Goal: Transaction & Acquisition: Purchase product/service

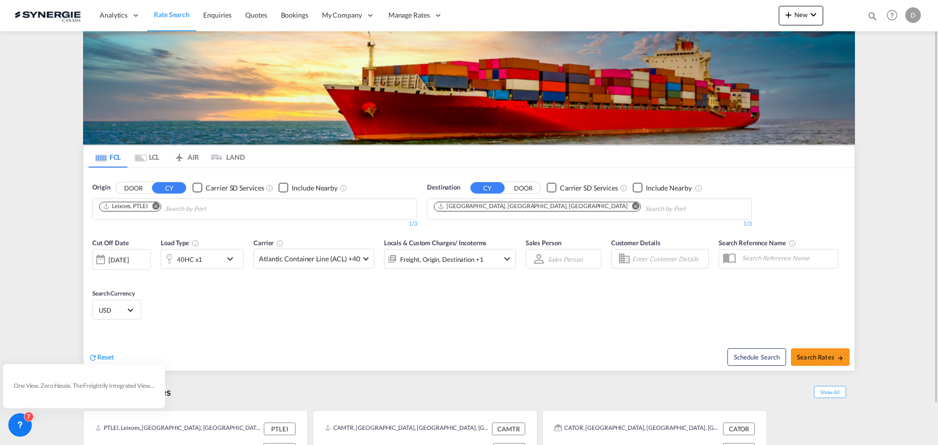
click at [901, 88] on md-content "Analytics Reports Dashboard Rate Search Enquiries Quotes Bookings" at bounding box center [469, 222] width 938 height 445
click at [804, 16] on span "New" at bounding box center [801, 15] width 37 height 8
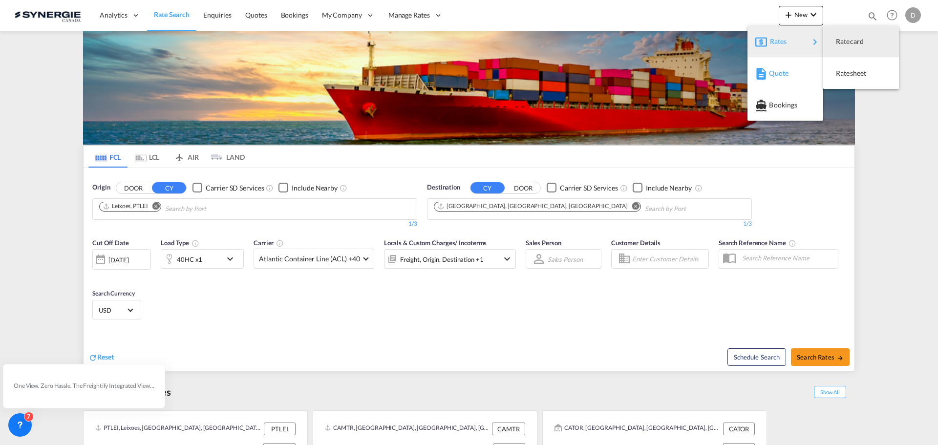
click at [786, 68] on div "Quote" at bounding box center [787, 73] width 36 height 24
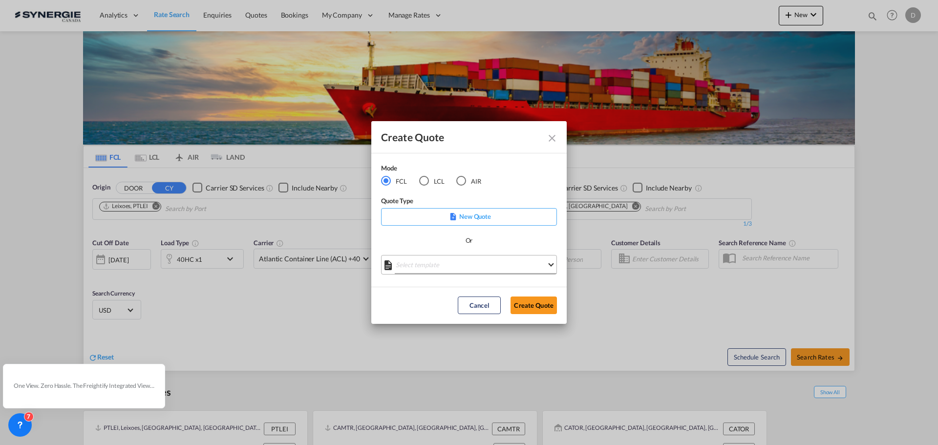
click at [462, 263] on md-select "Select template *NEW* FCL FREEHAND / DAP [PERSON_NAME] | [DATE] *NEW* Import FC…" at bounding box center [469, 265] width 176 height 20
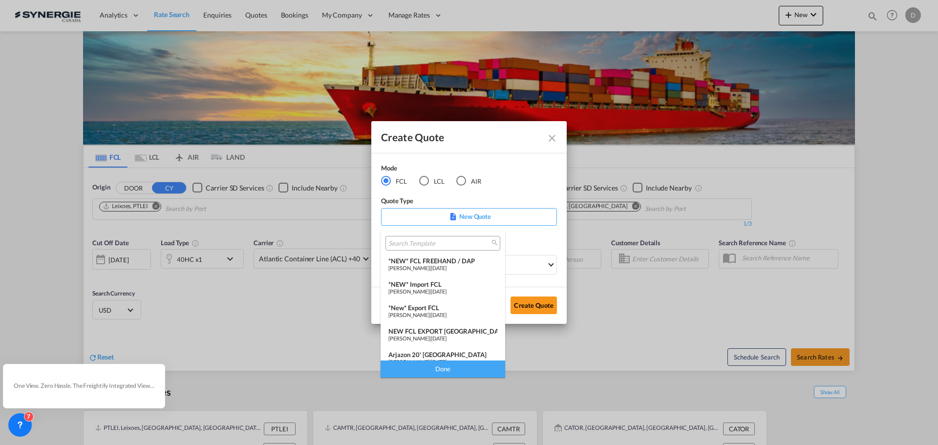
click at [435, 309] on div "*New* Export FCL" at bounding box center [442, 308] width 109 height 8
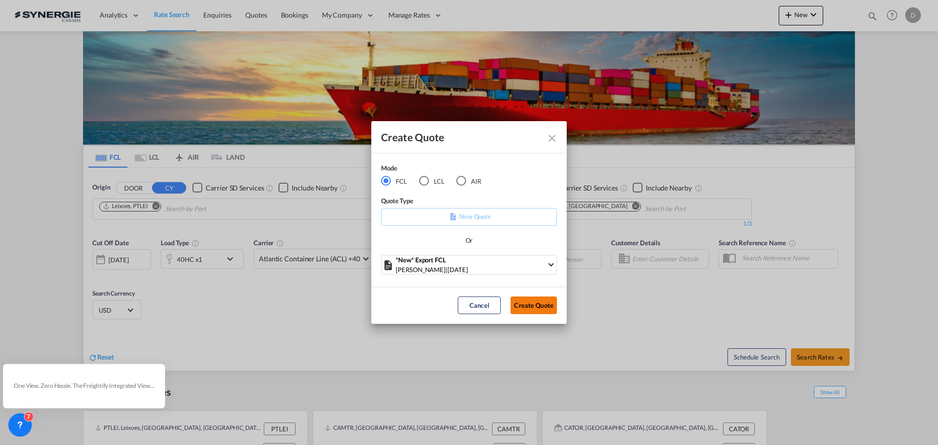
click at [539, 301] on button "Create Quote" at bounding box center [534, 306] width 46 height 18
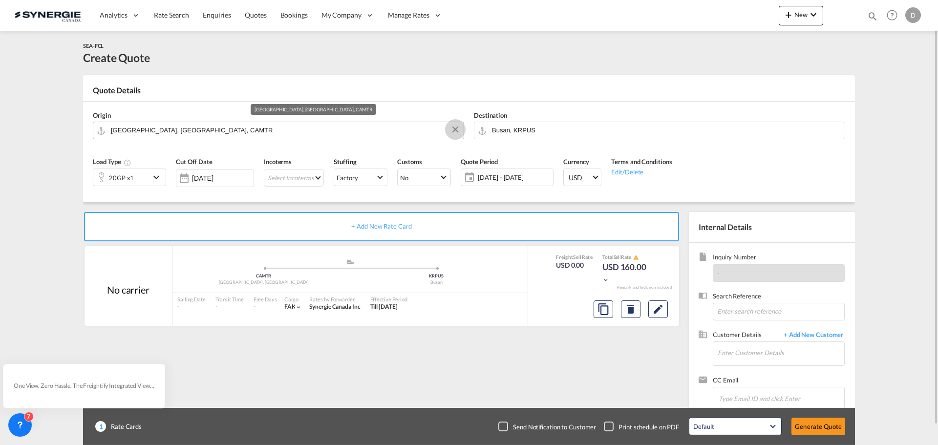
click at [456, 129] on button "Clear Input" at bounding box center [455, 129] width 15 height 15
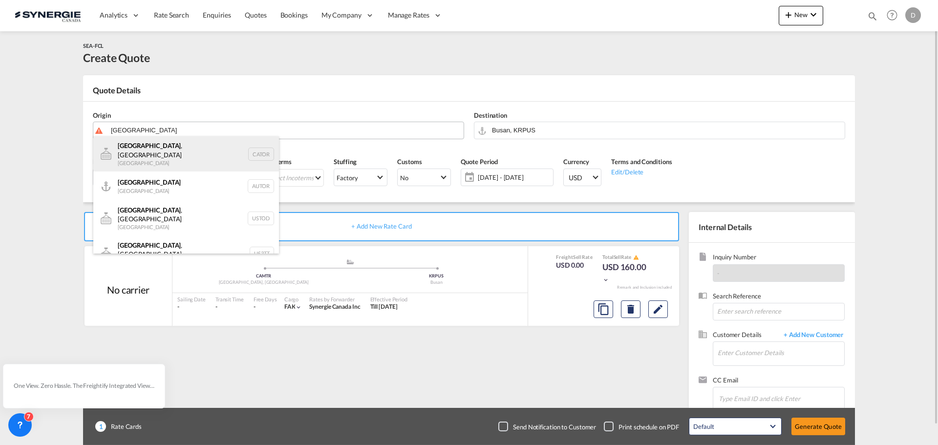
click at [152, 152] on div "[GEOGRAPHIC_DATA] , ON [GEOGRAPHIC_DATA] CATOR" at bounding box center [186, 153] width 186 height 35
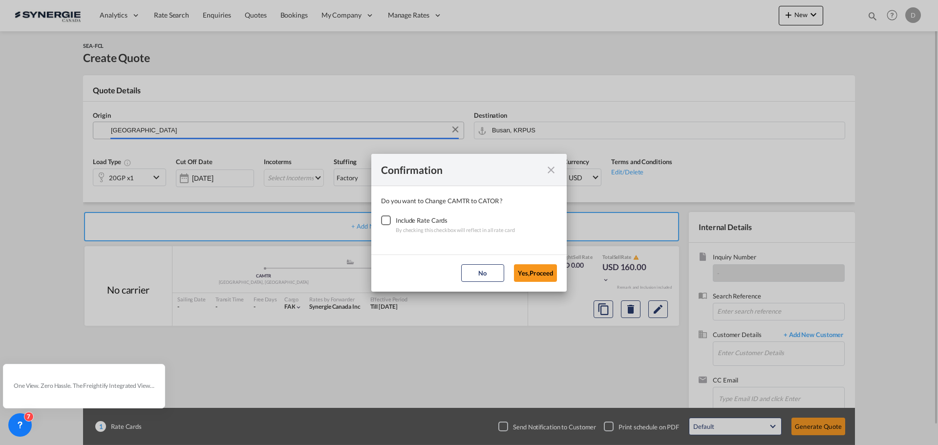
type input "[GEOGRAPHIC_DATA], [GEOGRAPHIC_DATA], CATOR"
click at [387, 220] on div "Checkbox No Ink" at bounding box center [386, 220] width 10 height 10
click at [527, 272] on button "Yes,Proceed" at bounding box center [535, 273] width 43 height 18
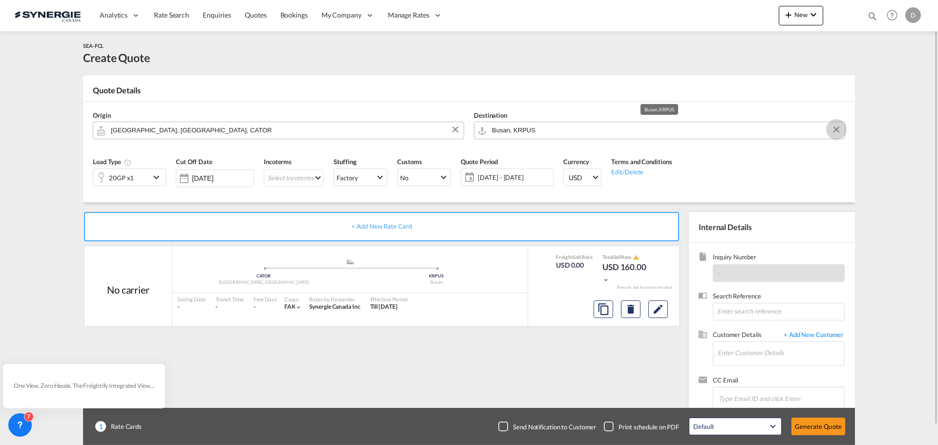
click at [837, 128] on button "Clear Input" at bounding box center [836, 129] width 15 height 15
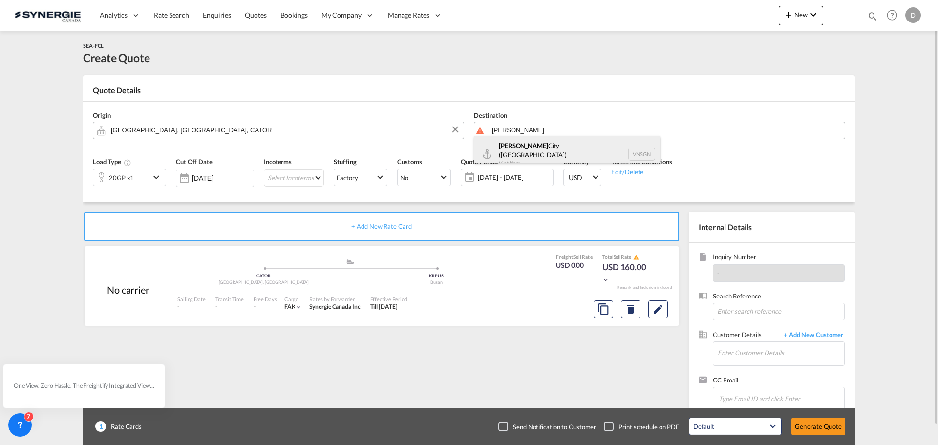
click at [514, 157] on div "[GEOGRAPHIC_DATA] ([GEOGRAPHIC_DATA]) [GEOGRAPHIC_DATA] VNSGN" at bounding box center [567, 153] width 186 height 35
type input "Ho Chi Minh City ([GEOGRAPHIC_DATA]), VNSGN"
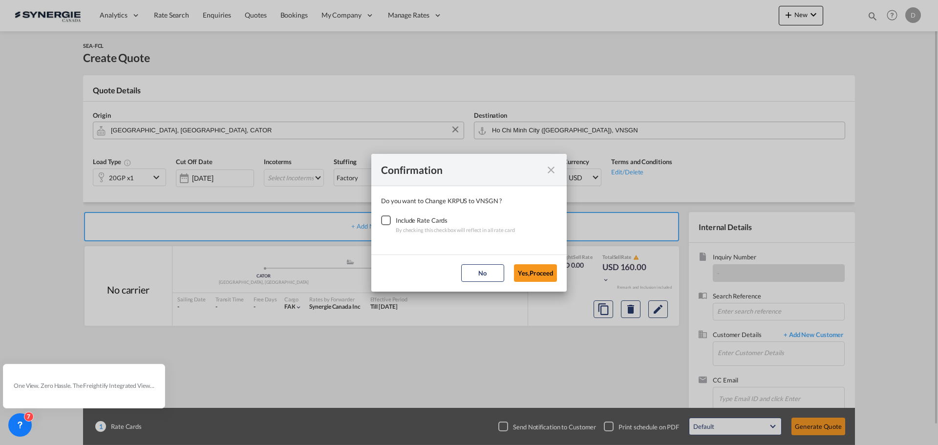
click at [381, 220] on div "Checkbox No Ink" at bounding box center [386, 220] width 10 height 10
click at [534, 277] on button "Yes,Proceed" at bounding box center [535, 273] width 43 height 18
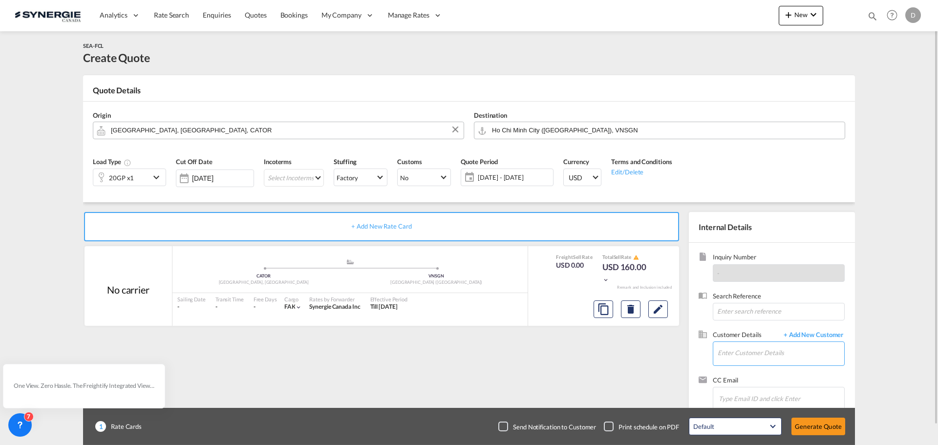
click at [753, 351] on input "Enter Customer Details" at bounding box center [781, 353] width 127 height 22
paste input "[EMAIL_ADDRESS][DOMAIN_NAME]"
type input "[EMAIL_ADDRESS][DOMAIN_NAME]"
click at [822, 334] on span "+ Add New Customer" at bounding box center [812, 335] width 66 height 11
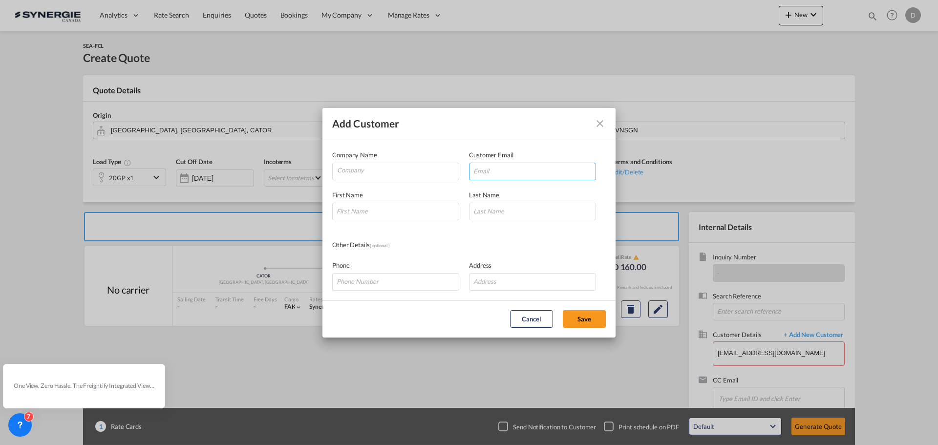
click at [489, 172] on input "Add Customer Company ..." at bounding box center [532, 172] width 127 height 18
paste input "[EMAIL_ADDRESS][DOMAIN_NAME]"
type input "[EMAIL_ADDRESS][DOMAIN_NAME]"
click at [388, 202] on div "First Name" at bounding box center [400, 205] width 137 height 30
click at [389, 209] on input "Add Customer Company ..." at bounding box center [395, 212] width 127 height 18
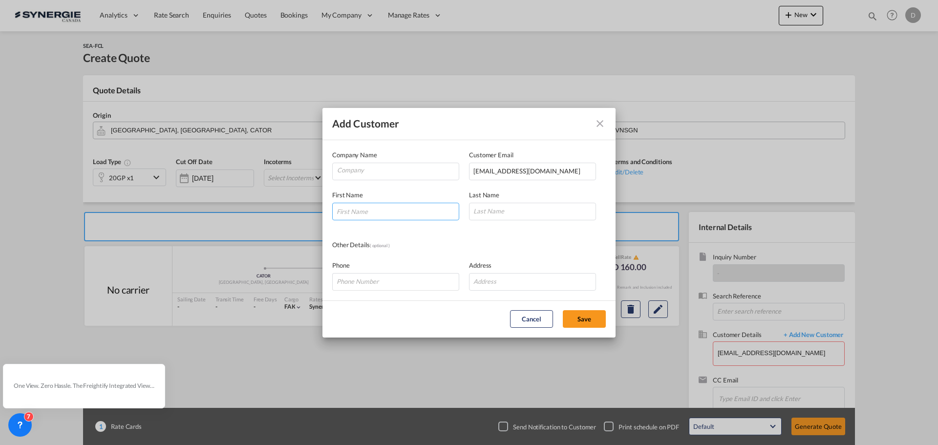
paste input "[PERSON_NAME]"
click at [372, 211] on input "[PERSON_NAME]" at bounding box center [395, 212] width 127 height 18
type input "[PERSON_NAME]"
click at [521, 209] on input "Add Customer Company ..." at bounding box center [532, 212] width 127 height 18
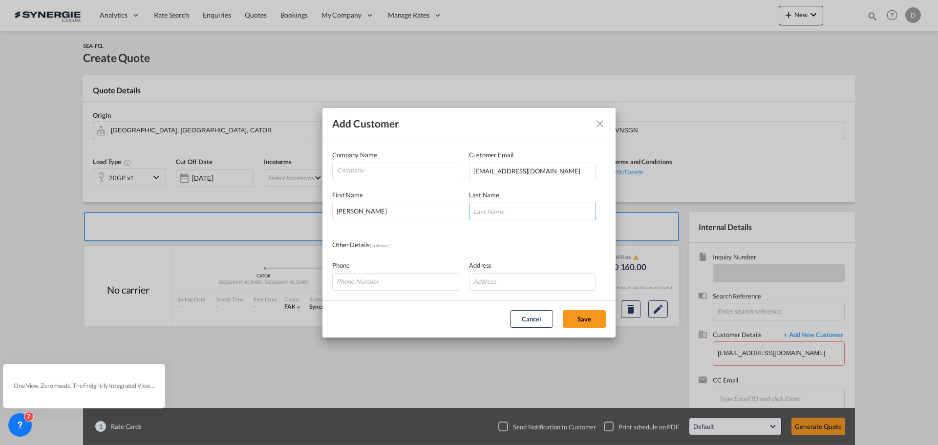
paste input "[PERSON_NAME]"
type input "[PERSON_NAME]"
click at [387, 210] on input "[PERSON_NAME]" at bounding box center [395, 212] width 127 height 18
paste input "[PERSON_NAME]"
type input "[PERSON_NAME]"
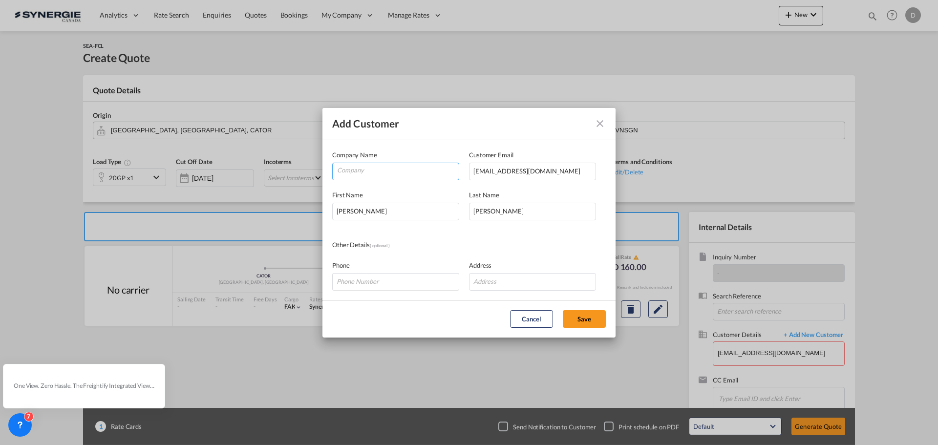
click at [384, 171] on input "Company" at bounding box center [398, 170] width 122 height 15
click at [401, 200] on li "FT LOGISTICS CORP" at bounding box center [398, 194] width 122 height 23
type input "FT LOGISTICS CORP"
click at [582, 320] on button "Save" at bounding box center [584, 319] width 43 height 18
type input "FT LOGISTICS CORP, [PERSON_NAME], [EMAIL_ADDRESS][DOMAIN_NAME]"
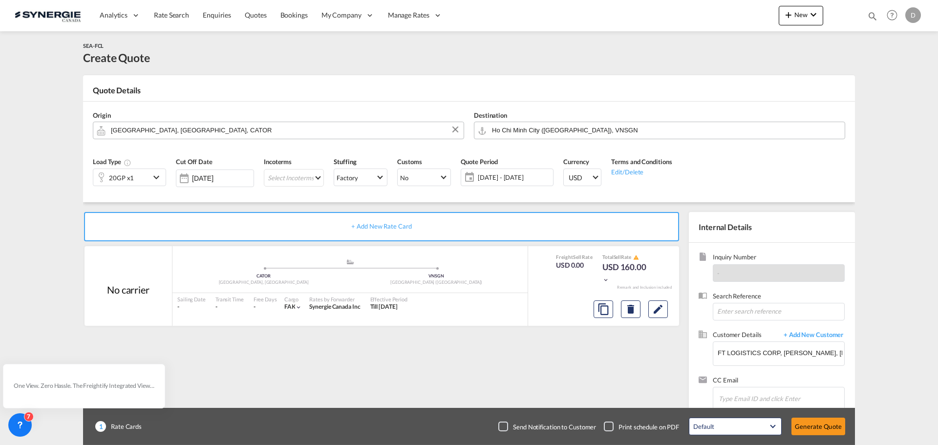
click at [157, 178] on md-icon "icon-chevron-down" at bounding box center [157, 177] width 15 height 12
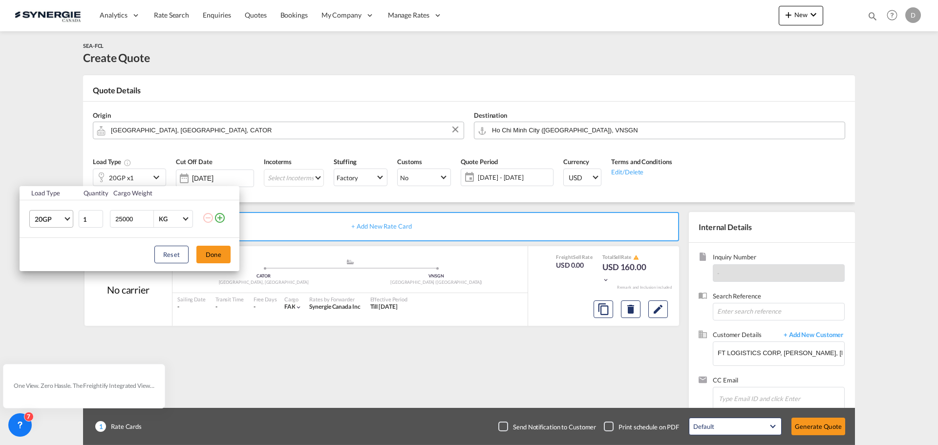
click at [66, 217] on span "Choose: \a20GP" at bounding box center [66, 217] width 5 height 5
click at [53, 315] on md-option "20RE" at bounding box center [60, 312] width 66 height 23
click at [129, 222] on input "25000" at bounding box center [133, 219] width 39 height 17
type input "20000"
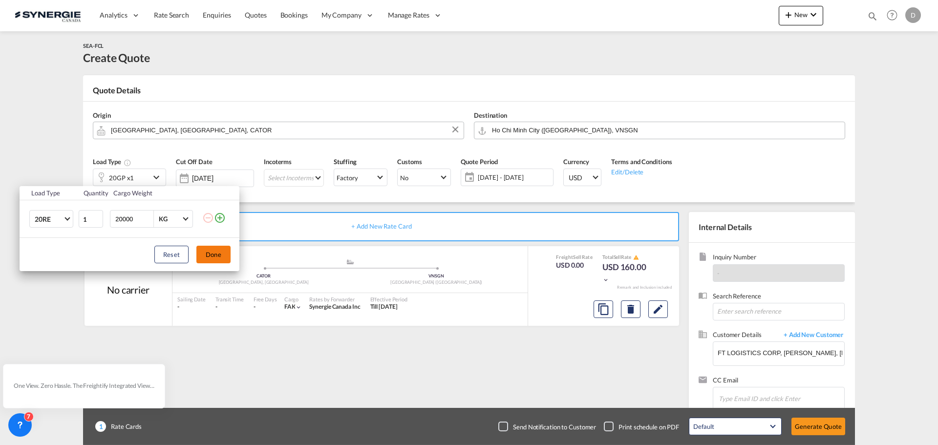
click at [228, 252] on button "Done" at bounding box center [213, 255] width 34 height 18
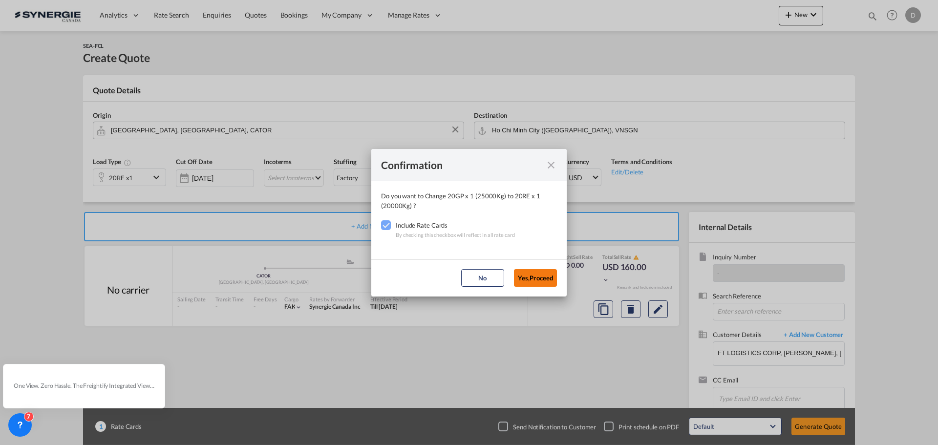
click at [531, 275] on button "Yes,Proceed" at bounding box center [535, 278] width 43 height 18
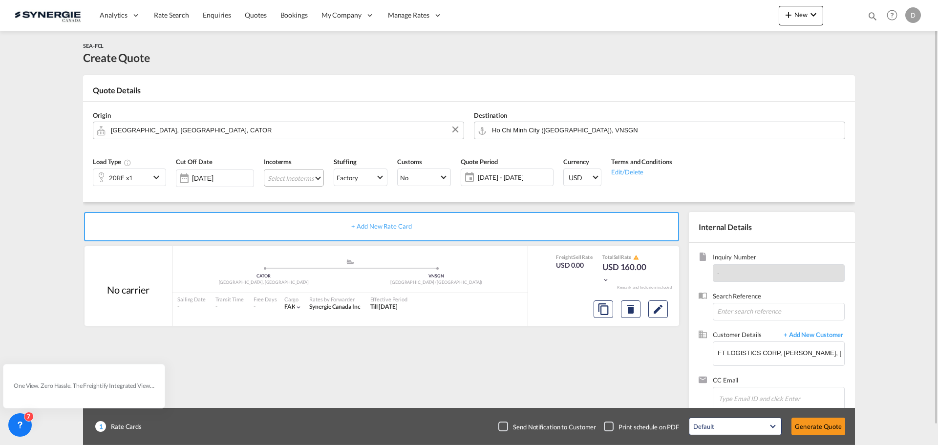
click at [320, 179] on md-select "Select Incoterms CPT - export Carrier Paid to DPU - import Delivery at Place Un…" at bounding box center [294, 178] width 60 height 18
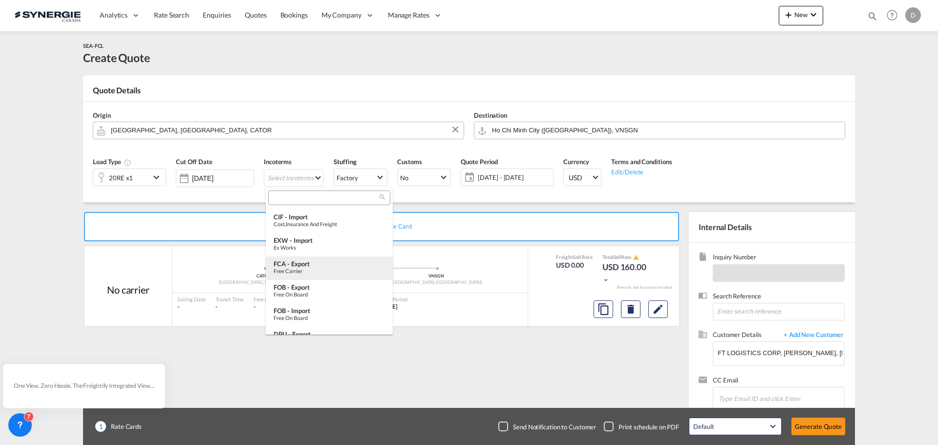
scroll to position [293, 0]
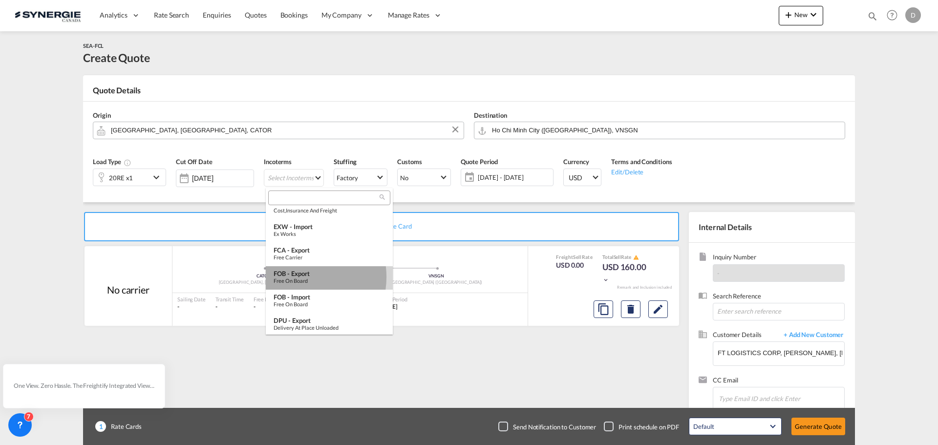
click at [299, 277] on div "FOB - export" at bounding box center [329, 274] width 111 height 8
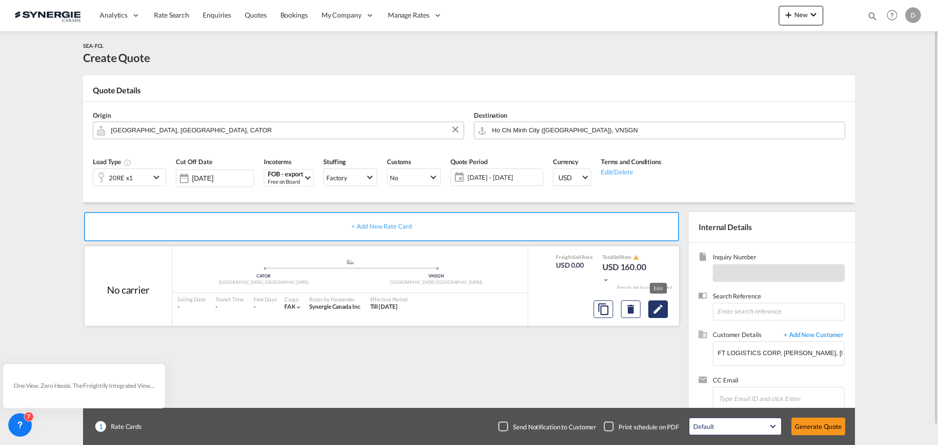
click at [665, 314] on button "Edit" at bounding box center [658, 309] width 20 height 18
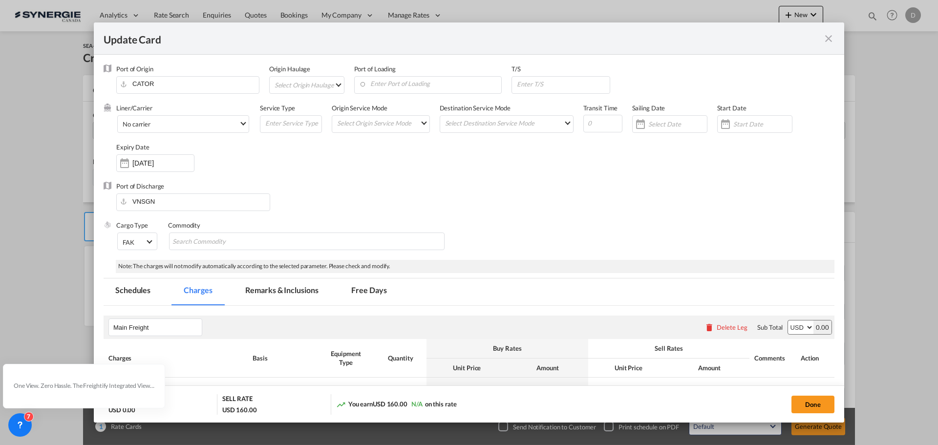
click at [339, 85] on md-select "Select Origin Haulage rail road barge truck unspecified not available" at bounding box center [309, 85] width 70 height 16
click at [297, 81] on md-option "rail" at bounding box center [309, 84] width 85 height 23
click at [399, 81] on input "Enter Port of Loading" at bounding box center [405, 84] width 143 height 15
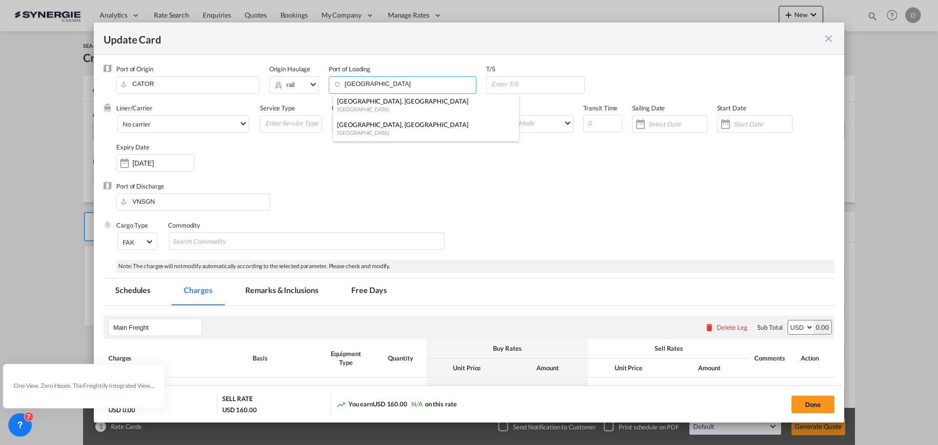
click at [378, 127] on div "[GEOGRAPHIC_DATA], [GEOGRAPHIC_DATA]" at bounding box center [423, 124] width 172 height 9
type input "[GEOGRAPHIC_DATA], [GEOGRAPHIC_DATA], CAVAN"
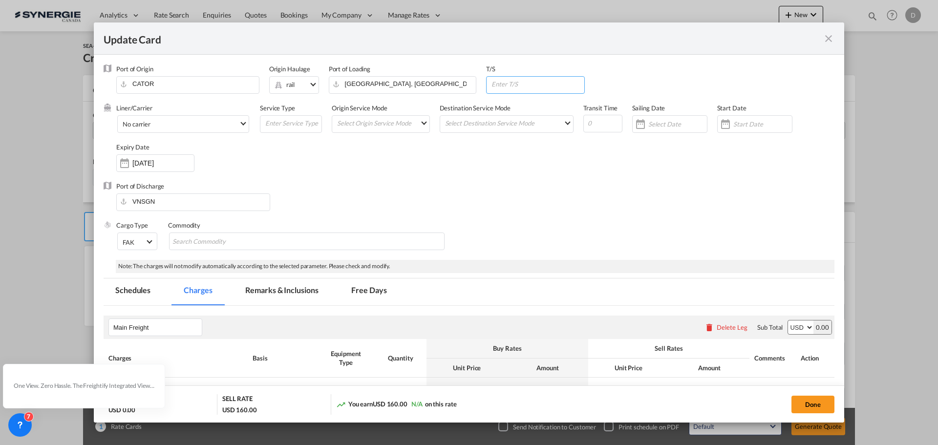
click at [530, 89] on input "Update Card Port ..." at bounding box center [538, 84] width 94 height 15
paste input "[PERSON_NAME]"
type input "E"
click at [522, 84] on input "Update Card Port ..." at bounding box center [538, 84] width 94 height 15
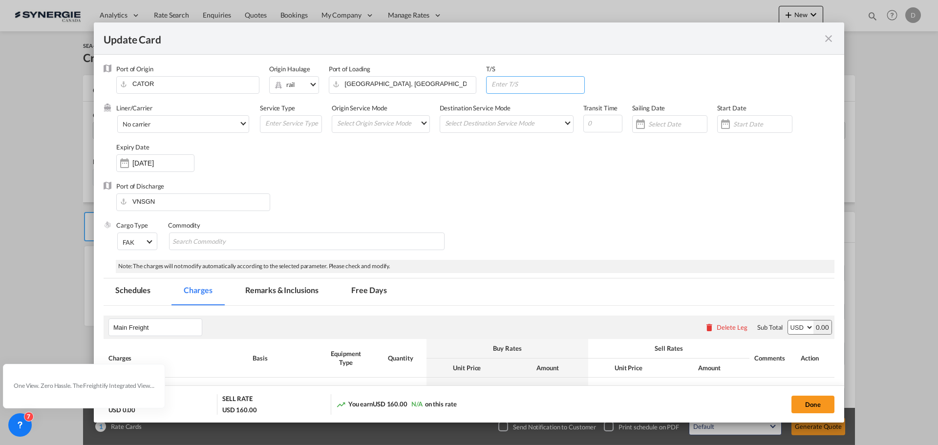
paste input "YANTIAN, CN; VUNG TAU, [GEOGRAPHIC_DATA]"
type input "YANTIAN, CN; VUNG TAU, [GEOGRAPHIC_DATA]"
click at [504, 161] on div "Liner/Carrier No carrier Atlantic Container Line (ACL) [PERSON_NAME] Transport …" at bounding box center [475, 143] width 718 height 78
click at [513, 182] on div "Port of Discharge VNSGN" at bounding box center [469, 201] width 731 height 39
click at [238, 122] on md-select-value "No carrier" at bounding box center [185, 124] width 127 height 16
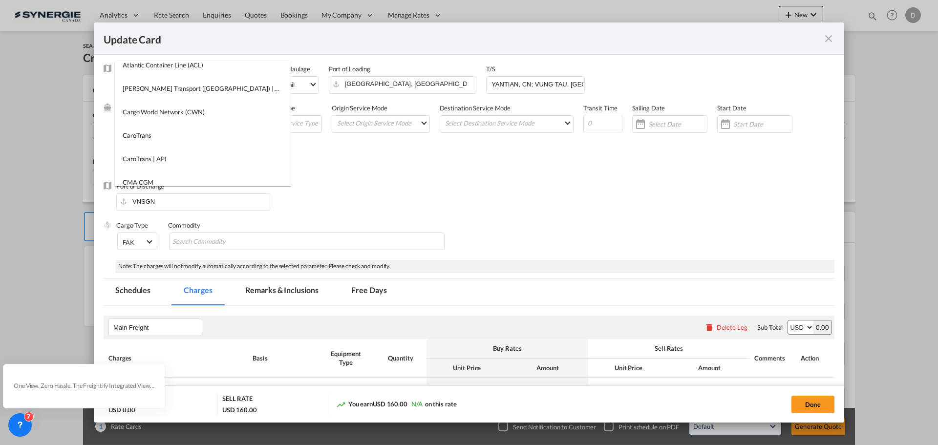
scroll to position [0, 0]
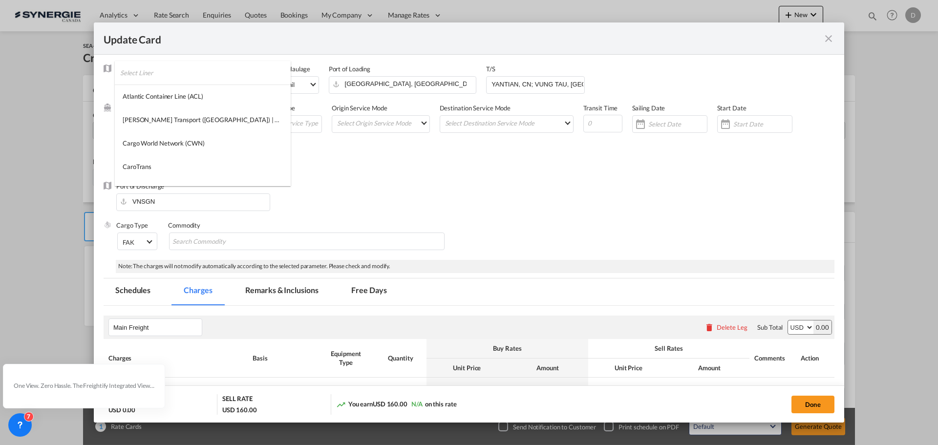
click at [177, 71] on input "search" at bounding box center [205, 72] width 171 height 23
type input "hapag"
click at [181, 98] on md-option "Hapag-Lloyd" at bounding box center [185, 96] width 141 height 23
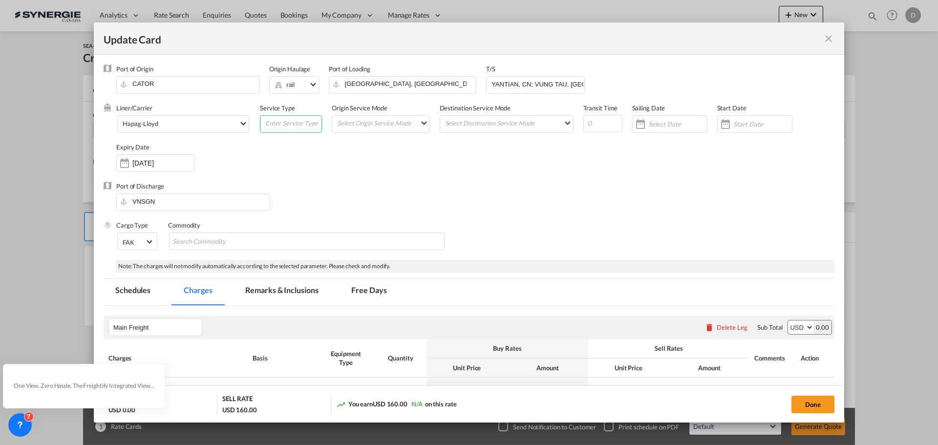
click at [300, 125] on input "Update Card Port ..." at bounding box center [292, 123] width 57 height 15
type input "Transhipment"
click at [420, 125] on md-select "Select Origin Service Mode SD [GEOGRAPHIC_DATA]" at bounding box center [382, 123] width 93 height 14
click at [368, 148] on md-option "CY" at bounding box center [380, 145] width 107 height 23
click at [478, 130] on md-input-container "Select Destination Service Mode SD [GEOGRAPHIC_DATA]" at bounding box center [507, 124] width 134 height 18
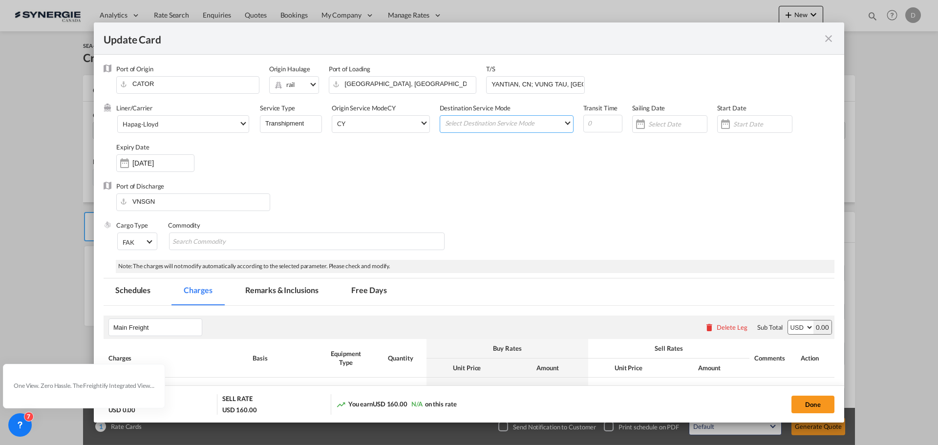
click at [478, 128] on md-select "Select Destination Service Mode SD [GEOGRAPHIC_DATA]" at bounding box center [508, 123] width 129 height 14
click at [461, 150] on md-option "CY" at bounding box center [504, 145] width 143 height 23
click at [597, 128] on input "Update Card Port ..." at bounding box center [602, 124] width 39 height 18
type input "44"
click at [718, 120] on div "Update Card Port ..." at bounding box center [726, 124] width 16 height 20
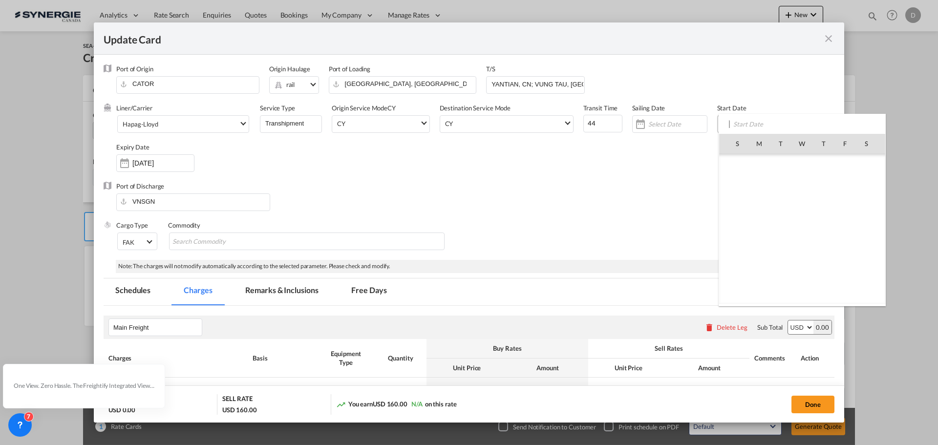
scroll to position [226435, 0]
click at [779, 187] on span "7" at bounding box center [780, 186] width 21 height 21
type input "[DATE]"
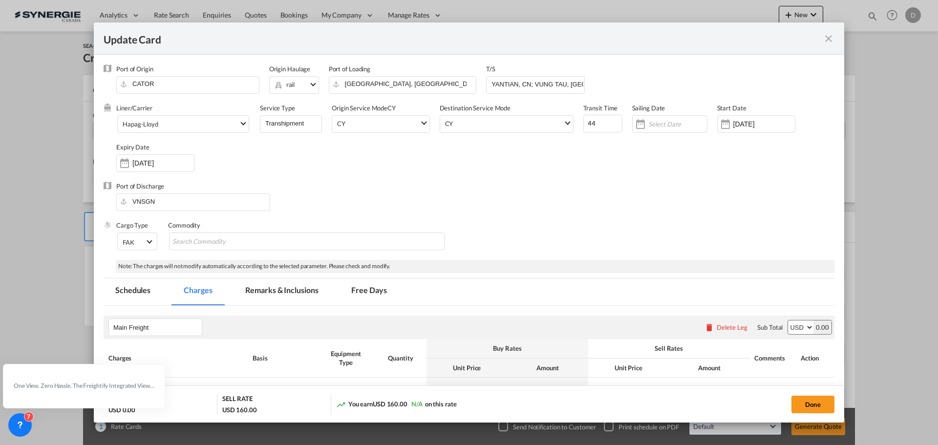
click at [477, 209] on div "Port of Discharge VNSGN" at bounding box center [469, 201] width 731 height 39
click at [316, 240] on md-chips-wrap "Chips container with autocompletion. Enter the text area, type text to search, …" at bounding box center [307, 242] width 276 height 18
click at [219, 242] on input "Chips input." at bounding box center [216, 242] width 89 height 16
paste input "FROZEN SEAFOOD (SHRIMP)"
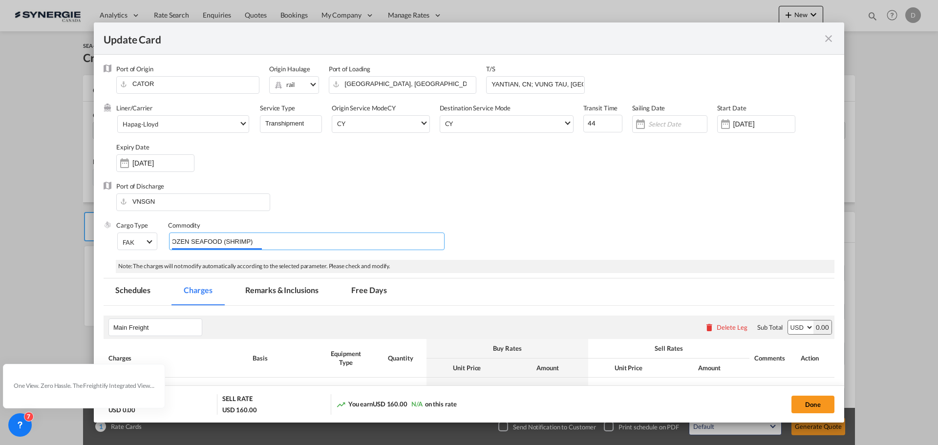
type input "FROZEN SEAFOOD (SHRIMP)"
click at [424, 194] on div "Port of Discharge VNSGN" at bounding box center [469, 201] width 731 height 39
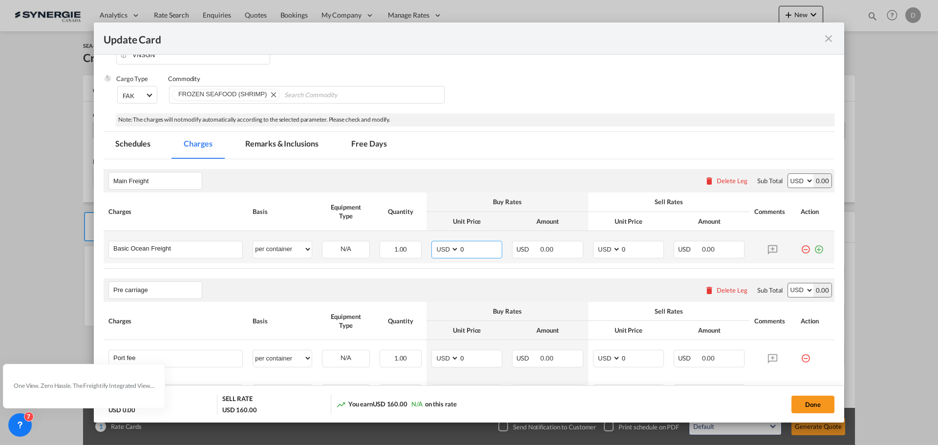
drag, startPoint x: 457, startPoint y: 250, endPoint x: 468, endPoint y: 250, distance: 10.8
click at [468, 250] on input "0" at bounding box center [480, 248] width 43 height 15
type input "4462"
click at [621, 253] on input "0" at bounding box center [642, 248] width 43 height 15
drag, startPoint x: 616, startPoint y: 248, endPoint x: 655, endPoint y: 265, distance: 42.9
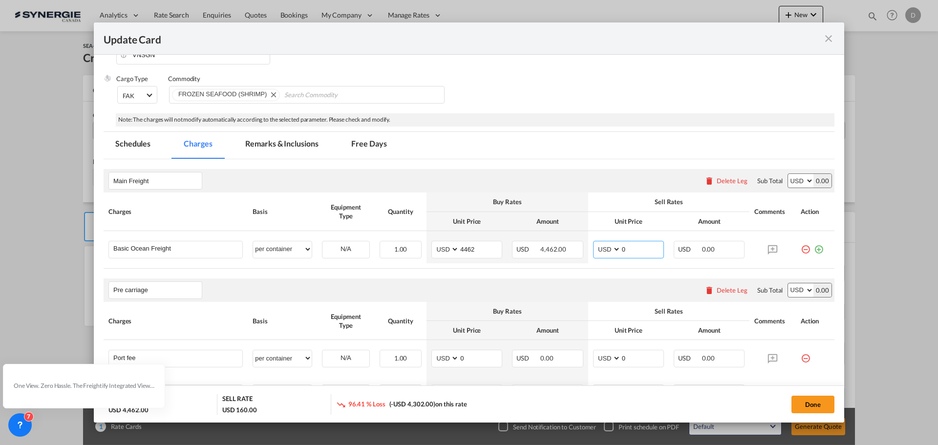
click at [654, 265] on table "Charges Basis Equipment Type Quantity Buy Rates Sell Rates Comments Action Unit…" at bounding box center [469, 230] width 731 height 76
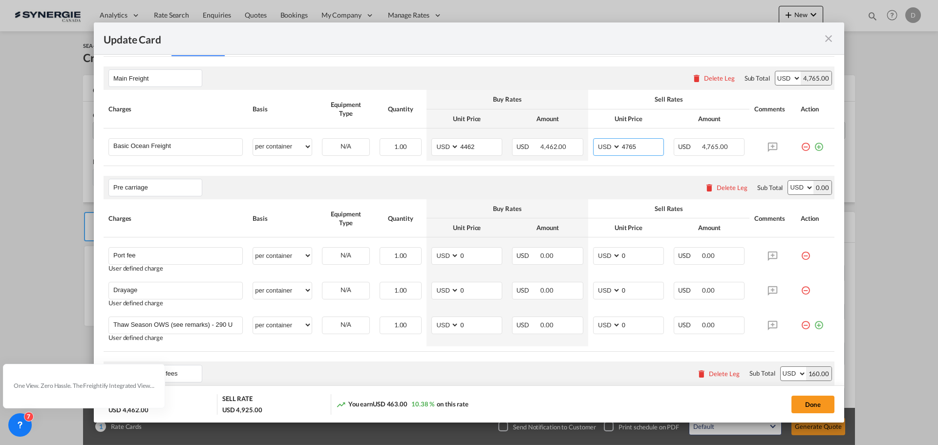
scroll to position [244, 0]
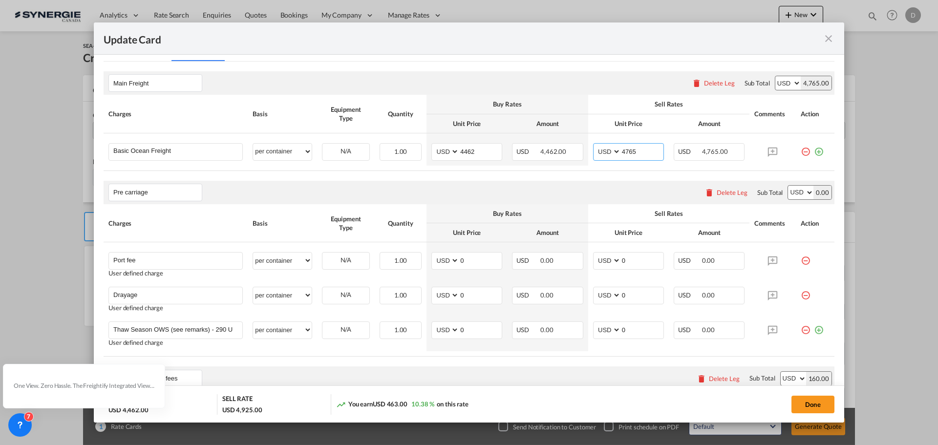
type input "4765"
click at [728, 193] on div "Delete Leg" at bounding box center [732, 193] width 31 height 8
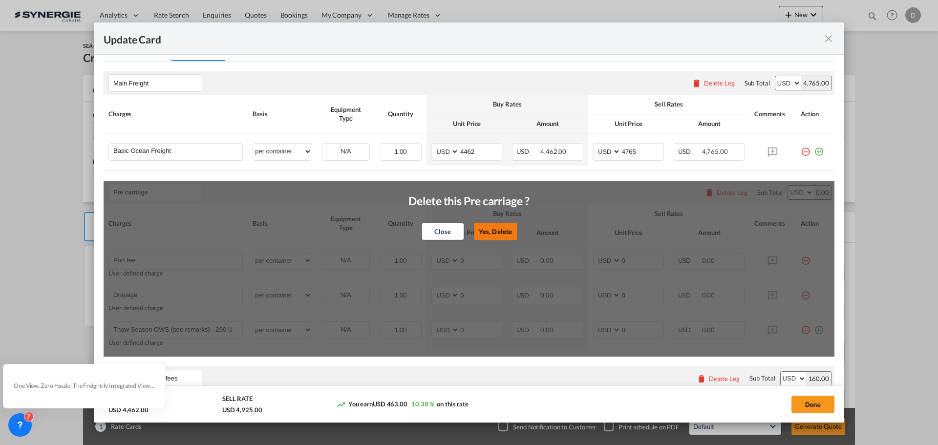
click at [497, 235] on button "Yes, Delete" at bounding box center [495, 232] width 43 height 18
type input "Doc and Handling fees"
type input "SOLAS/VGM Fee"
select select "per B/L"
type input "30"
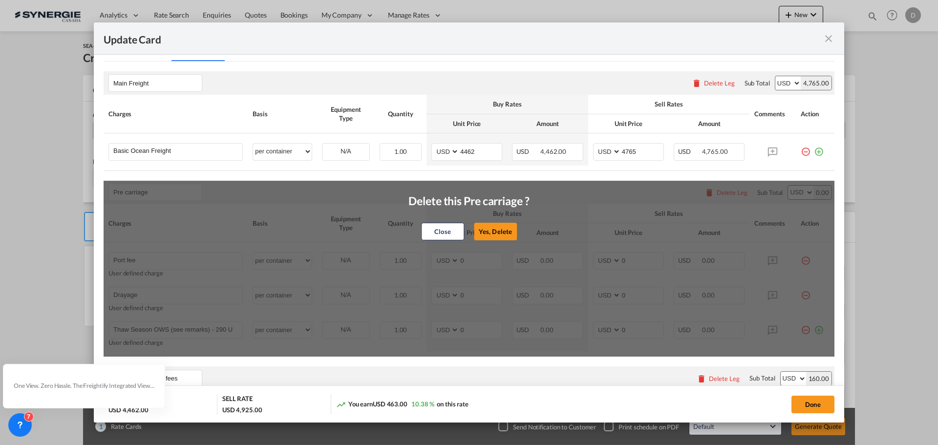
type input "B13 Export declaration"
select select "per B/L"
type input "35"
type input "Doc fee"
select select "per B/L"
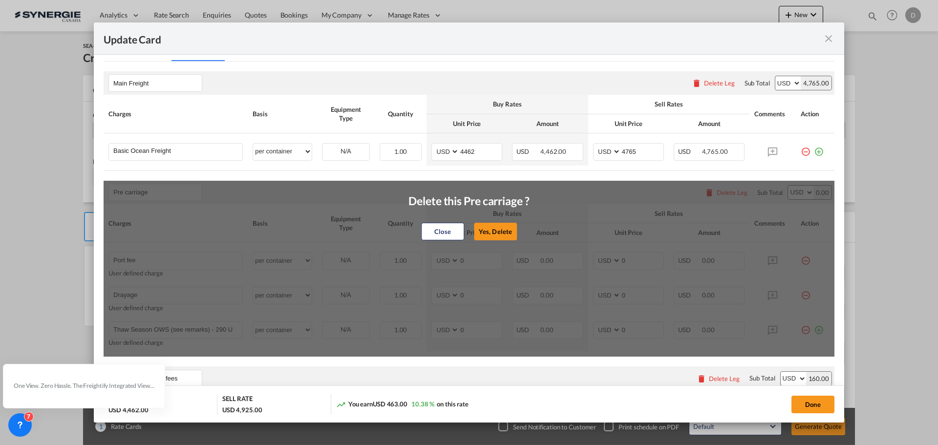
type input "30"
type input "Cargo Coverage"
type input "Cargo Coverage - Rate to be confirmed depending on commodity and value Min 50 U…"
select select "per shipment"
type input "0"
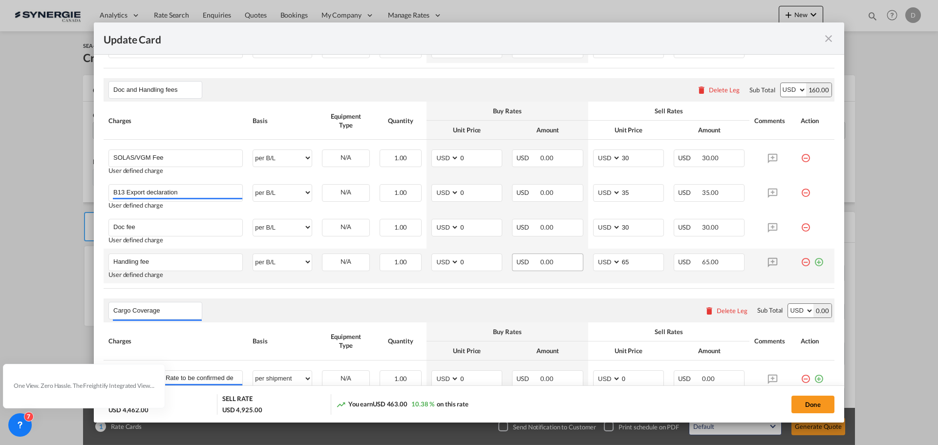
scroll to position [391, 0]
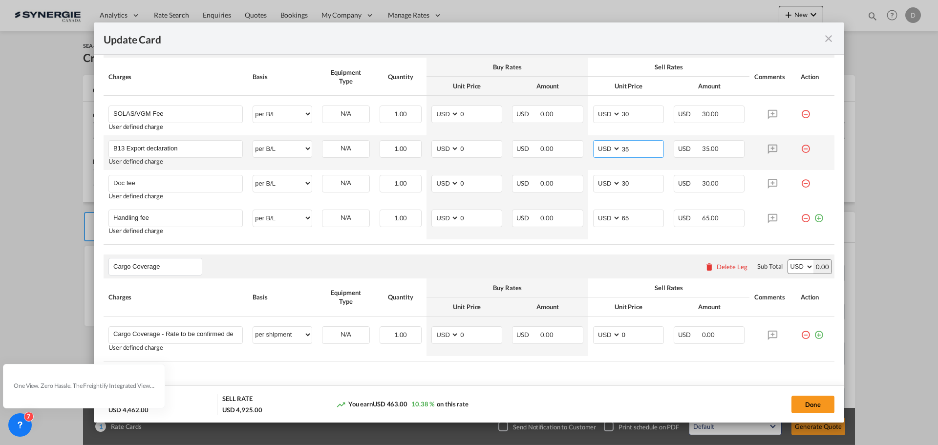
click at [621, 148] on input "35" at bounding box center [642, 148] width 43 height 15
click at [621, 146] on input "35" at bounding box center [642, 148] width 43 height 15
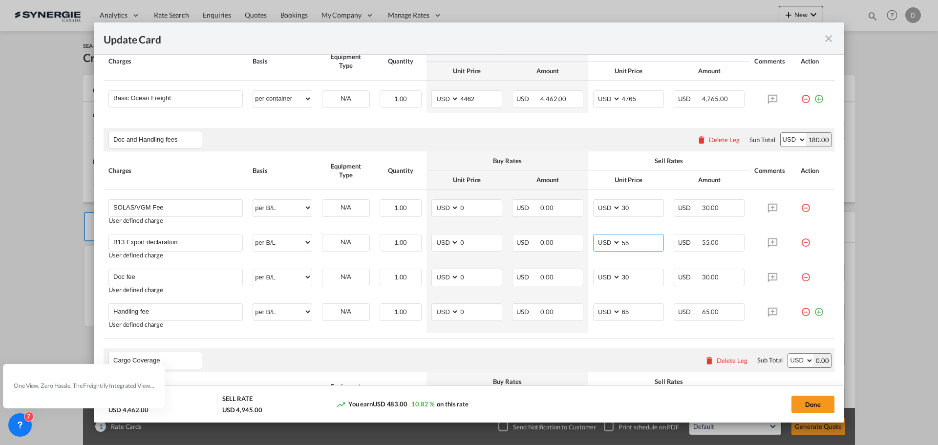
scroll to position [147, 0]
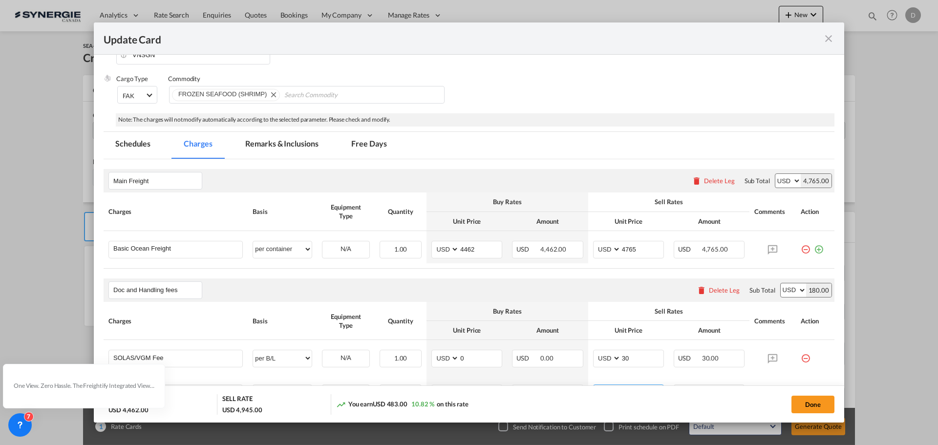
type input "55"
drag, startPoint x: 288, startPoint y: 145, endPoint x: 283, endPoint y: 143, distance: 5.3
click at [287, 145] on md-tab-item "Remarks & Inclusions" at bounding box center [282, 145] width 96 height 27
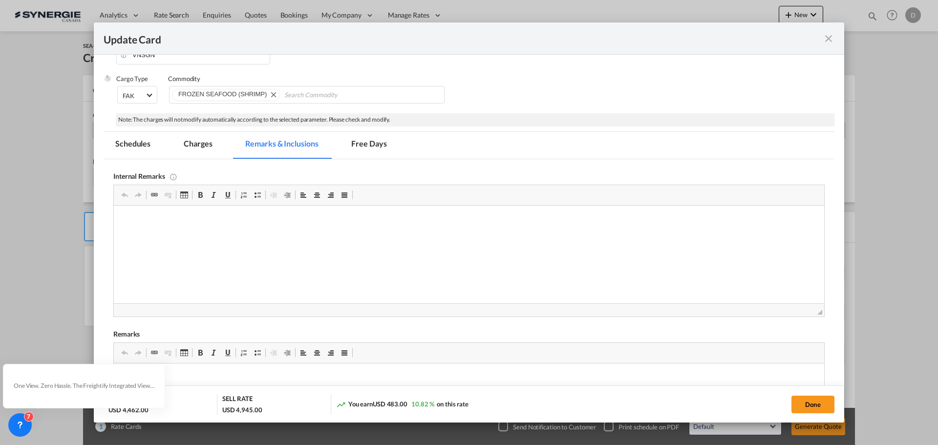
scroll to position [0, 0]
drag, startPoint x: 172, startPoint y: 231, endPoint x: 116, endPoint y: 211, distance: 59.4
click at [116, 211] on html at bounding box center [469, 221] width 710 height 30
click at [155, 240] on html "Hapag / W251000149593" at bounding box center [469, 229] width 710 height 46
click at [205, 224] on p "Hapag / W251000149593" at bounding box center [469, 220] width 691 height 10
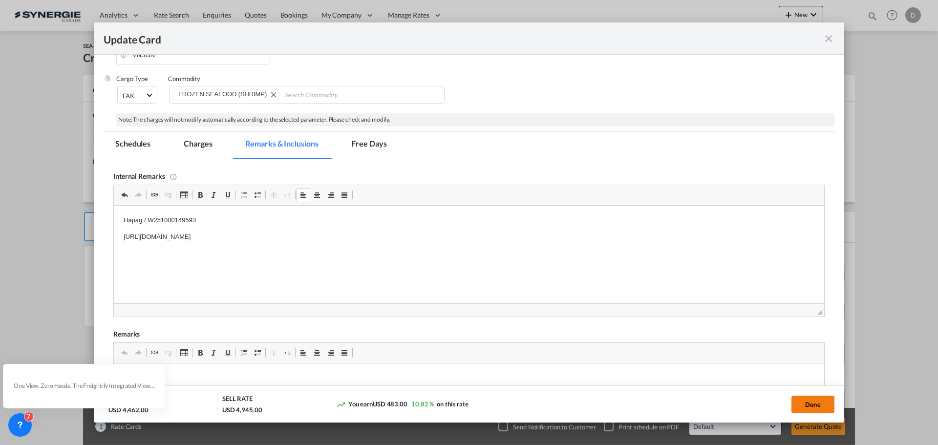
click at [802, 407] on button "Done" at bounding box center [812, 405] width 43 height 18
type input "[DATE]"
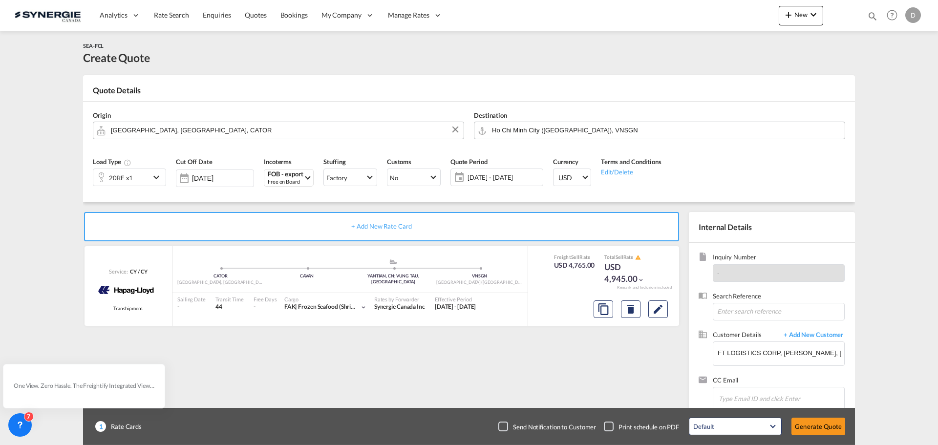
scroll to position [110, 0]
click at [814, 428] on button "Generate Quote" at bounding box center [818, 427] width 54 height 18
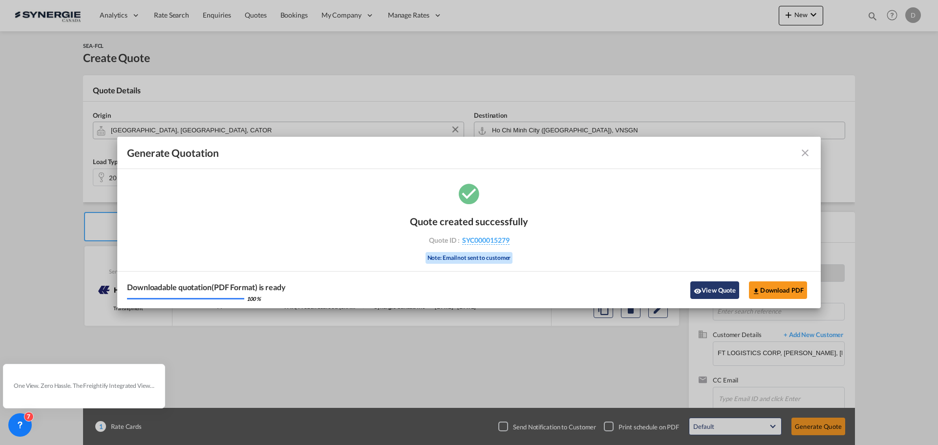
click at [704, 294] on button "View Quote" at bounding box center [714, 290] width 49 height 18
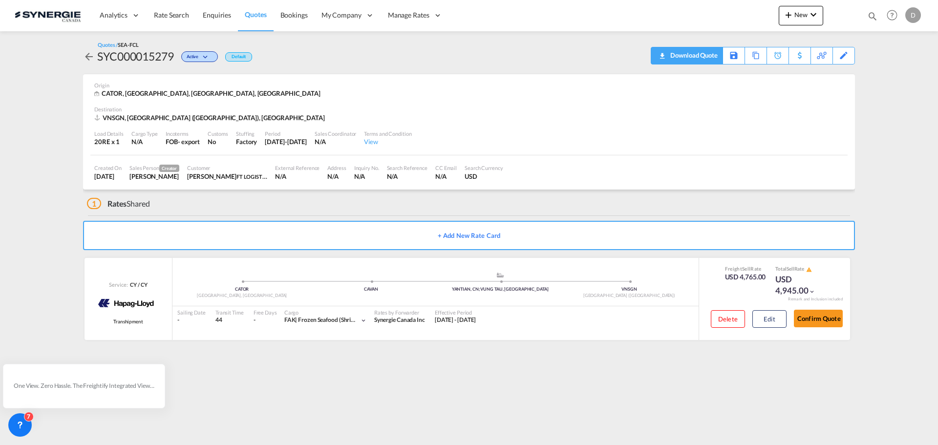
click at [707, 61] on div "Download Quote" at bounding box center [693, 55] width 50 height 16
click at [574, 94] on div "CATOR, [GEOGRAPHIC_DATA], [GEOGRAPHIC_DATA], [GEOGRAPHIC_DATA]" at bounding box center [468, 93] width 749 height 9
click at [600, 115] on div "VNSGN, [GEOGRAPHIC_DATA] ([GEOGRAPHIC_DATA]), [GEOGRAPHIC_DATA]" at bounding box center [468, 117] width 749 height 9
click at [590, 111] on div "Destination" at bounding box center [468, 109] width 749 height 7
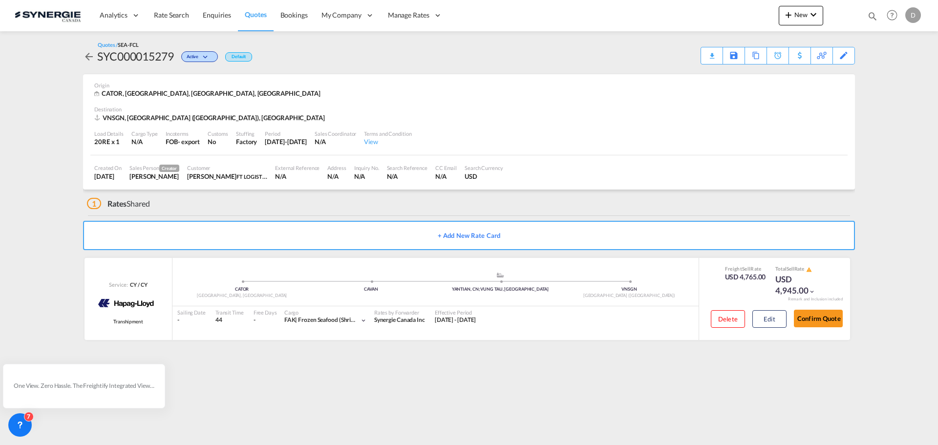
click at [640, 145] on div "Load Details 20RE x 1 Cargo Type N/A Incoterms FOB - export Customs No Stuffing…" at bounding box center [468, 138] width 757 height 33
click at [796, 12] on span "New" at bounding box center [801, 15] width 37 height 8
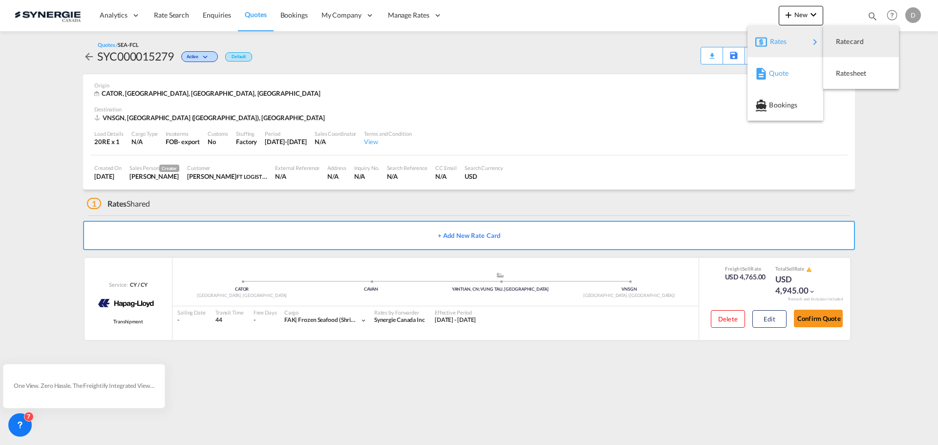
click at [780, 73] on span "Quote" at bounding box center [774, 74] width 11 height 20
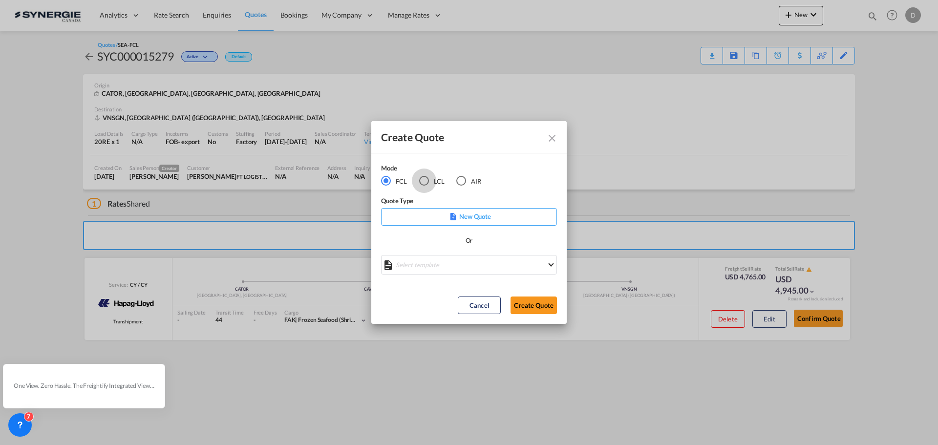
click at [424, 184] on div "LCL" at bounding box center [424, 181] width 10 height 10
click at [473, 266] on md-select "Select template *NEW* UBV [GEOGRAPHIC_DATA] consol LCL [PERSON_NAME] | [DATE] N…" at bounding box center [469, 265] width 176 height 20
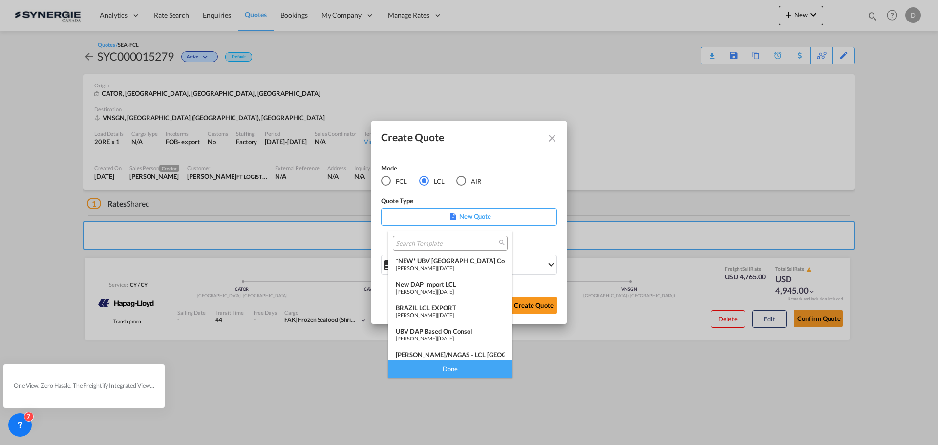
type md-option "[object Object]"
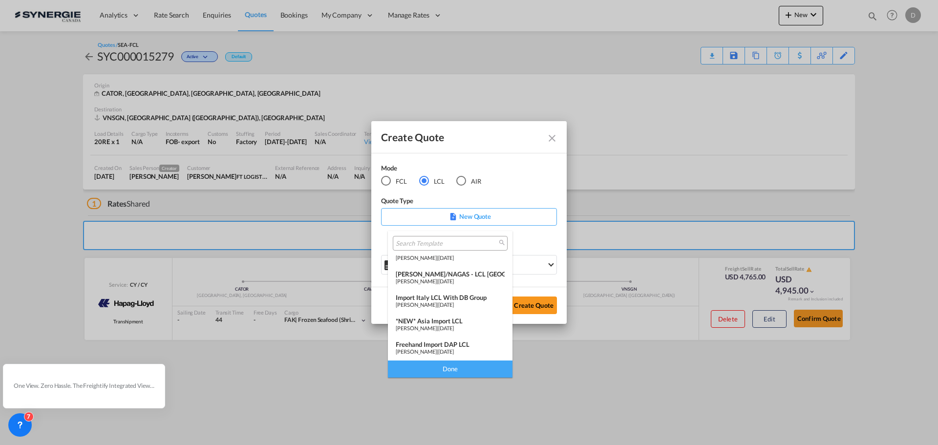
scroll to position [98, 0]
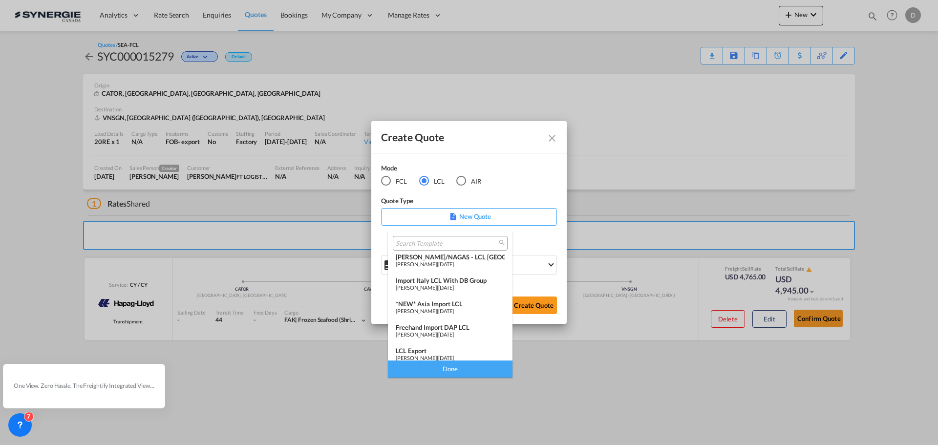
click at [454, 310] on span "[DATE]" at bounding box center [446, 311] width 16 height 6
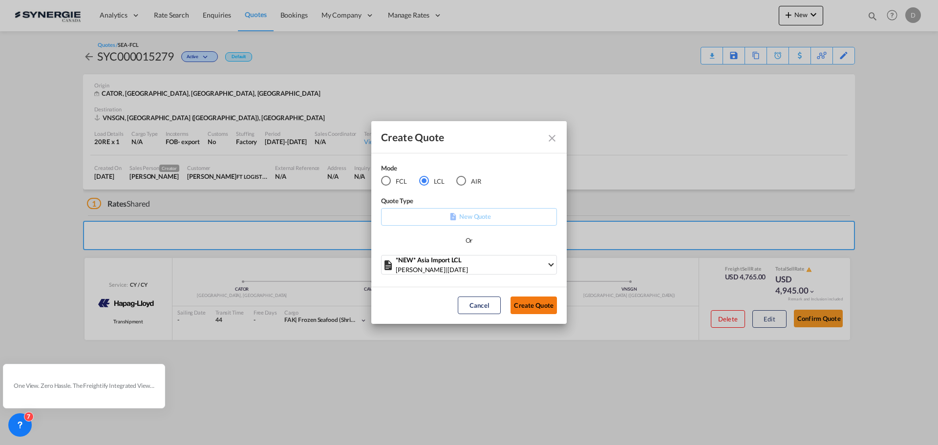
click at [548, 303] on button "Create Quote" at bounding box center [534, 306] width 46 height 18
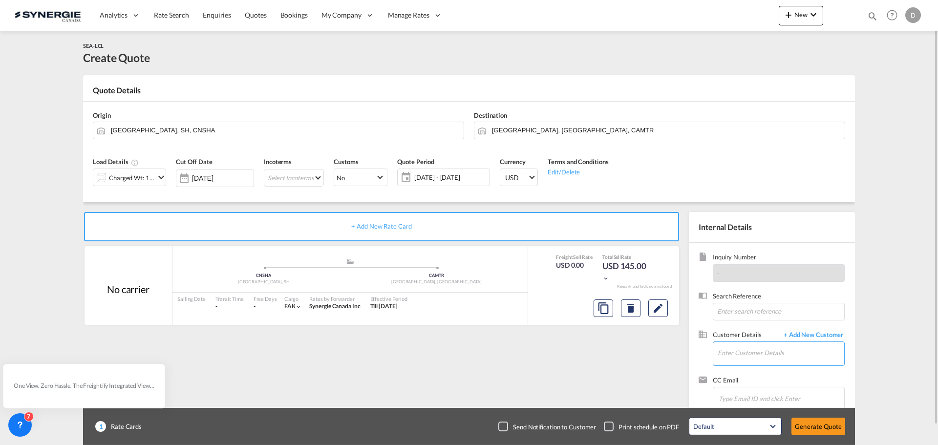
click at [749, 359] on input "Enter Customer Details" at bounding box center [781, 353] width 127 height 22
paste input "[EMAIL_ADDRESS][DOMAIN_NAME]"
click at [767, 331] on div "[PERSON_NAME] [PERSON_NAME][EMAIL_ADDRESS][DOMAIN_NAME] | outdoor gear [GEOGRAP…" at bounding box center [780, 329] width 127 height 26
type input "outdoor gear canada, [PERSON_NAME], [EMAIL_ADDRESS][DOMAIN_NAME]"
click at [160, 177] on md-icon "icon-chevron-down" at bounding box center [161, 177] width 12 height 12
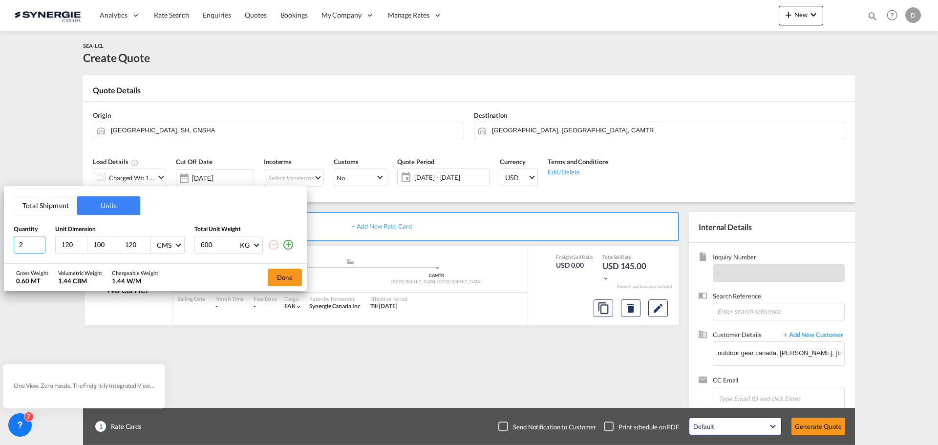
click at [40, 244] on input "2" at bounding box center [30, 245] width 32 height 18
click at [40, 244] on input "3" at bounding box center [30, 245] width 32 height 18
click at [40, 244] on input "4" at bounding box center [30, 245] width 32 height 18
type input "5"
click at [40, 244] on input "5" at bounding box center [30, 245] width 32 height 18
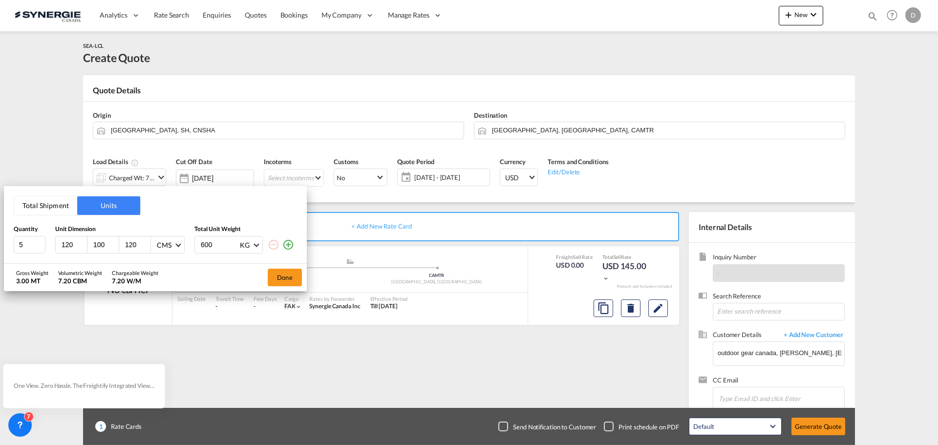
click at [70, 243] on input "120" at bounding box center [74, 244] width 26 height 9
type input "121"
type input "101"
type input "1"
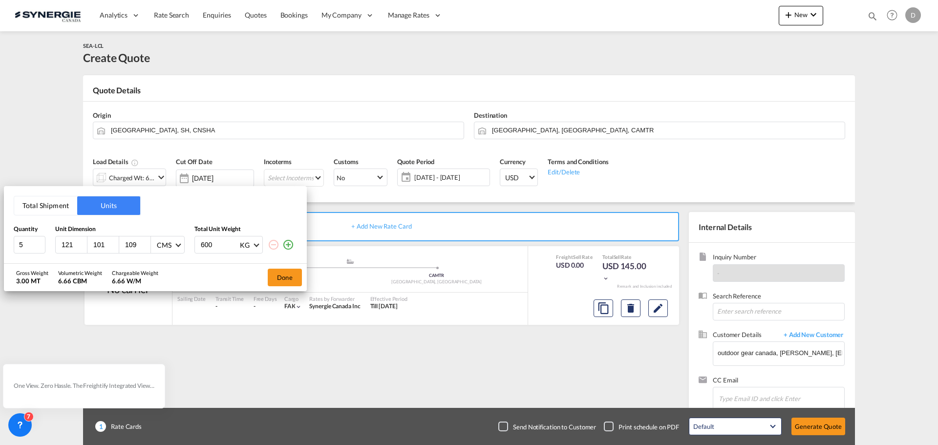
type input "109"
type input "143"
click at [277, 277] on button "Done" at bounding box center [285, 278] width 34 height 18
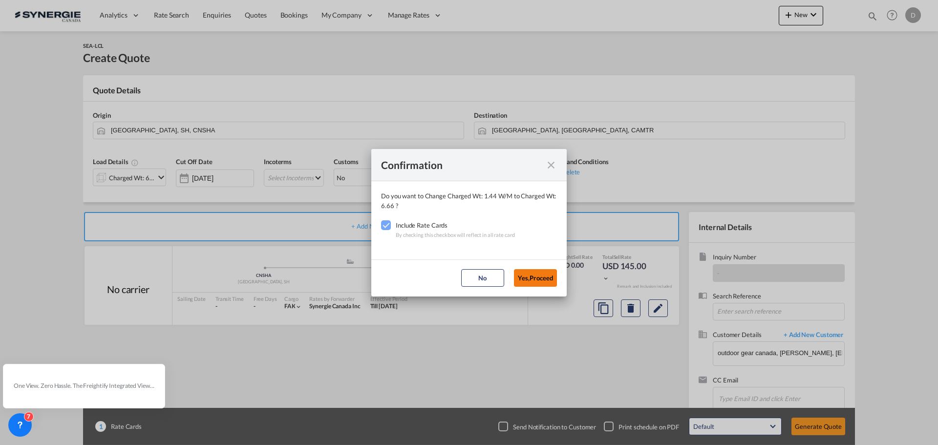
click at [522, 277] on button "Yes,Proceed" at bounding box center [535, 278] width 43 height 18
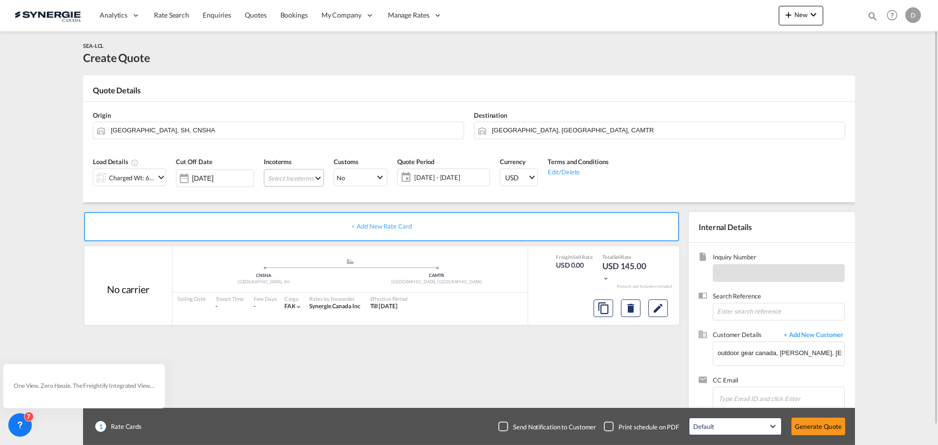
click at [315, 178] on md-select "Select Incoterms CPT - export Carrier Paid to DPU - import Delivery at Place Un…" at bounding box center [294, 178] width 60 height 18
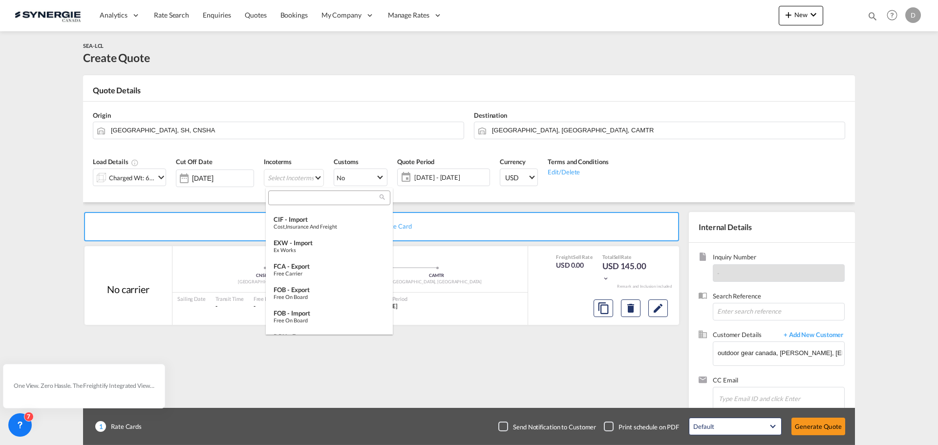
scroll to position [293, 0]
click at [318, 297] on div "FOB - import" at bounding box center [329, 297] width 111 height 8
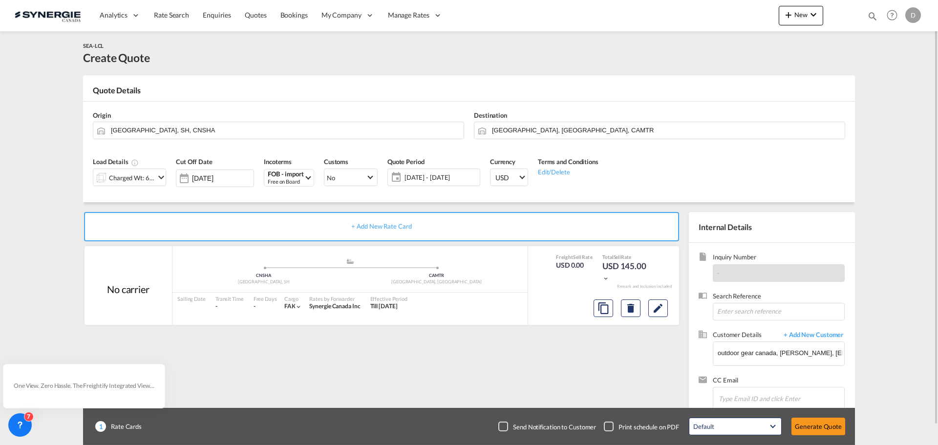
click at [441, 181] on span "[DATE] - [DATE]" at bounding box center [441, 177] width 73 height 9
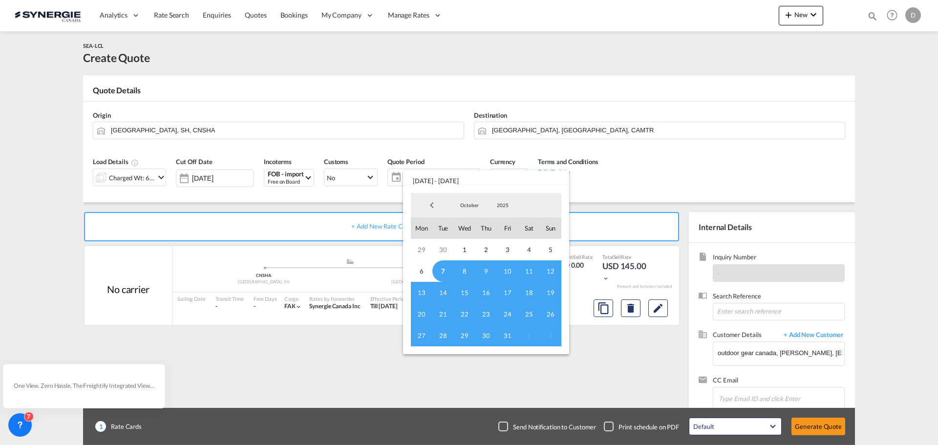
click at [440, 272] on span "7" at bounding box center [442, 270] width 21 height 21
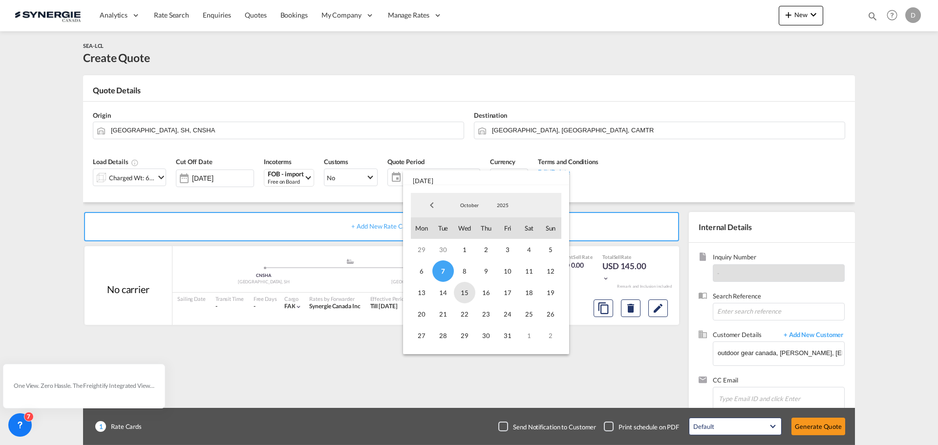
click at [463, 296] on span "15" at bounding box center [464, 292] width 21 height 21
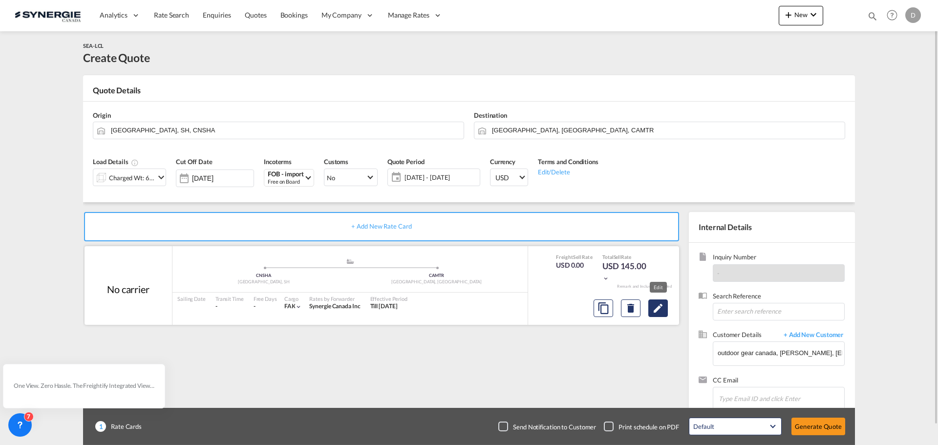
click at [664, 310] on md-icon "Edit" at bounding box center [658, 308] width 12 height 12
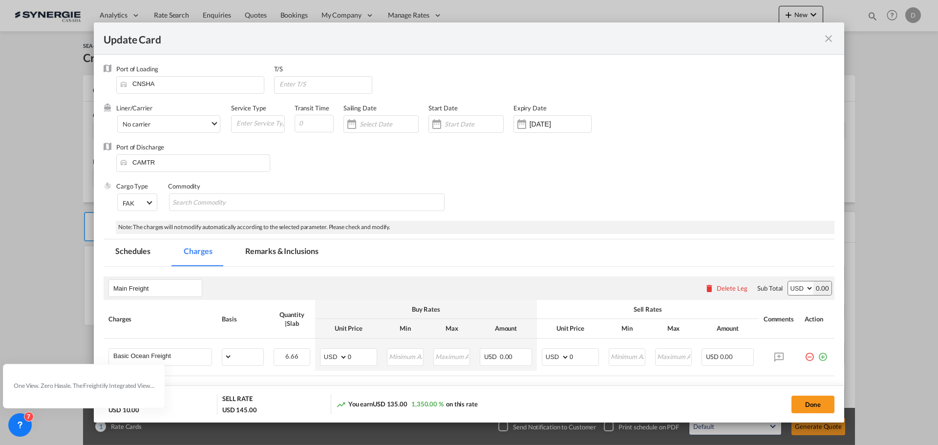
select select "per_w/m"
select select "flat"
select select "per_hbl"
select select "per_w/m"
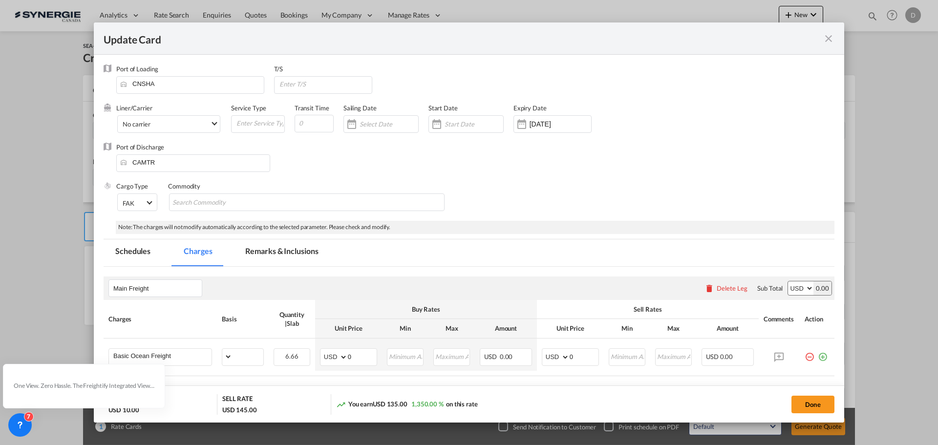
select select "per_bl"
select select "flat"
select select "per_bl"
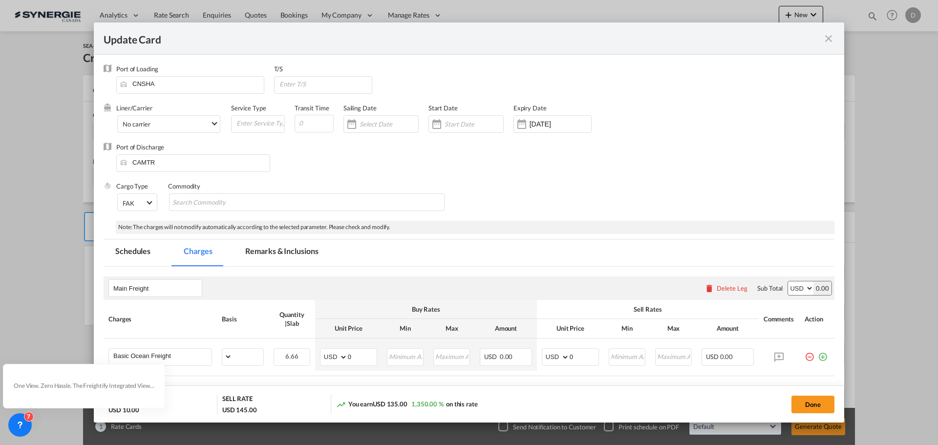
select select "per_bl"
select select "per_shipment"
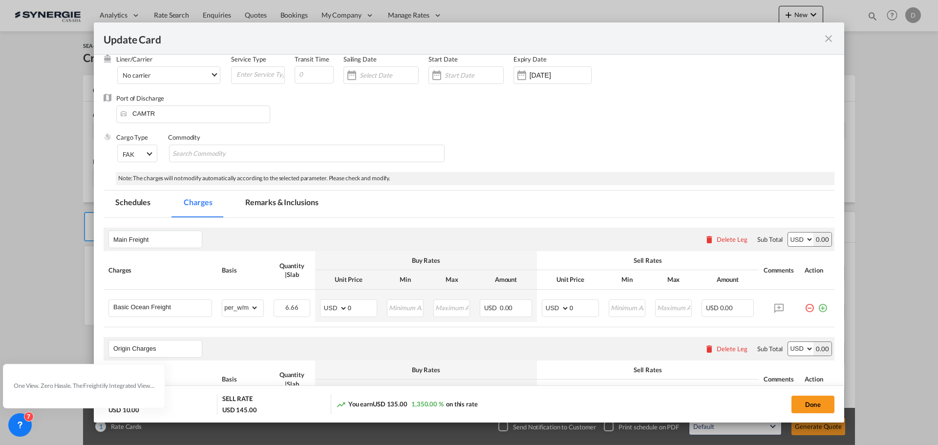
scroll to position [0, 0]
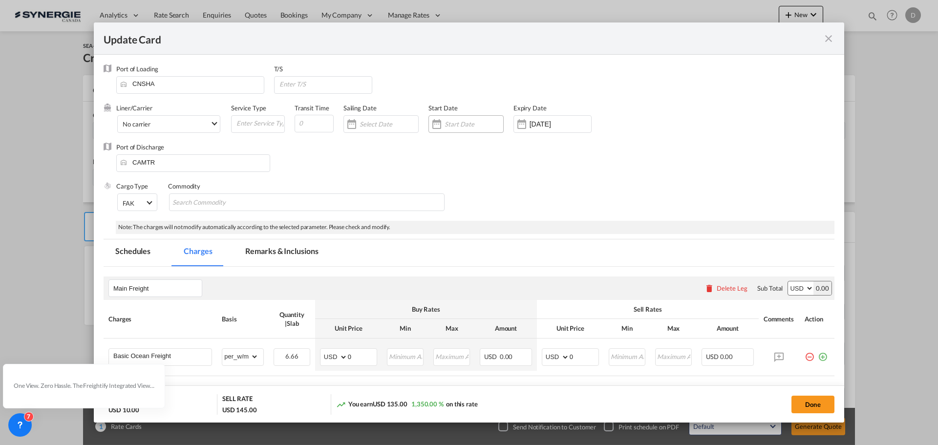
click at [437, 127] on div "Update Card Port ..." at bounding box center [437, 124] width 16 height 20
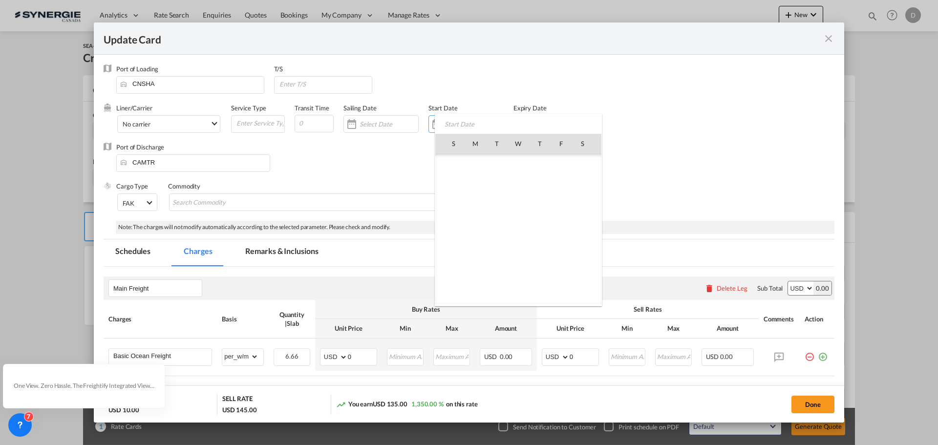
scroll to position [226435, 0]
click at [494, 185] on span "7" at bounding box center [497, 186] width 21 height 21
type input "[DATE]"
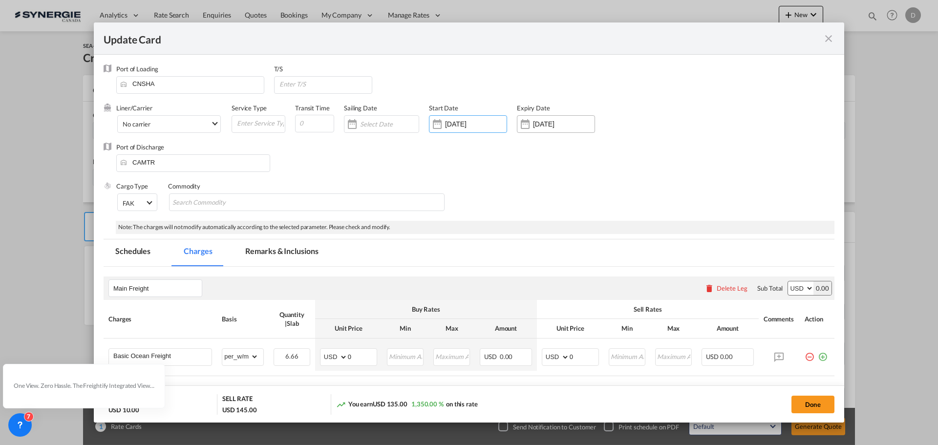
click at [529, 127] on div "Update Card Port ..." at bounding box center [525, 124] width 16 height 20
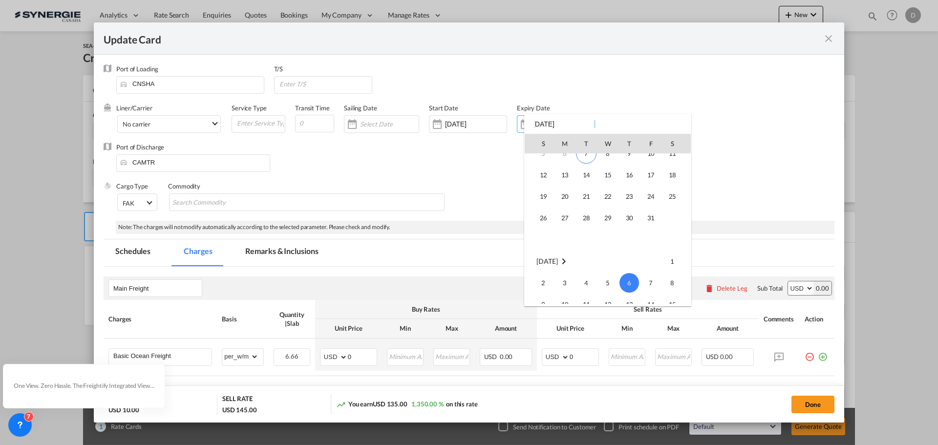
scroll to position [32, 0]
click at [609, 175] on span "15" at bounding box center [608, 176] width 20 height 20
type input "[DATE]"
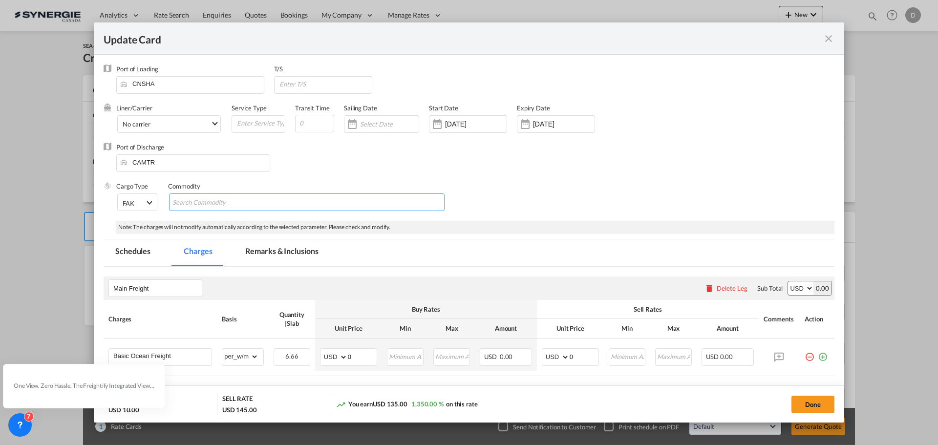
click at [237, 203] on input "Chips input." at bounding box center [216, 203] width 89 height 16
type input "General Cargo"
click at [321, 84] on input "Update Card Port ..." at bounding box center [325, 84] width 94 height 15
type input "[GEOGRAPHIC_DATA]"
click at [314, 123] on input "Update Card Port ..." at bounding box center [314, 124] width 39 height 18
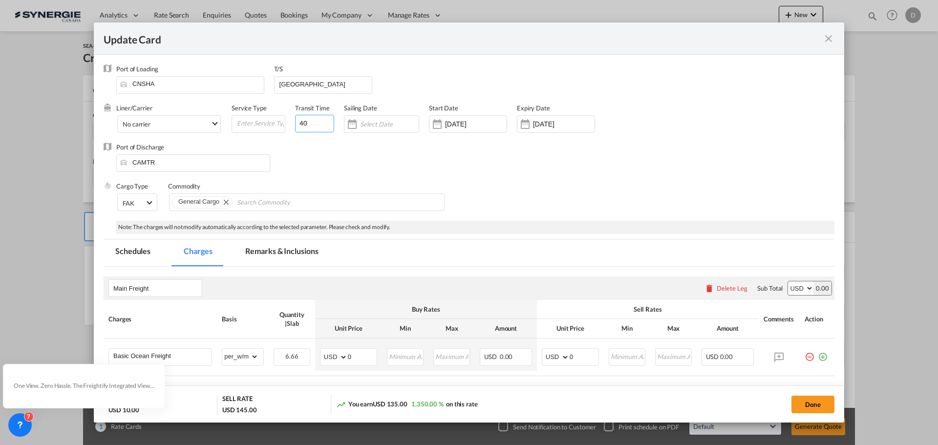
type input "40"
click at [489, 178] on div "Port of Discharge CAMTR" at bounding box center [469, 162] width 731 height 39
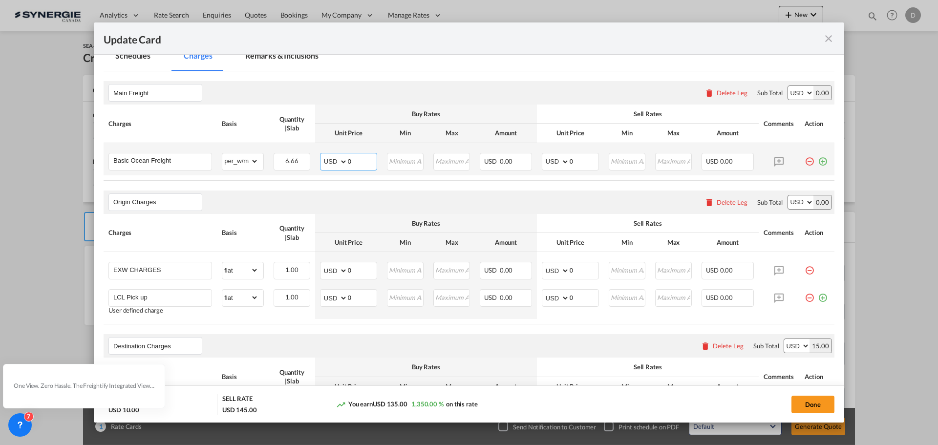
drag, startPoint x: 345, startPoint y: 164, endPoint x: 371, endPoint y: 162, distance: 26.0
click at [371, 162] on input "0" at bounding box center [362, 160] width 29 height 15
type input "62"
drag, startPoint x: 565, startPoint y: 163, endPoint x: 588, endPoint y: 164, distance: 22.5
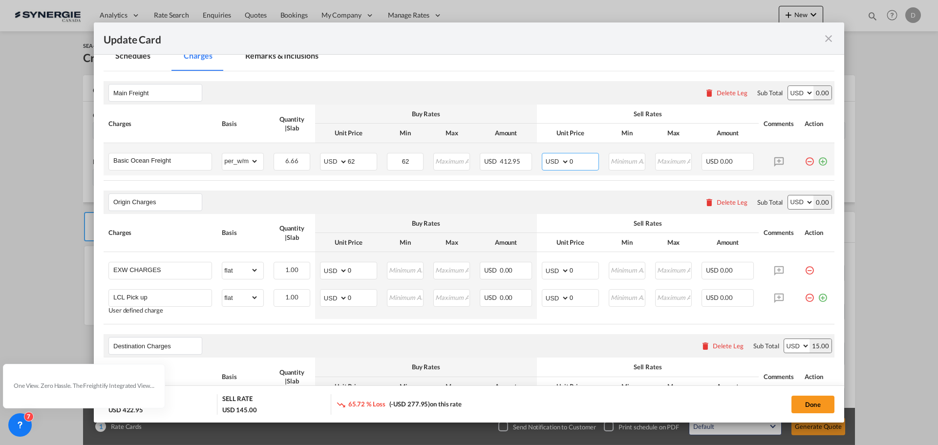
click at [588, 164] on input "0" at bounding box center [584, 160] width 29 height 15
type input "77"
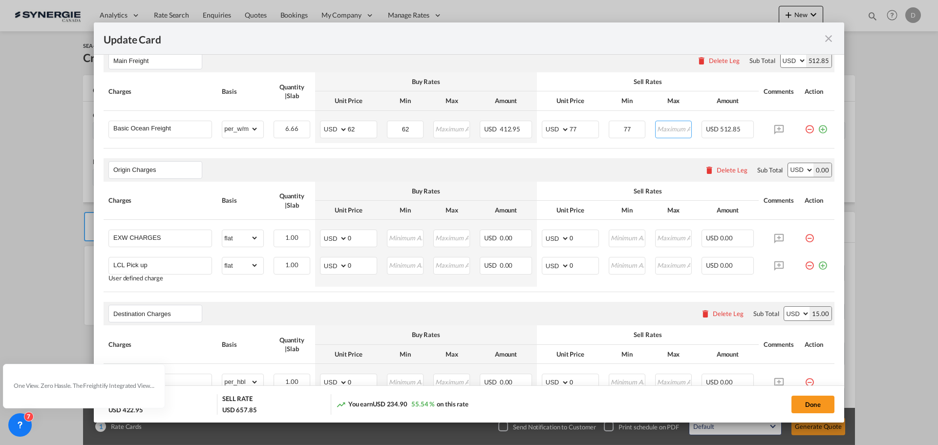
scroll to position [244, 0]
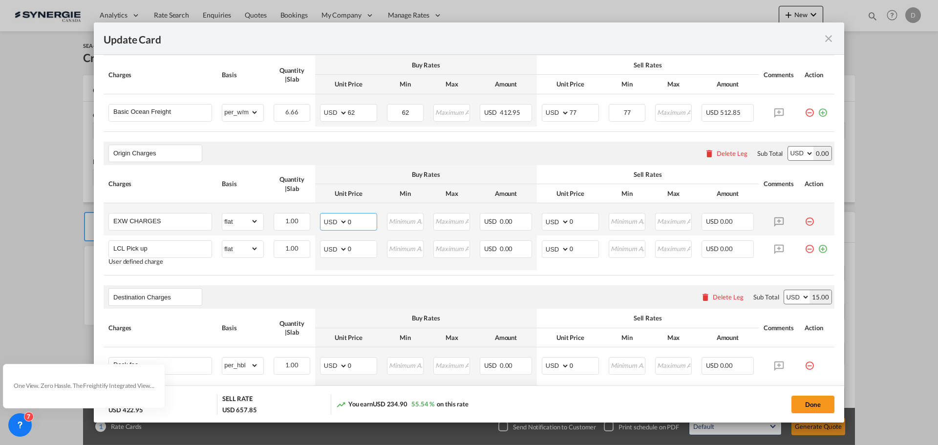
drag, startPoint x: 345, startPoint y: 222, endPoint x: 361, endPoint y: 216, distance: 16.9
click at [361, 216] on input "0" at bounding box center [362, 220] width 29 height 15
type input "120"
type input "140"
click at [805, 249] on md-icon "icon-minus-circle-outline red-400-fg pt-7" at bounding box center [810, 245] width 10 height 10
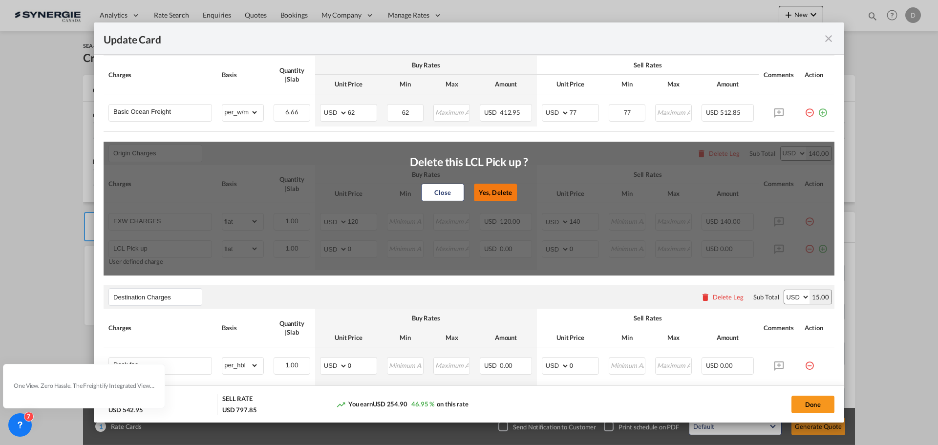
click at [495, 196] on button "Yes, Delete" at bounding box center [495, 193] width 43 height 18
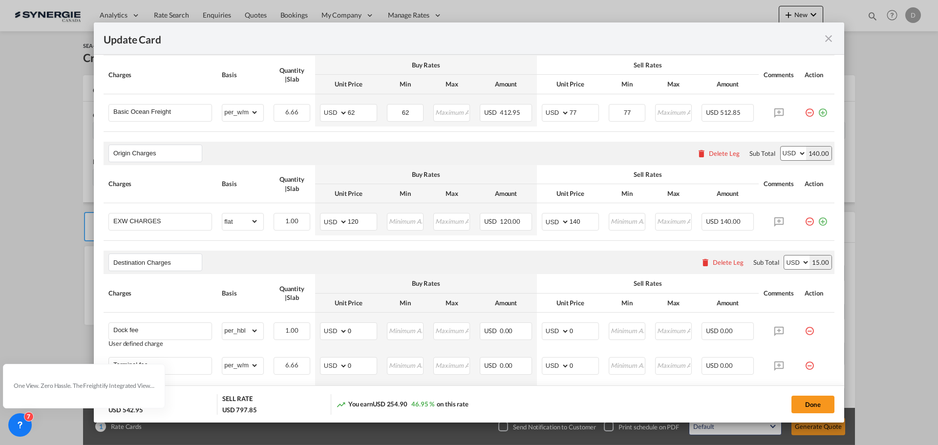
scroll to position [391, 0]
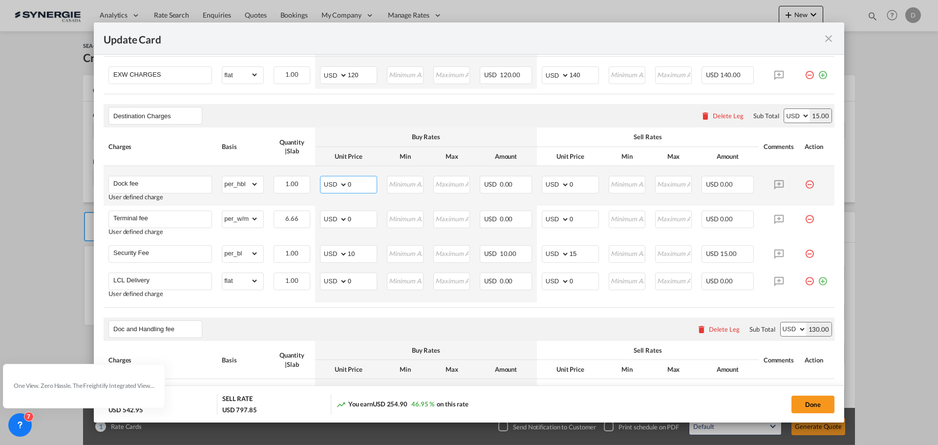
click at [351, 184] on input "0" at bounding box center [362, 183] width 29 height 15
click at [349, 184] on input "60" at bounding box center [362, 183] width 29 height 15
type input "38"
type input "65"
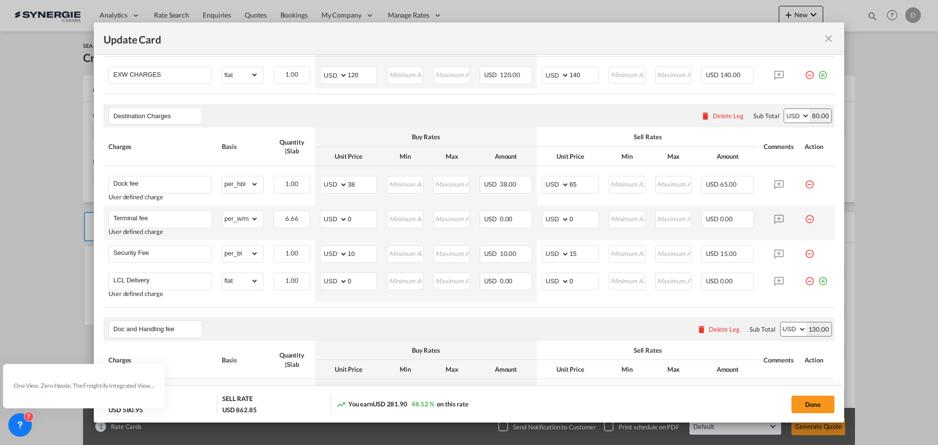
click at [807, 219] on md-icon "icon-minus-circle-outline red-400-fg pt-7" at bounding box center [810, 216] width 10 height 10
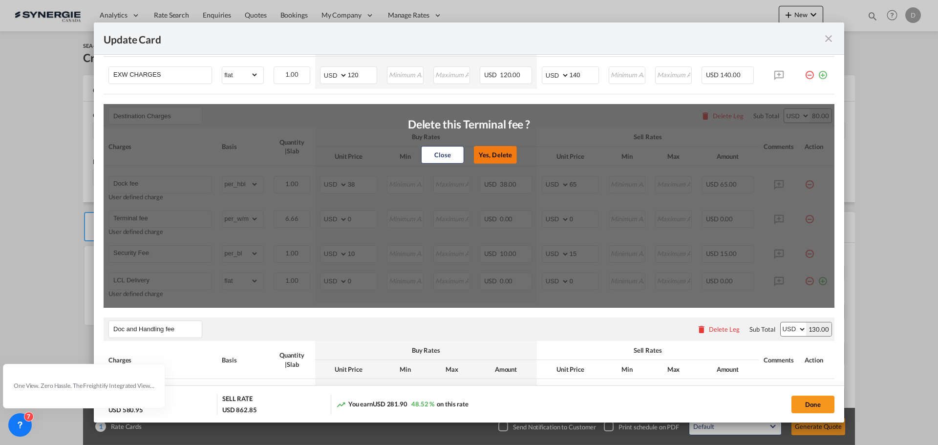
click at [487, 157] on button "Yes, Delete" at bounding box center [495, 155] width 43 height 18
type input "Security Fee"
select select "per_bl"
type input "10"
type input "15"
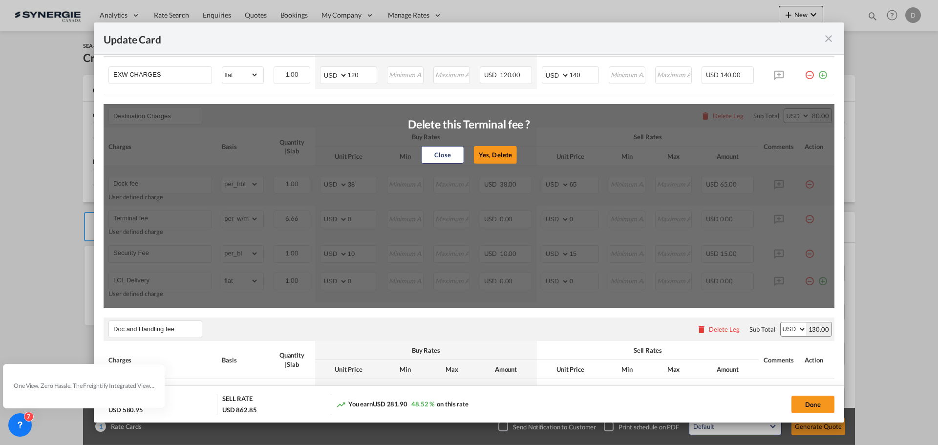
type input "LCL Delivery"
select select "flat"
type input "0"
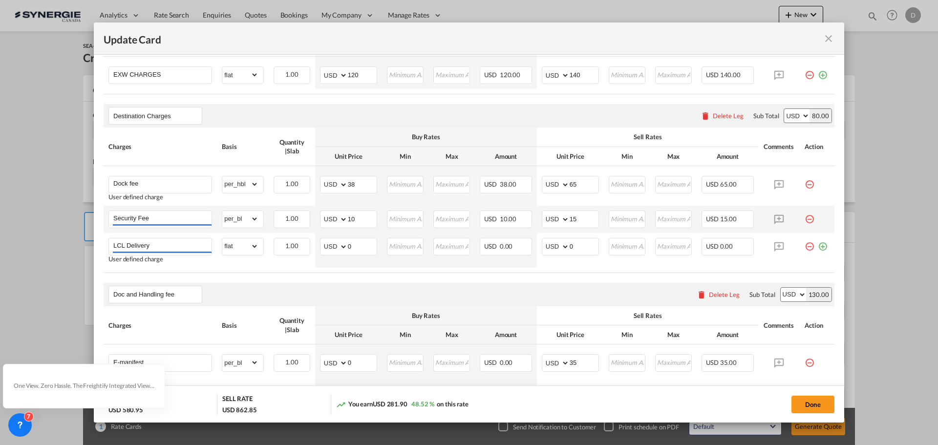
click at [805, 220] on md-icon "icon-minus-circle-outline red-400-fg pt-7" at bounding box center [810, 216] width 10 height 10
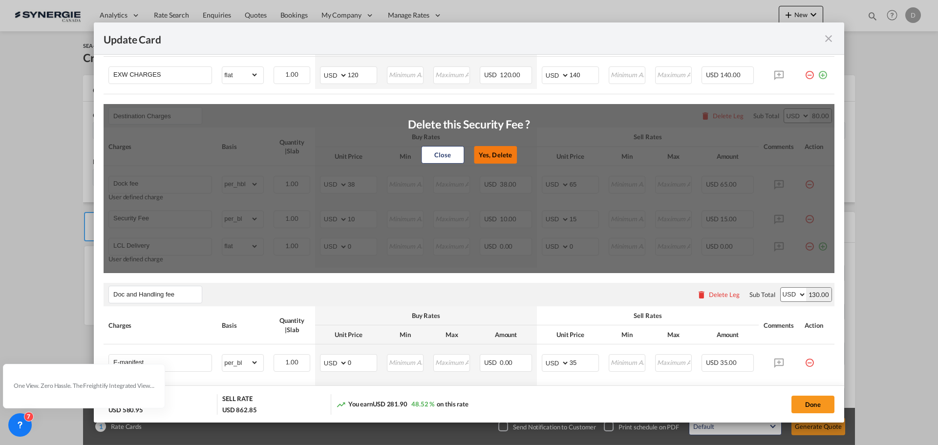
click at [492, 149] on button "Yes, Delete" at bounding box center [495, 155] width 43 height 18
type input "LCL Delivery"
select select "flat"
type input "0"
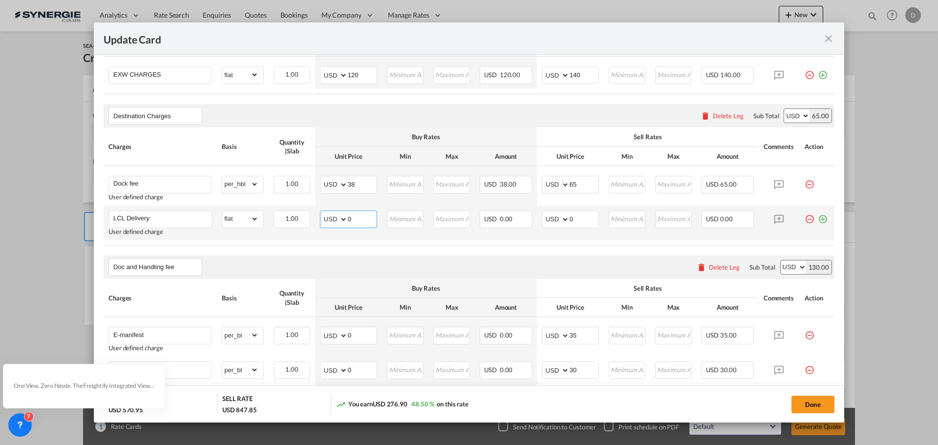
drag, startPoint x: 346, startPoint y: 218, endPoint x: 364, endPoint y: 219, distance: 18.1
click at [364, 219] on input "0" at bounding box center [362, 218] width 29 height 15
type input "151"
drag, startPoint x: 565, startPoint y: 216, endPoint x: 590, endPoint y: 220, distance: 24.7
click at [591, 220] on input "0" at bounding box center [584, 218] width 29 height 15
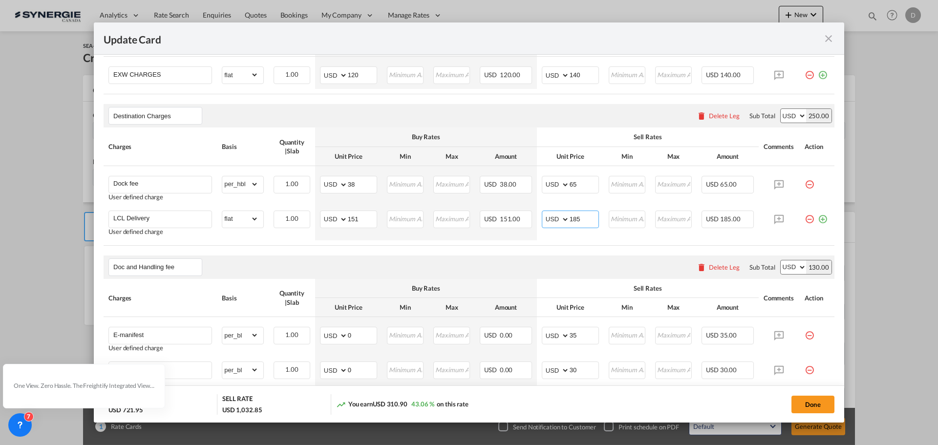
type input "185"
click at [537, 262] on div "Doc and Handling fee Please enter leg name Leg Name Already Exists Delete Leg S…" at bounding box center [469, 267] width 731 height 23
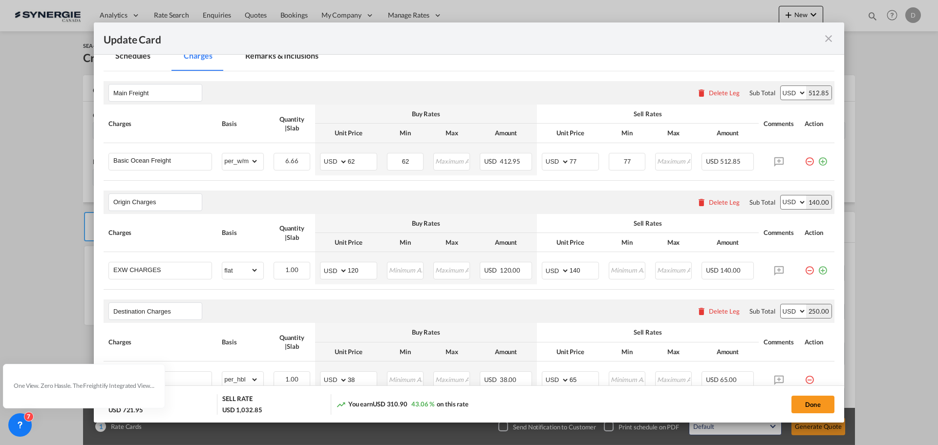
scroll to position [0, 0]
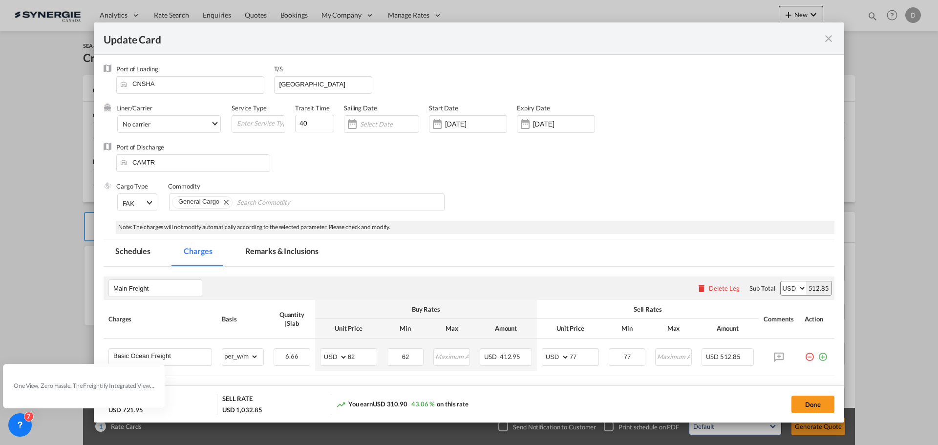
click at [274, 251] on md-tab-item "Remarks & Inclusions" at bounding box center [282, 252] width 96 height 27
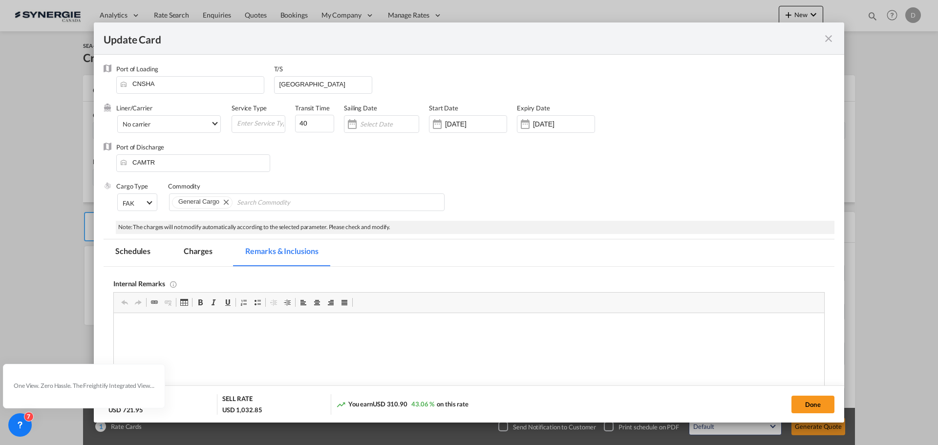
drag, startPoint x: 219, startPoint y: 338, endPoint x: 148, endPoint y: 325, distance: 72.4
drag, startPoint x: 215, startPoint y: 344, endPoint x: 228, endPoint y: 347, distance: 13.6
click at [217, 343] on html "Synergie Consol" at bounding box center [469, 328] width 710 height 30
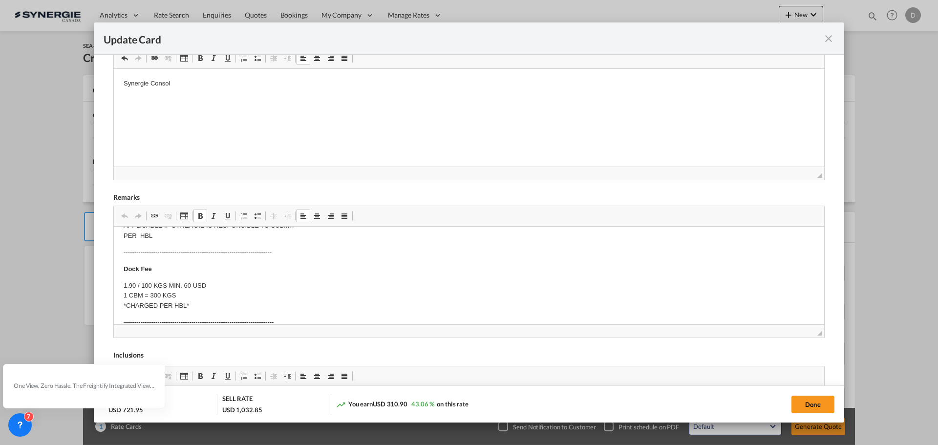
scroll to position [293, 0]
click at [177, 260] on p "Origin(s): Destination(s):" at bounding box center [469, 266] width 691 height 21
click at [178, 267] on body "Origin Charges: Pick-up location : 1 hour free for loading (unloading), 125.00$…" at bounding box center [469, 251] width 691 height 616
click at [182, 273] on p "Origin(s): Montreal CFS Destination(s):" at bounding box center [469, 266] width 691 height 21
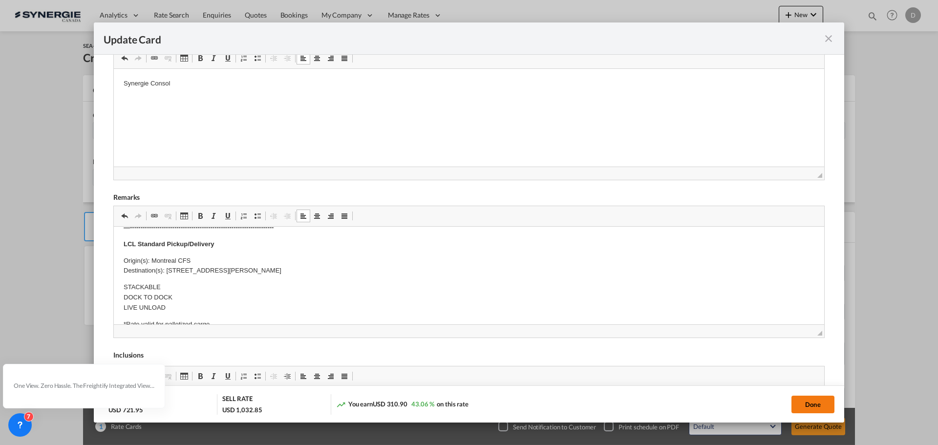
click at [798, 398] on button "Done" at bounding box center [812, 405] width 43 height 18
type input "[DATE]"
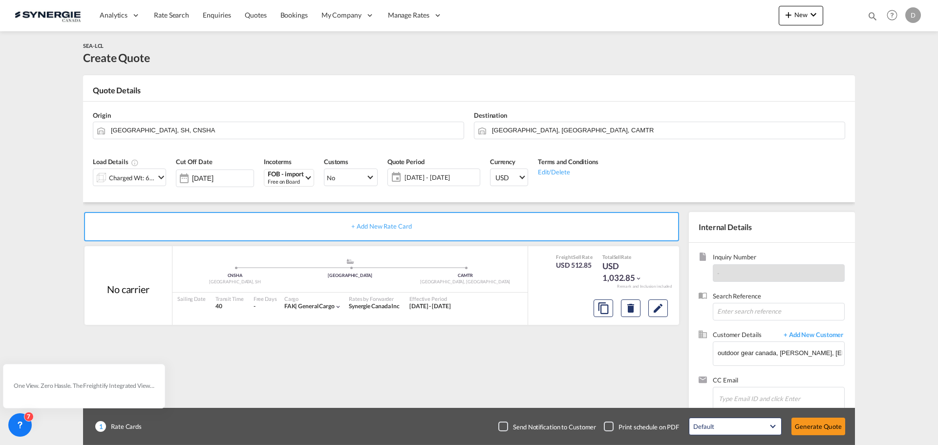
scroll to position [71, 0]
click at [808, 424] on button "Generate Quote" at bounding box center [818, 427] width 54 height 18
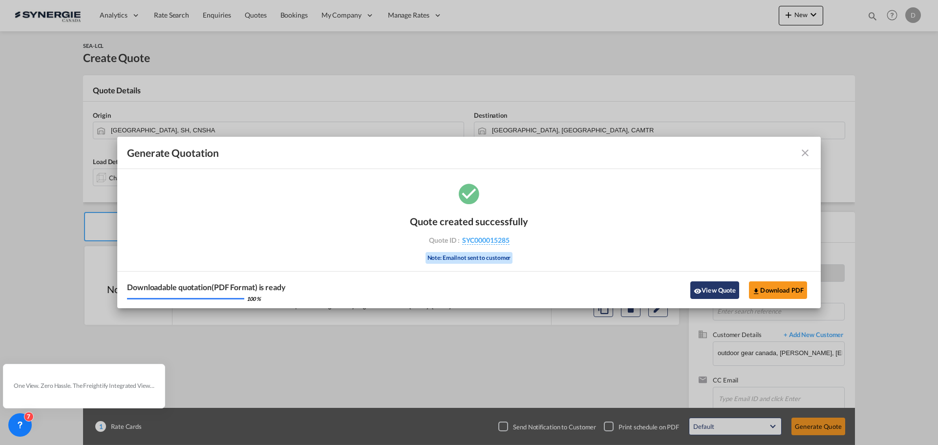
click at [724, 298] on button "View Quote" at bounding box center [714, 290] width 49 height 18
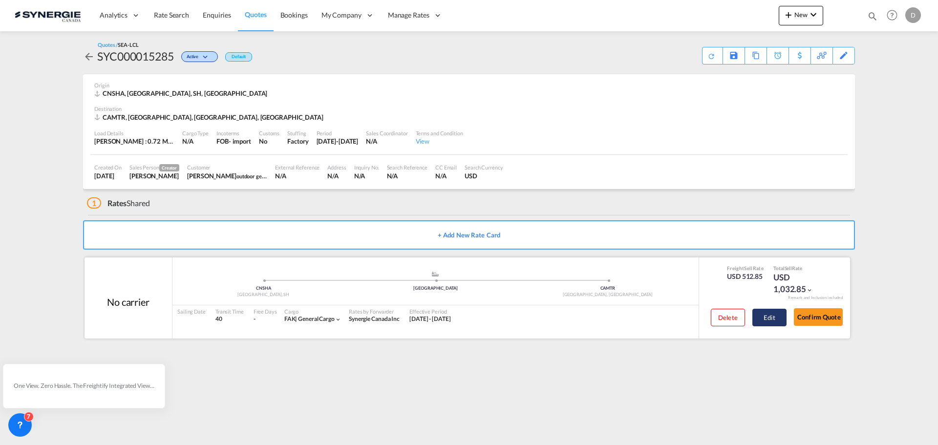
click at [762, 316] on button "Edit" at bounding box center [769, 318] width 34 height 18
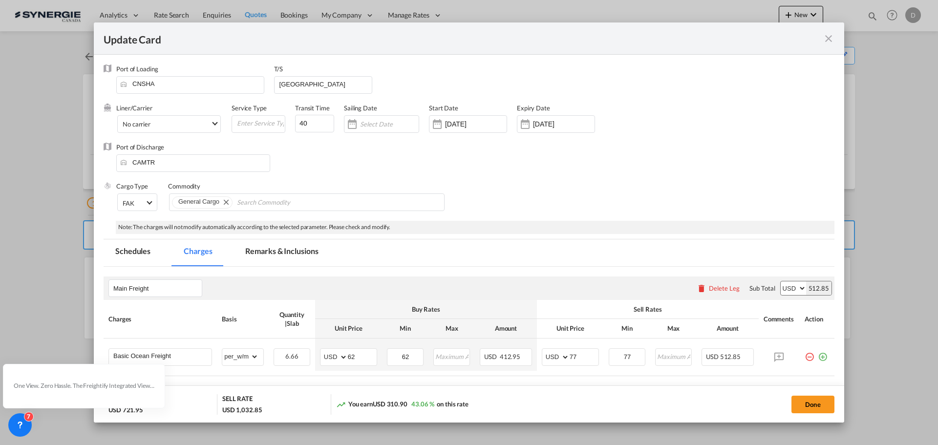
click at [292, 255] on md-tab-item "Remarks & Inclusions" at bounding box center [282, 252] width 96 height 27
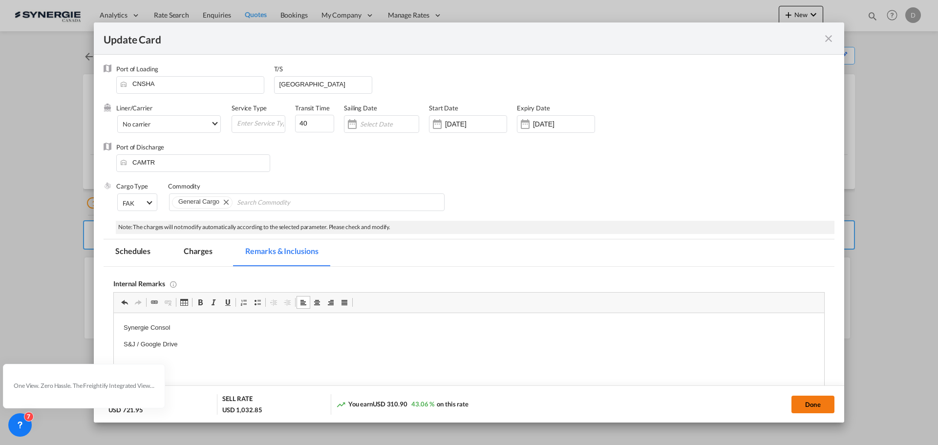
click at [811, 408] on button "Done" at bounding box center [812, 405] width 43 height 18
type input "[DATE]"
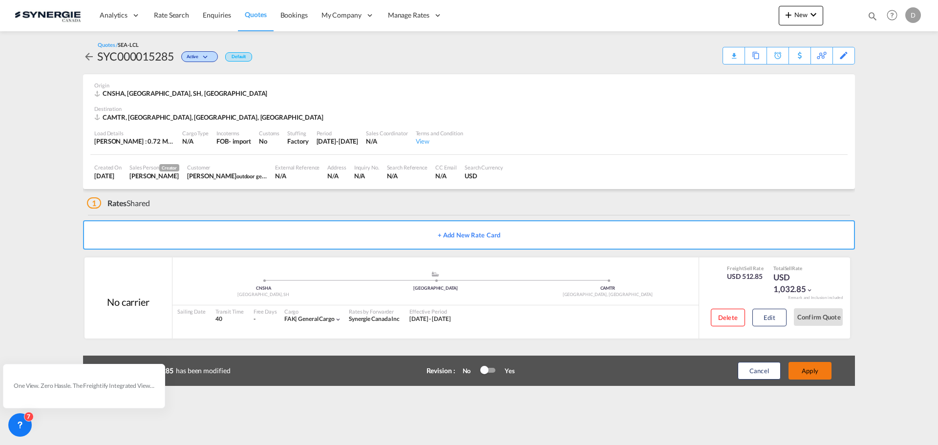
click at [814, 376] on button "Apply" at bounding box center [810, 371] width 43 height 18
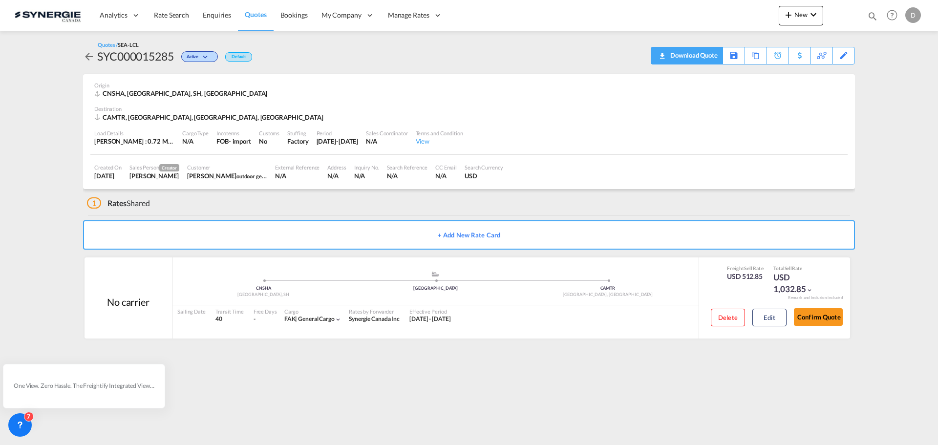
click at [707, 57] on div "Download Quote" at bounding box center [693, 55] width 50 height 16
click at [796, 19] on button "New" at bounding box center [801, 16] width 44 height 20
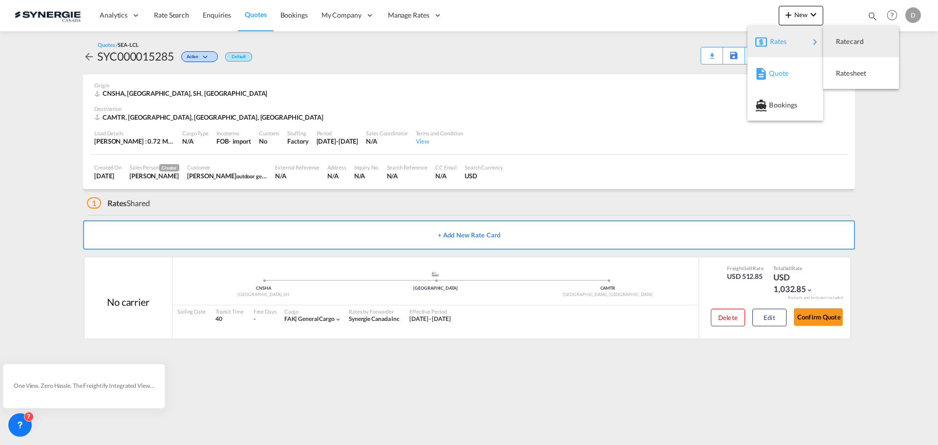
click at [780, 76] on span "Quote" at bounding box center [774, 74] width 11 height 20
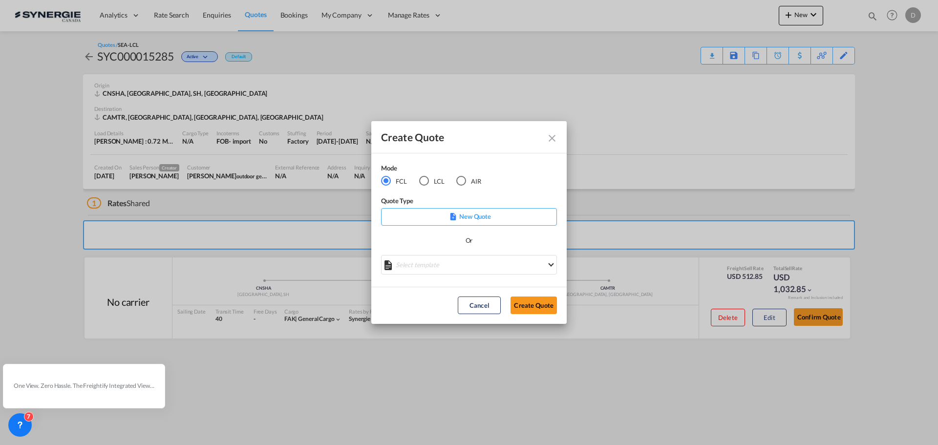
click at [421, 181] on div "LCL" at bounding box center [424, 181] width 10 height 10
click at [478, 272] on md-select "Select template *NEW* UBV [GEOGRAPHIC_DATA] consol LCL [PERSON_NAME] | [DATE] N…" at bounding box center [469, 265] width 176 height 20
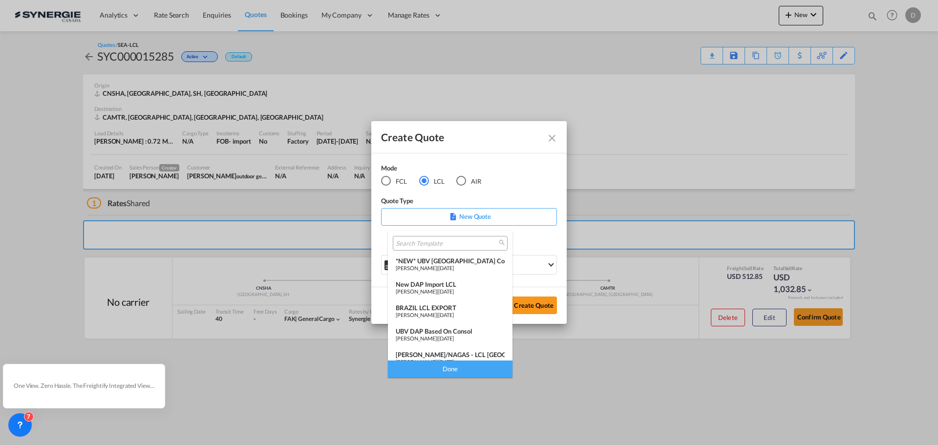
click at [457, 284] on div "New DAP Import LCL" at bounding box center [450, 284] width 109 height 8
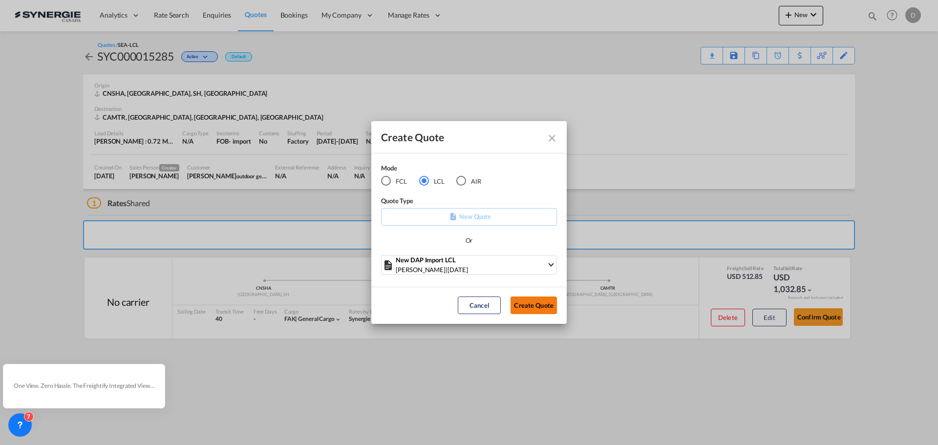
click at [529, 300] on button "Create Quote" at bounding box center [534, 306] width 46 height 18
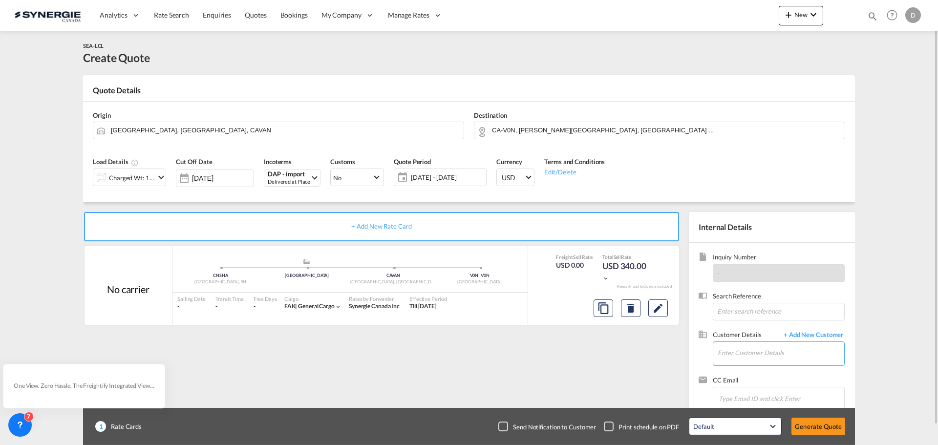
click at [772, 355] on input "Enter Customer Details" at bounding box center [781, 353] width 127 height 22
paste input "[EMAIL_ADDRESS][DOMAIN_NAME]"
type input "[EMAIL_ADDRESS][DOMAIN_NAME]"
click at [829, 333] on span "+ Add New Customer" at bounding box center [812, 335] width 66 height 11
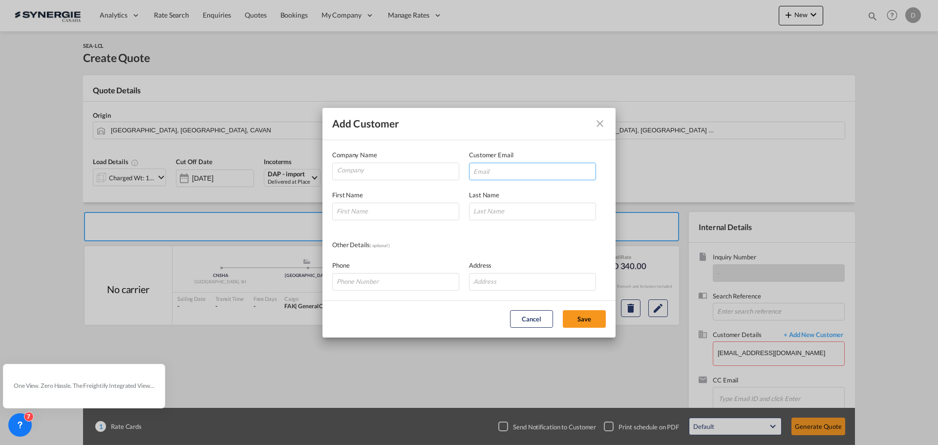
click at [496, 169] on input "Add Customer Company ..." at bounding box center [532, 172] width 127 height 18
paste input "[EMAIL_ADDRESS][DOMAIN_NAME]"
type input "[EMAIL_ADDRESS][DOMAIN_NAME]"
click at [356, 173] on input "Company" at bounding box center [398, 170] width 122 height 15
paste input "GROUP7 AG International Logistics"
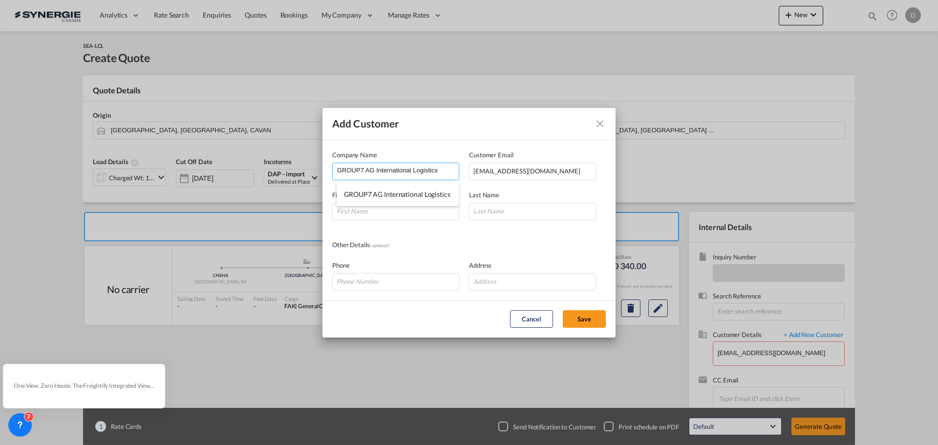
type input "GROUP7 AG International Logistics"
click at [388, 211] on input "Add Customer Company ..." at bounding box center [395, 212] width 127 height 18
paste input "[PERSON_NAME]"
click at [366, 210] on input "[PERSON_NAME]" at bounding box center [395, 212] width 127 height 18
click at [367, 209] on input "[PERSON_NAME]" at bounding box center [395, 212] width 127 height 18
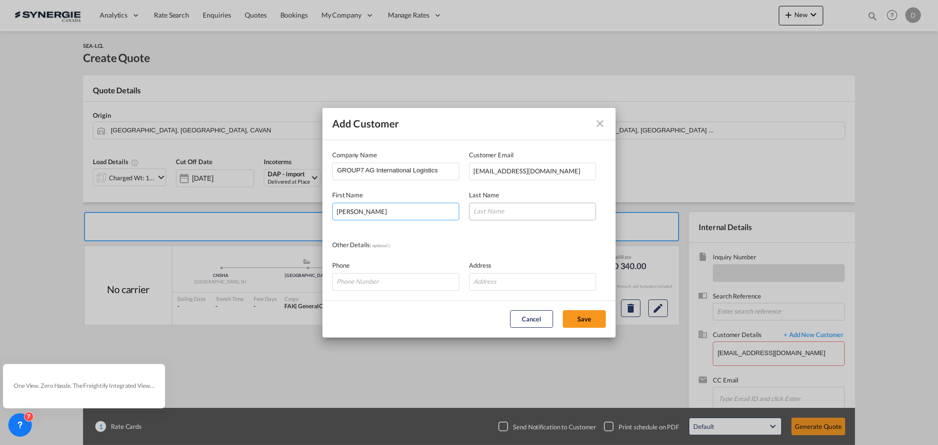
type input "[PERSON_NAME]"
click at [493, 207] on input "Add Customer Company ..." at bounding box center [532, 212] width 127 height 18
paste input "Hant"
type input "Hant"
click at [391, 277] on input "Add Customer Company ..." at bounding box center [395, 282] width 127 height 18
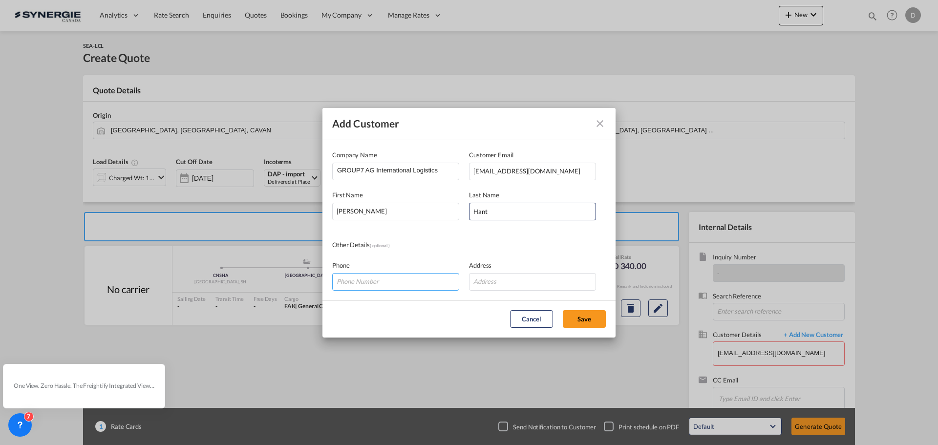
paste input "[PHONE_NUMBER]"
type input "[PHONE_NUMBER]"
click at [522, 281] on input "Add Customer Company ..." at bounding box center [532, 282] width 127 height 18
paste input "Donaustr. 3a. 65451 [GEOGRAPHIC_DATA]"
type input "Donaustr. 3a. 65451 [GEOGRAPHIC_DATA]"
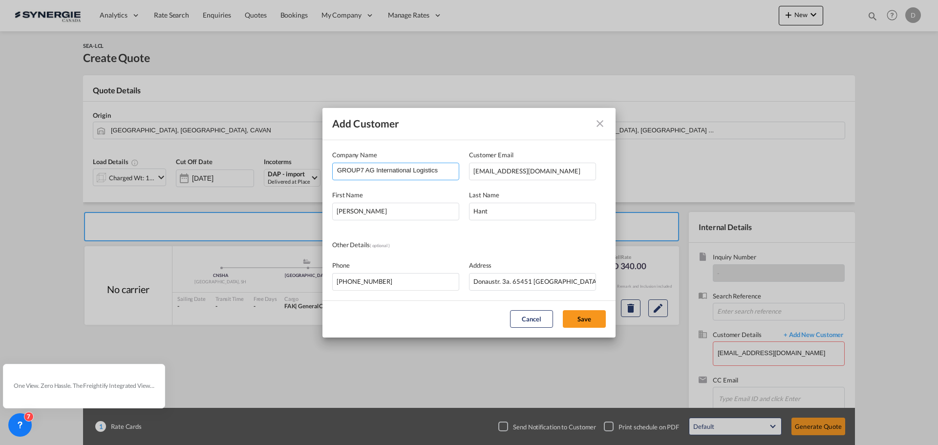
click at [440, 168] on input "GROUP7 AG International Logistics" at bounding box center [398, 170] width 122 height 15
paste input "[GEOGRAPHIC_DATA]"
type input "GROUP7 AG International Logistics - [GEOGRAPHIC_DATA]"
click at [491, 235] on md-dialog-content "Company Name GROUP7 AG International Logistics - [GEOGRAPHIC_DATA] Customer Ema…" at bounding box center [468, 220] width 293 height 160
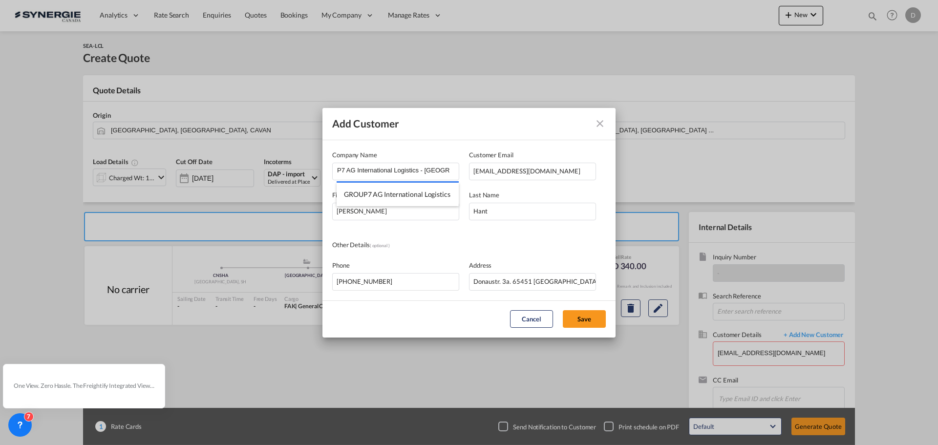
scroll to position [0, 0]
click at [583, 315] on button "Save" at bounding box center [584, 319] width 43 height 18
type input "GROUP7 AG International Logistics - [GEOGRAPHIC_DATA], [PERSON_NAME], [EMAIL_AD…"
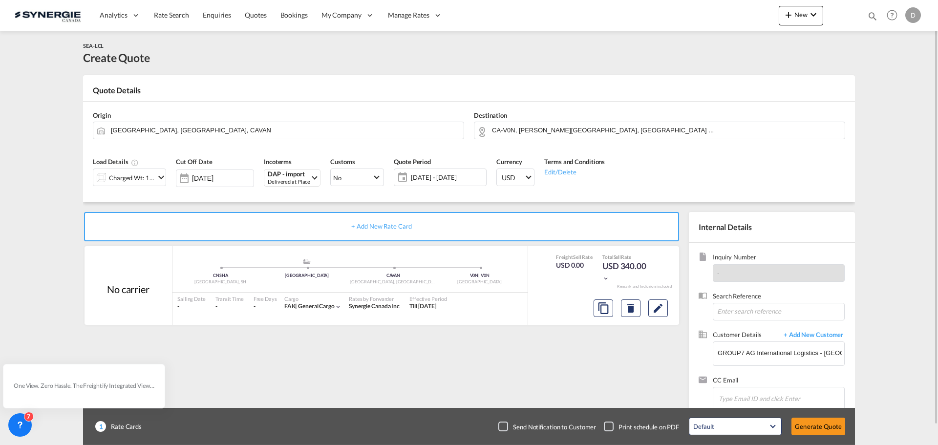
click at [159, 176] on md-icon "icon-chevron-down" at bounding box center [161, 177] width 12 height 12
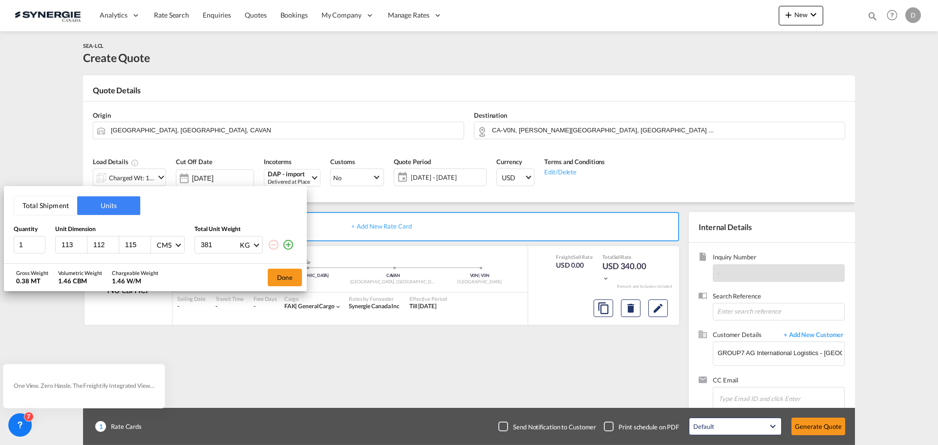
click at [70, 243] on input "113" at bounding box center [74, 244] width 26 height 9
type input "350"
type input "170"
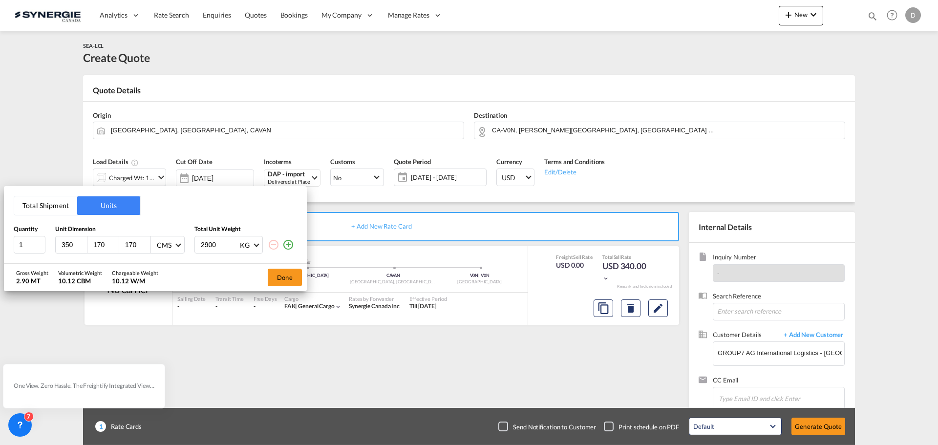
type input "2900"
click at [286, 243] on md-icon "icon-plus-circle-outline" at bounding box center [288, 245] width 12 height 12
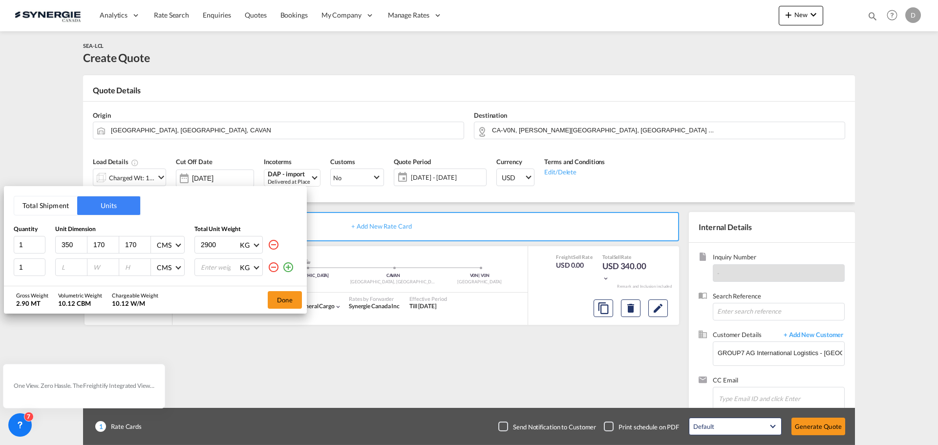
click at [68, 270] on input "number" at bounding box center [74, 267] width 26 height 9
type input "160"
type input "120"
type input "175"
type input "250"
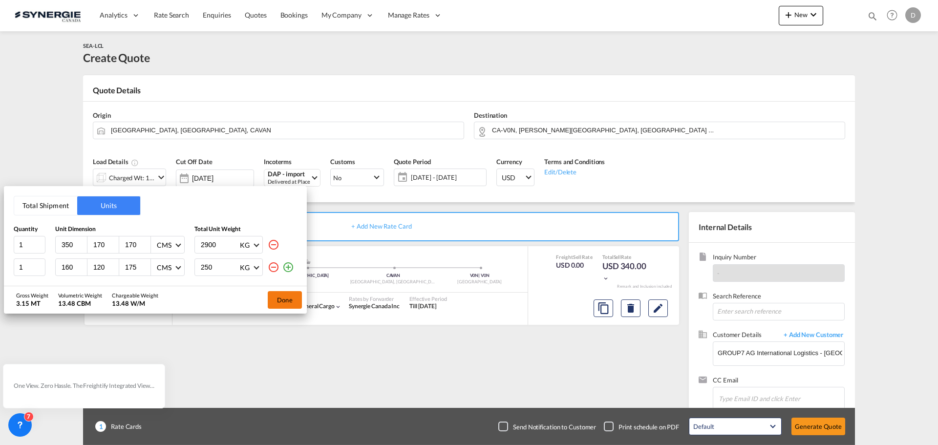
click at [292, 303] on button "Done" at bounding box center [285, 300] width 34 height 18
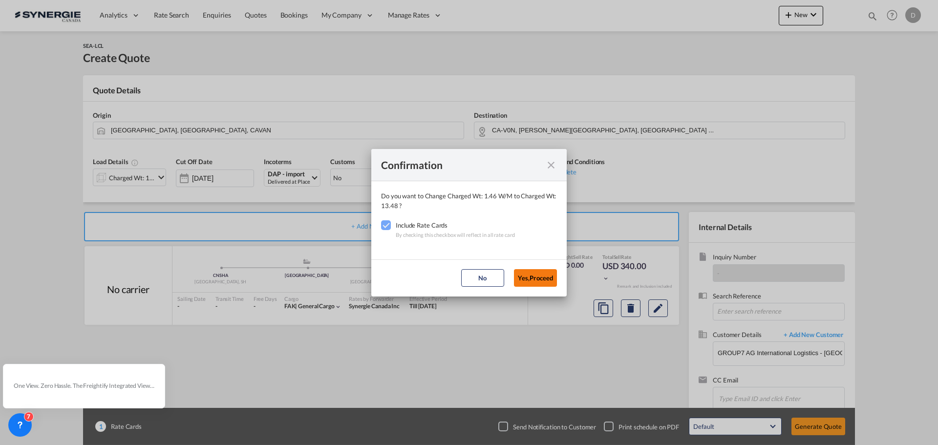
click at [525, 282] on button "Yes,Proceed" at bounding box center [535, 278] width 43 height 18
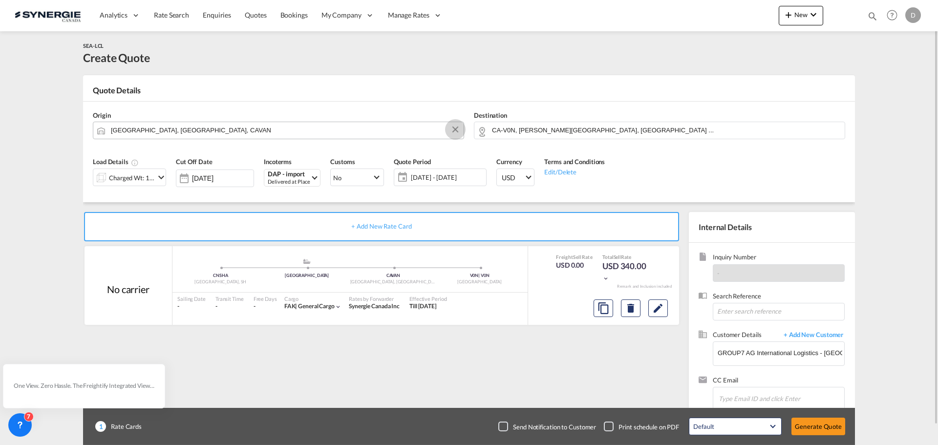
click at [455, 131] on button "Clear Input" at bounding box center [455, 129] width 15 height 15
type input "f"
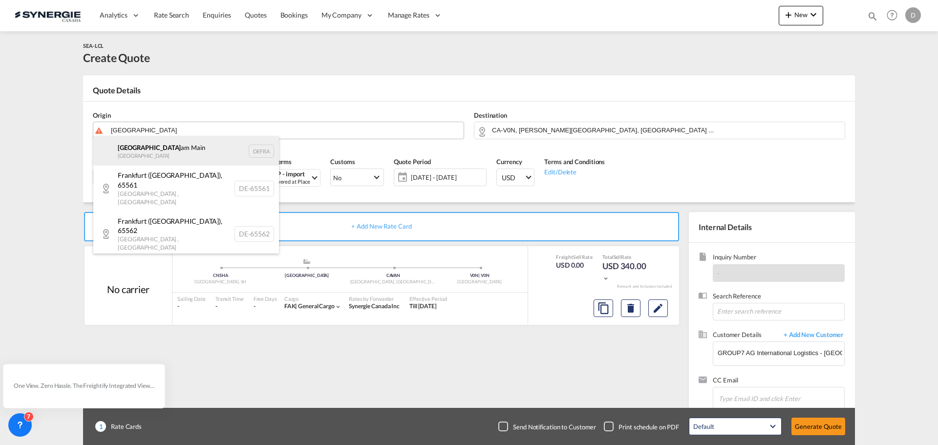
click at [156, 147] on div "[GEOGRAPHIC_DATA] DEFRA" at bounding box center [186, 150] width 186 height 29
type input "[GEOGRAPHIC_DATA], [GEOGRAPHIC_DATA]"
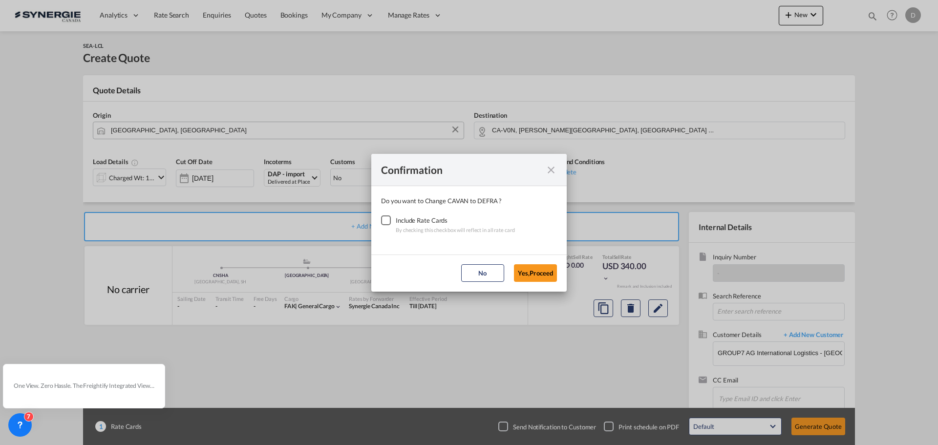
click at [384, 222] on div "Checkbox No Ink" at bounding box center [386, 220] width 10 height 10
click at [540, 274] on button "Yes,Proceed" at bounding box center [535, 273] width 43 height 18
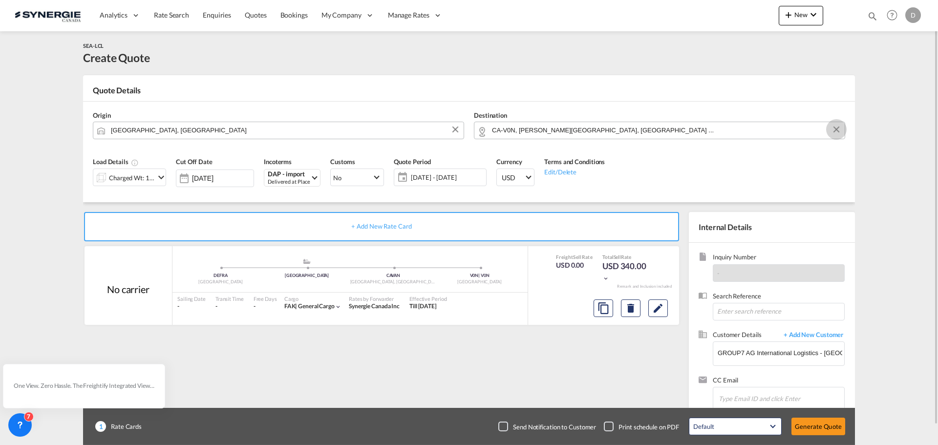
click at [835, 129] on button "Clear Input" at bounding box center [836, 129] width 15 height 15
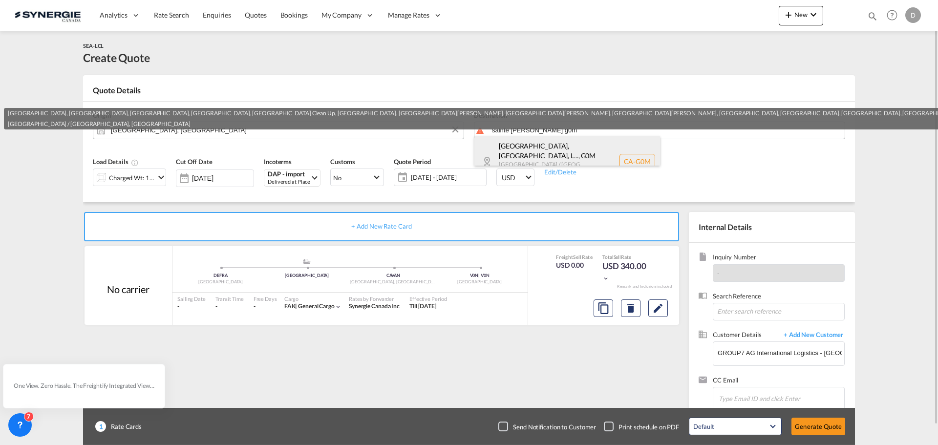
click at [556, 155] on div "[GEOGRAPHIC_DATA], [GEOGRAPHIC_DATA], L... , G0M [GEOGRAPHIC_DATA] / [GEOGRAPHI…" at bounding box center [567, 161] width 186 height 50
type input "CA-G0M, [GEOGRAPHIC_DATA], [GEOGRAPHIC_DATA], [GEOGRAPHIC_DATA], [GEOGRAPHIC_DA…"
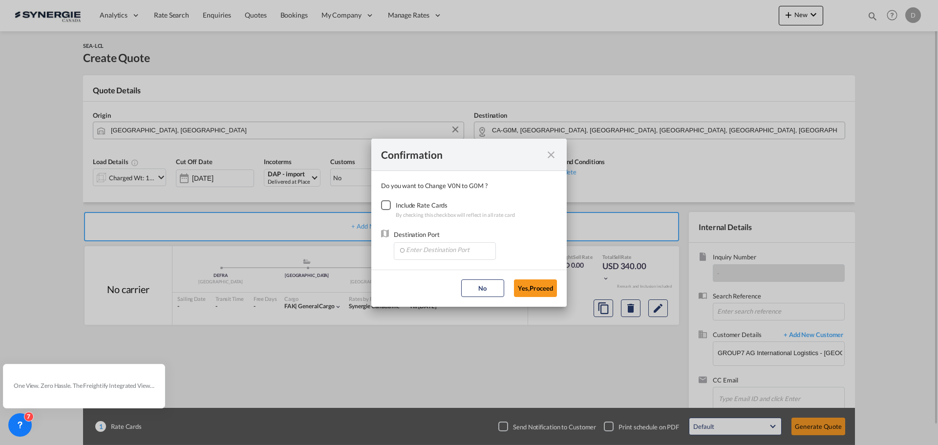
click at [388, 205] on div "Checkbox No Ink" at bounding box center [386, 205] width 10 height 10
click at [429, 252] on input "Enter Destination Port" at bounding box center [447, 250] width 97 height 15
click at [439, 270] on span "CAMTR, [GEOGRAPHIC_DATA], [GEOGRAPHIC_DATA], [GEOGRAPHIC_DATA], [GEOGRAPHIC_DAT…" at bounding box center [597, 272] width 384 height 8
type input "CAMTR, [GEOGRAPHIC_DATA], [GEOGRAPHIC_DATA], [GEOGRAPHIC_DATA], [GEOGRAPHIC_DAT…"
click at [518, 291] on button "Yes,Proceed" at bounding box center [535, 288] width 43 height 18
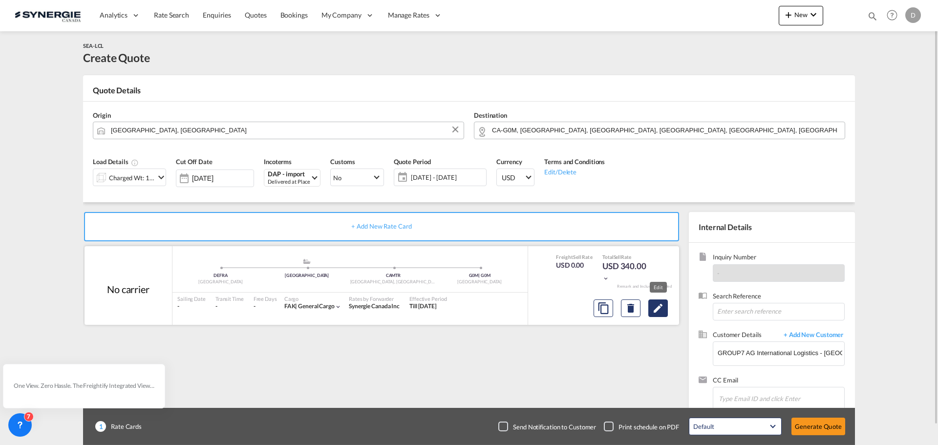
click at [658, 305] on md-icon "Edit" at bounding box center [658, 308] width 12 height 12
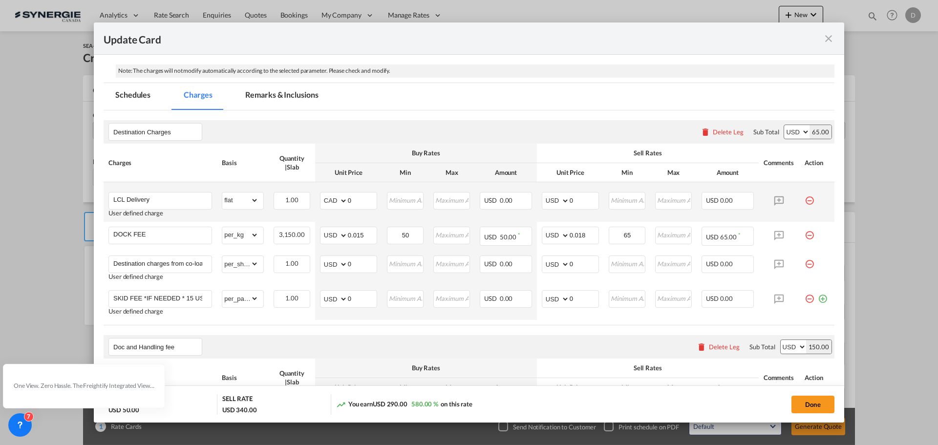
scroll to position [244, 0]
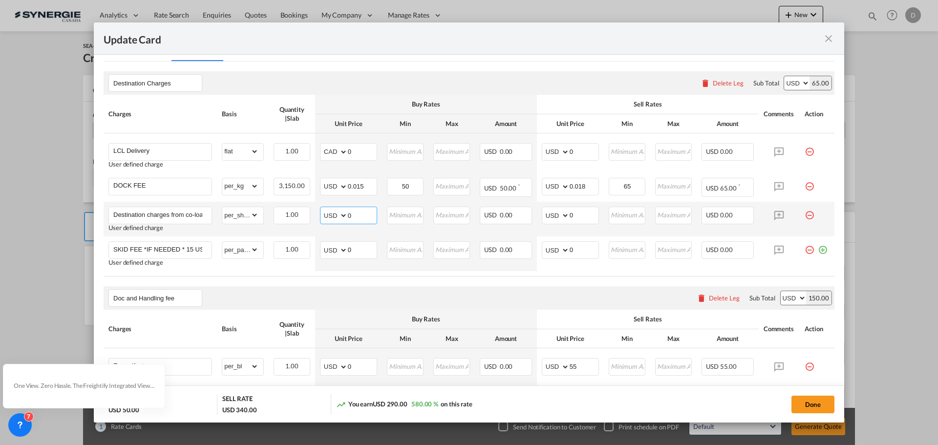
drag, startPoint x: 346, startPoint y: 217, endPoint x: 351, endPoint y: 216, distance: 5.4
click at [351, 216] on input "0" at bounding box center [362, 214] width 29 height 15
drag, startPoint x: 565, startPoint y: 216, endPoint x: 561, endPoint y: 221, distance: 6.6
click at [570, 221] on input "0" at bounding box center [584, 214] width 29 height 15
click at [348, 212] on input "485" at bounding box center [362, 214] width 29 height 15
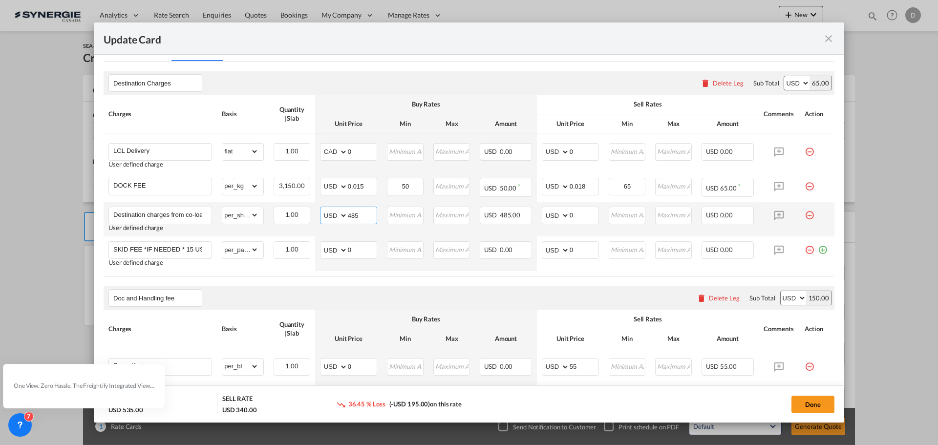
click at [348, 212] on input "485" at bounding box center [362, 214] width 29 height 15
type input "486"
drag, startPoint x: 567, startPoint y: 216, endPoint x: 573, endPoint y: 216, distance: 5.9
click at [573, 216] on input "0" at bounding box center [584, 214] width 29 height 15
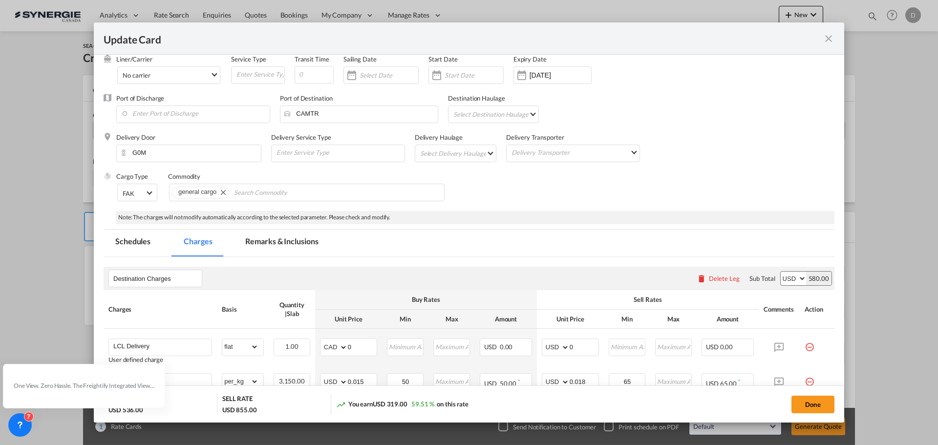
scroll to position [0, 0]
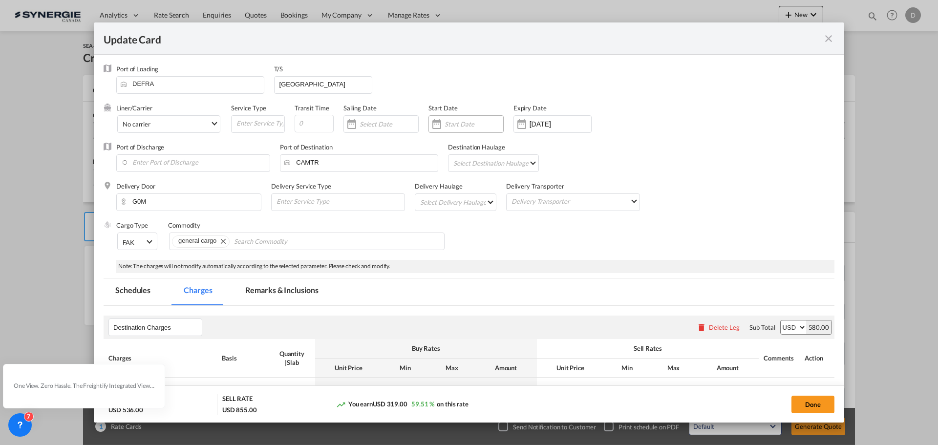
type input "515"
click at [435, 123] on div "Update Card Port ..." at bounding box center [437, 124] width 16 height 20
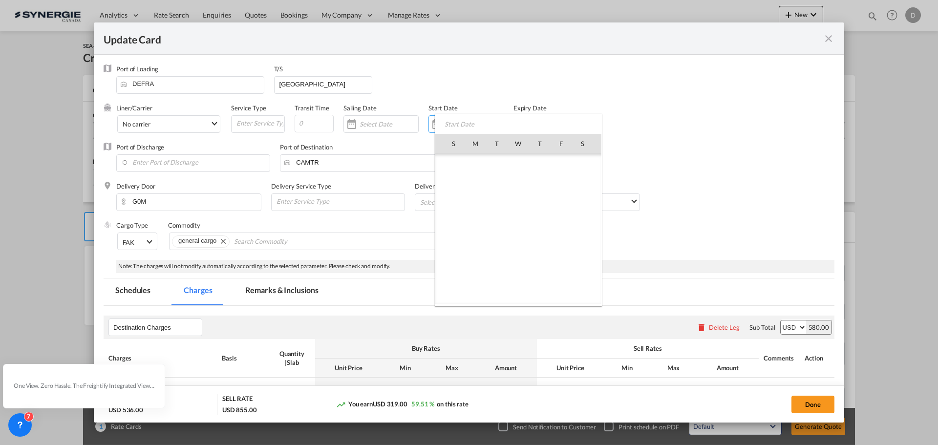
scroll to position [226435, 0]
click at [495, 188] on span "7" at bounding box center [497, 186] width 21 height 21
type input "[DATE]"
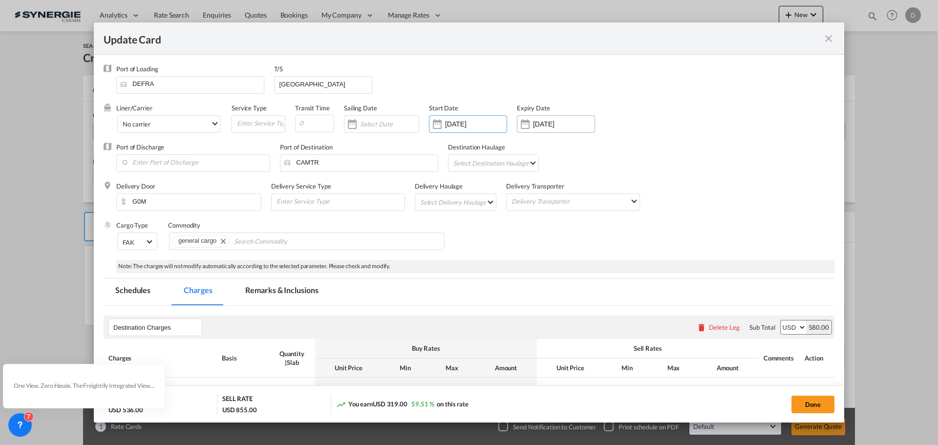
click at [528, 121] on div "Update Card Port ..." at bounding box center [525, 124] width 16 height 20
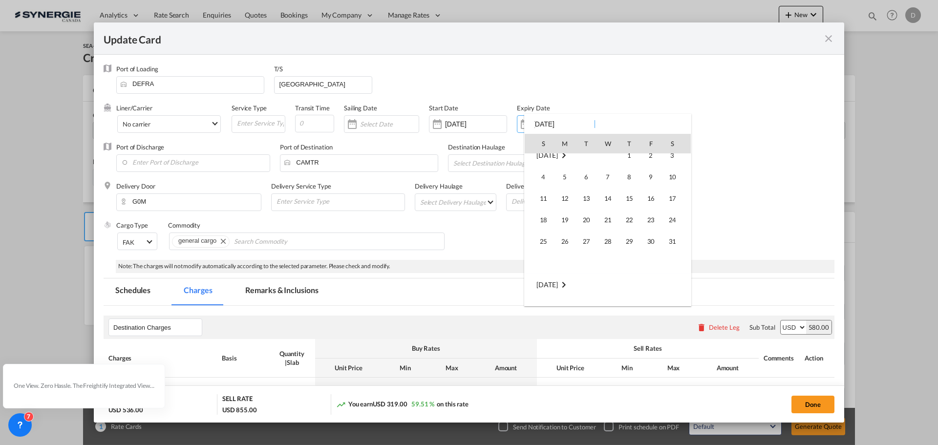
scroll to position [1588, 0]
click at [670, 214] on span "31" at bounding box center [672, 217] width 20 height 20
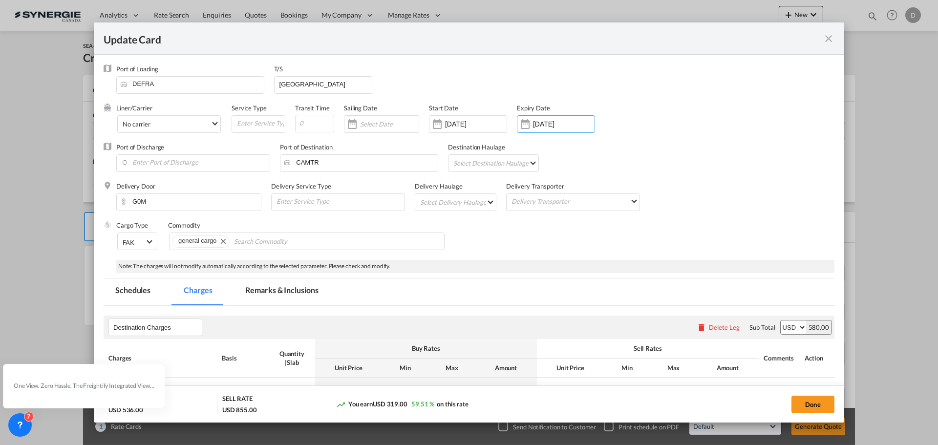
type input "[DATE]"
click at [486, 200] on md-select "Select Delivery Haulage rail road barge truck unspecified not available" at bounding box center [457, 202] width 77 height 16
click at [443, 222] on md-option "road" at bounding box center [455, 225] width 91 height 23
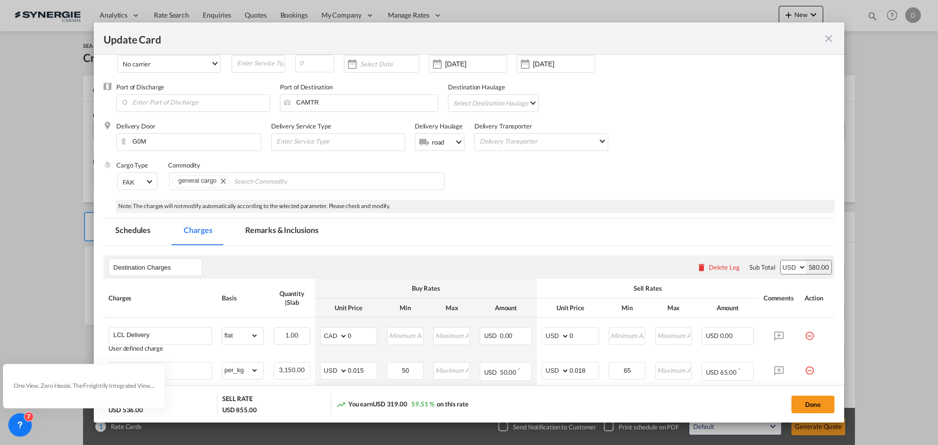
scroll to position [98, 0]
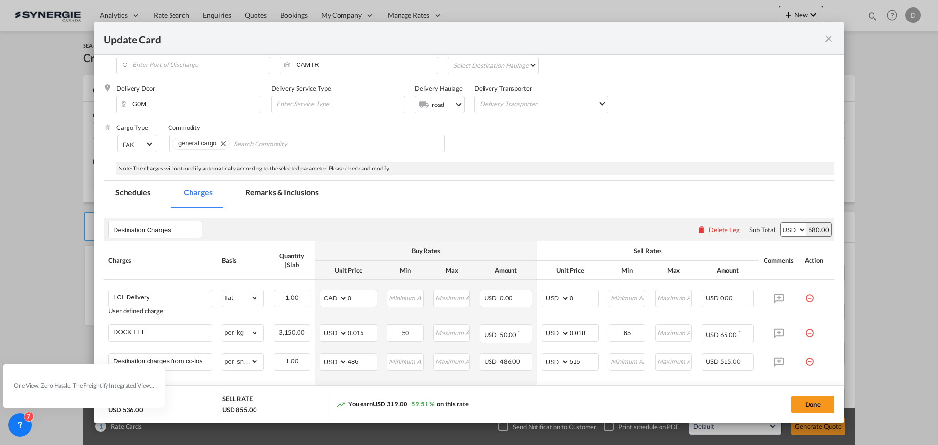
click at [805, 413] on div "Done" at bounding box center [694, 404] width 280 height 20
click at [809, 400] on button "Done" at bounding box center [812, 405] width 43 height 18
type input "[DATE]"
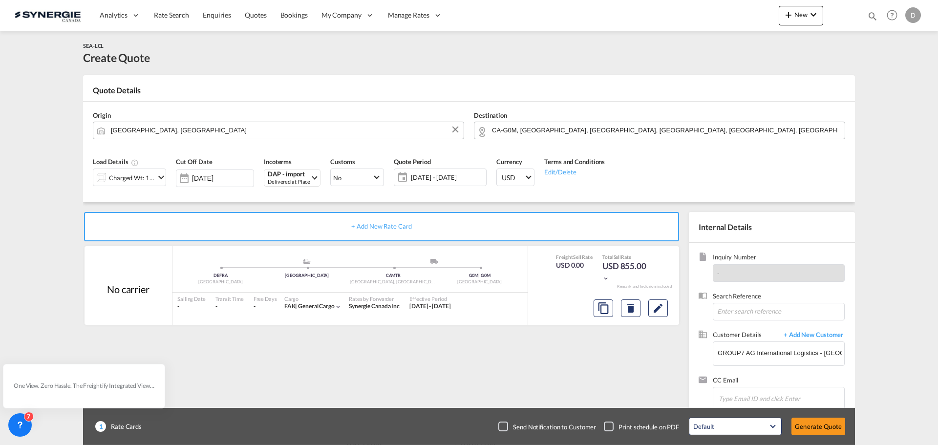
click at [429, 180] on span "[DATE] - [DATE]" at bounding box center [447, 177] width 73 height 9
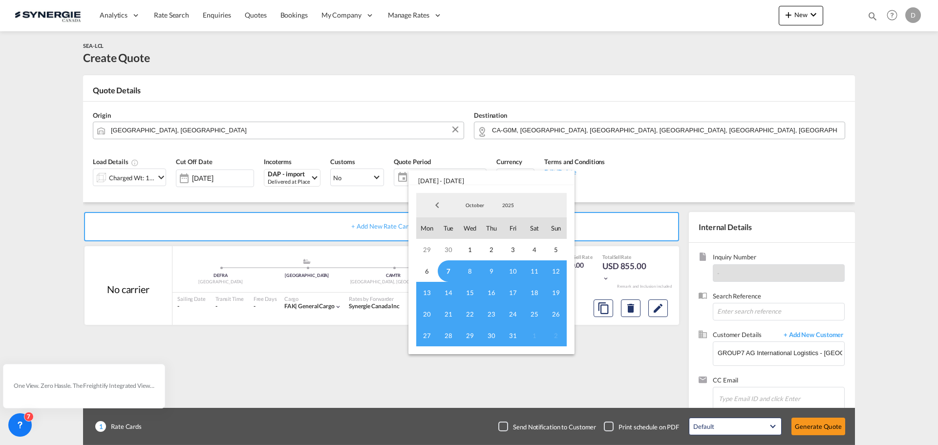
click at [451, 271] on span "7" at bounding box center [448, 270] width 21 height 21
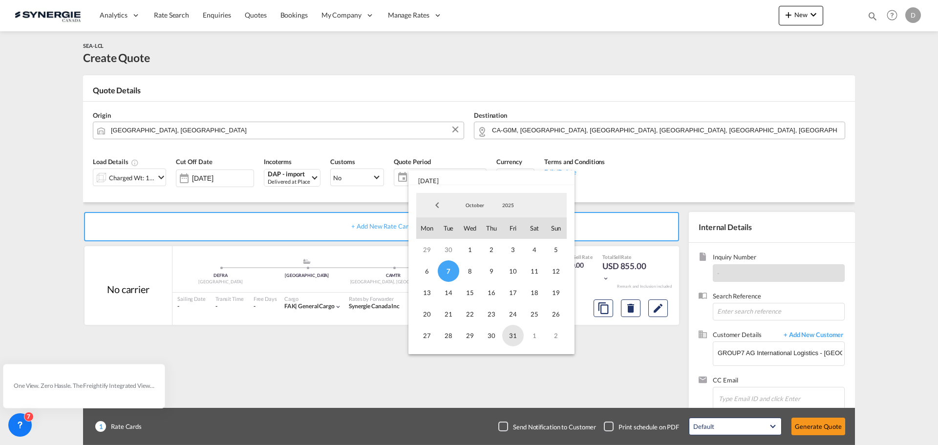
click at [505, 336] on span "31" at bounding box center [512, 335] width 21 height 21
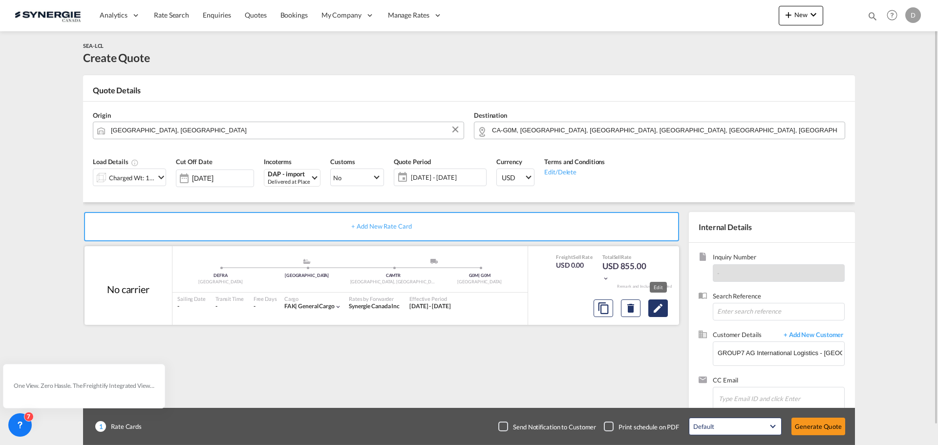
click at [656, 309] on md-icon "Edit" at bounding box center [658, 308] width 12 height 12
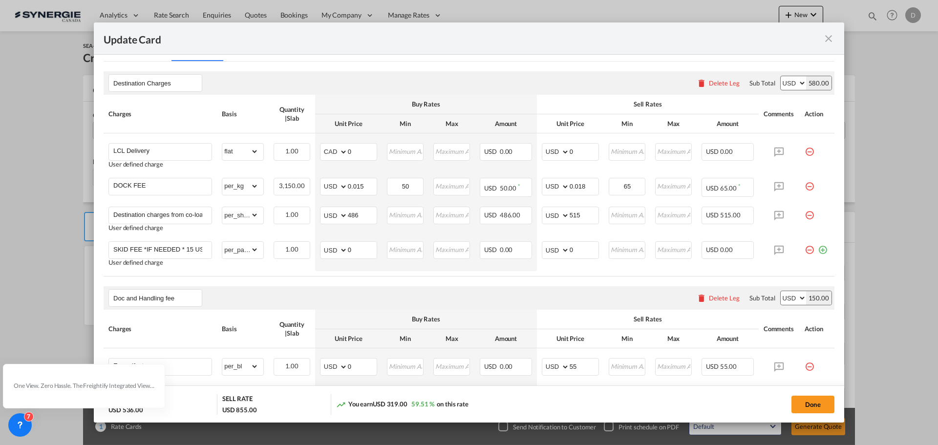
scroll to position [195, 0]
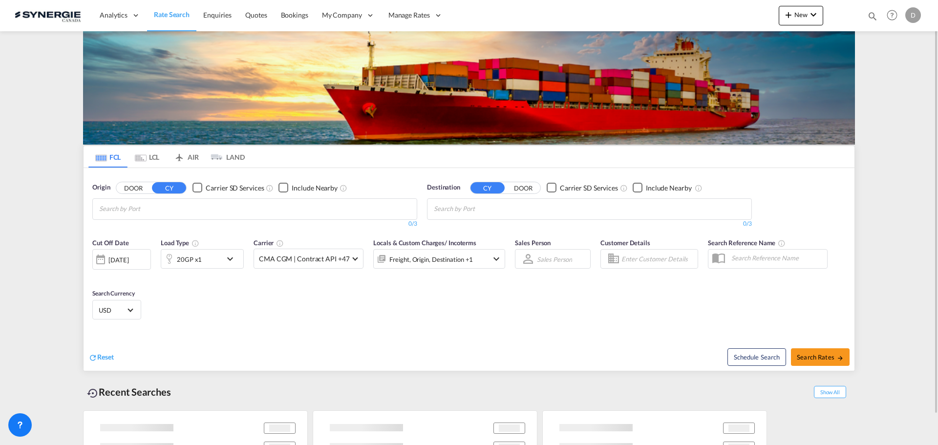
click at [863, 16] on div "Bookings Quotes Enquiries Help Resources Product Release D My Profile Logout" at bounding box center [892, 15] width 62 height 30
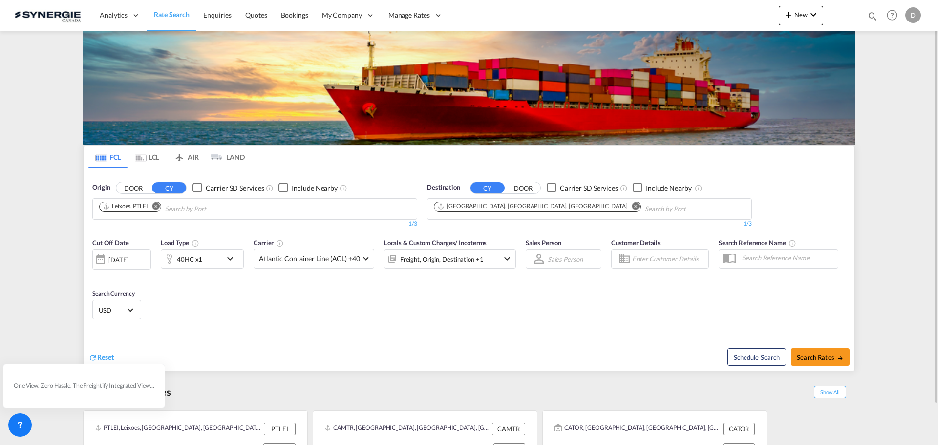
click at [869, 17] on md-icon "icon-magnify" at bounding box center [872, 16] width 11 height 11
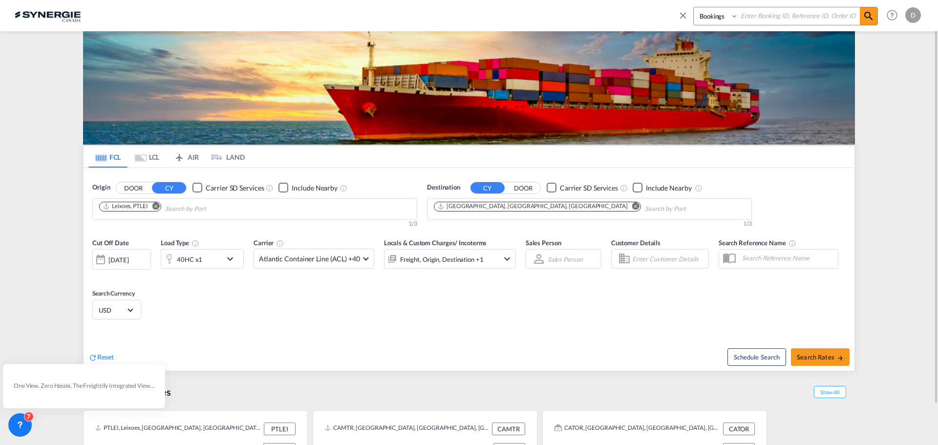
click at [719, 15] on select "Bookings Quotes Enquiries" at bounding box center [717, 16] width 46 height 18
select select "Quotes"
click at [694, 7] on select "Bookings Quotes Enquiries" at bounding box center [717, 16] width 46 height 18
click at [800, 19] on input at bounding box center [799, 15] width 122 height 17
type input "14995"
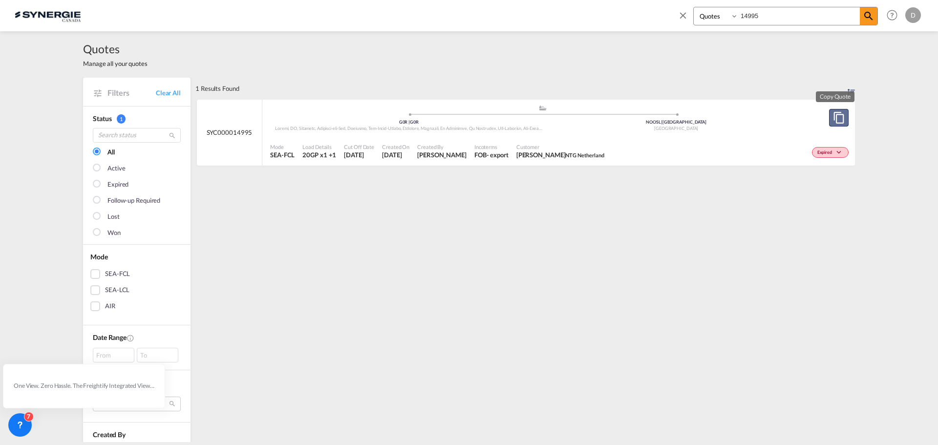
click at [833, 115] on md-icon "assets/icons/custom/copyQuote.svg" at bounding box center [839, 118] width 12 height 12
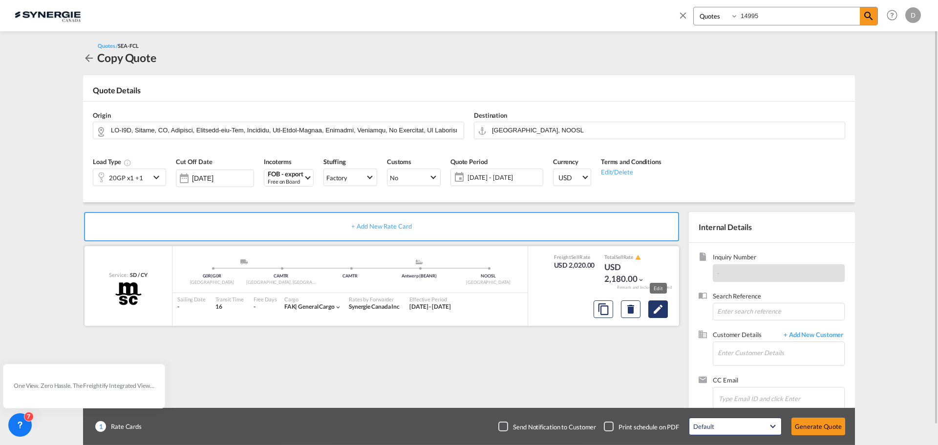
click at [660, 314] on md-icon "Edit" at bounding box center [658, 309] width 12 height 12
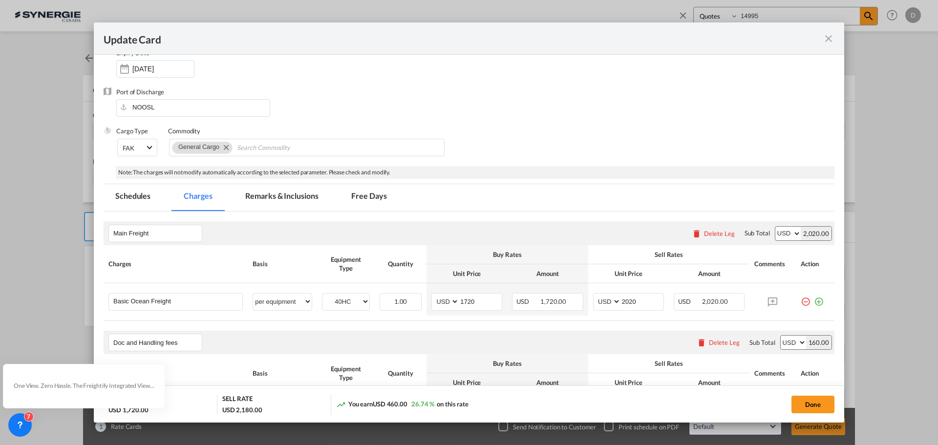
scroll to position [147, 0]
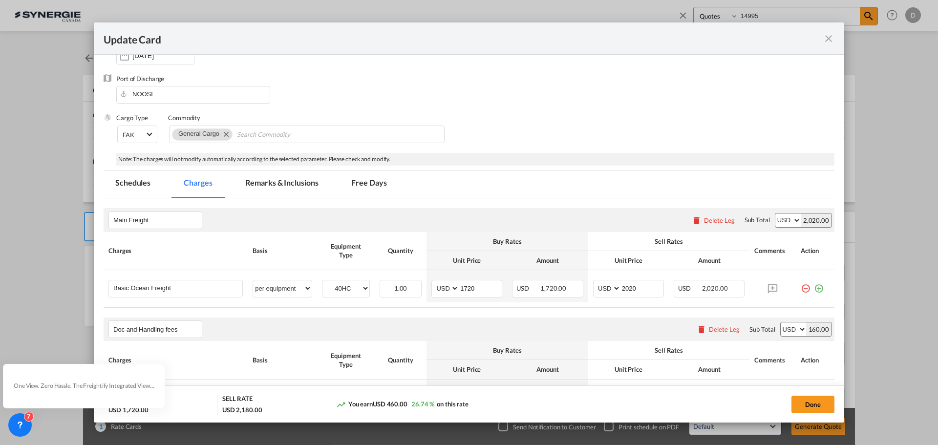
click at [301, 187] on md-tab-item "Remarks & Inclusions" at bounding box center [282, 184] width 96 height 27
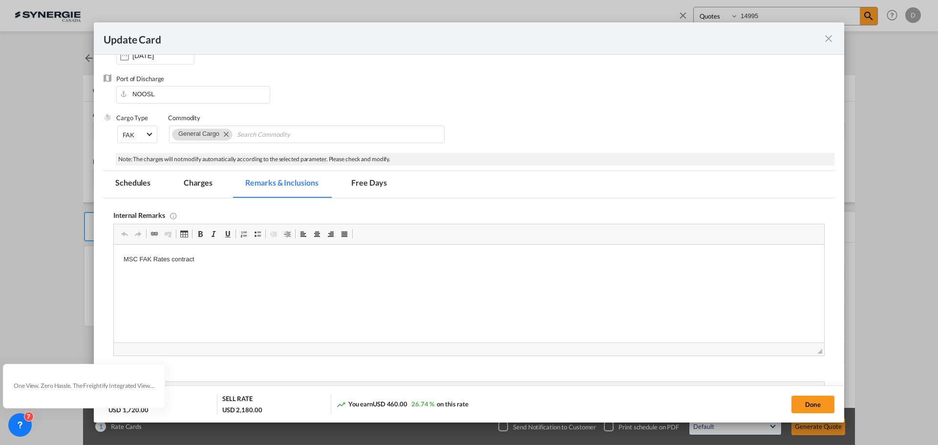
click at [827, 41] on md-icon "icon-close fg-AAA8AD m-0 pointer" at bounding box center [829, 39] width 12 height 12
